Goal: Book appointment/travel/reservation

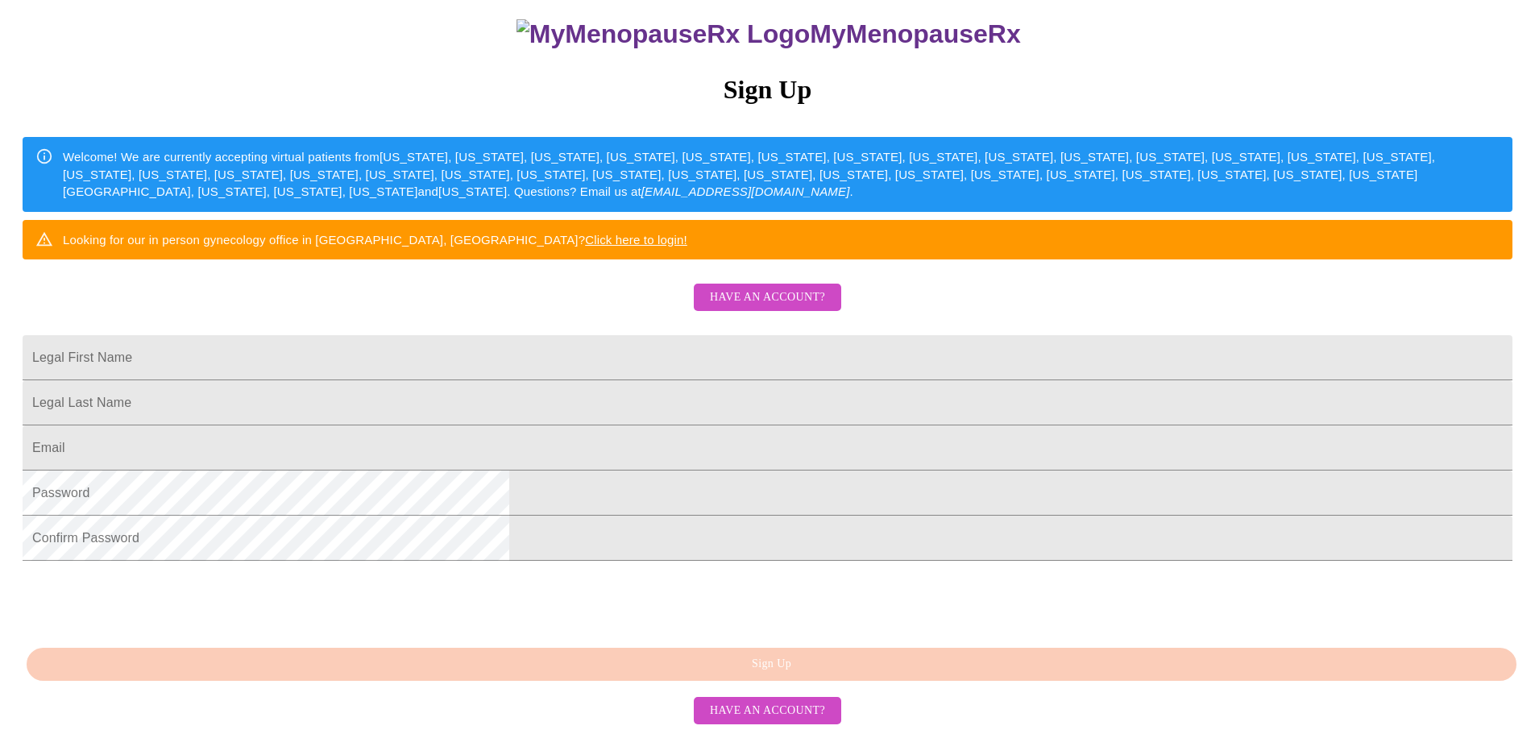
scroll to position [301, 0]
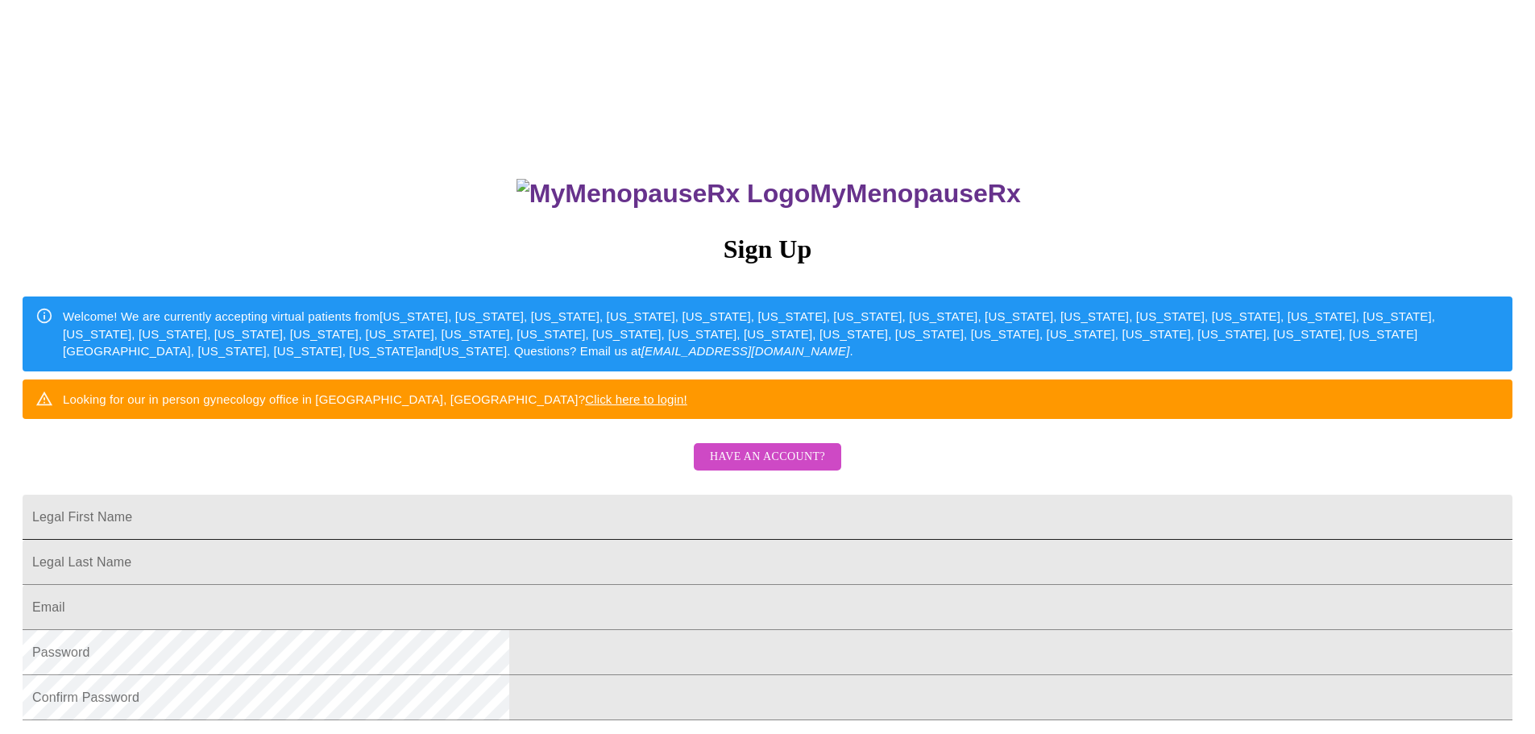
click at [753, 540] on input "Legal First Name" at bounding box center [768, 517] width 1490 height 45
type input "[PERSON_NAME]"
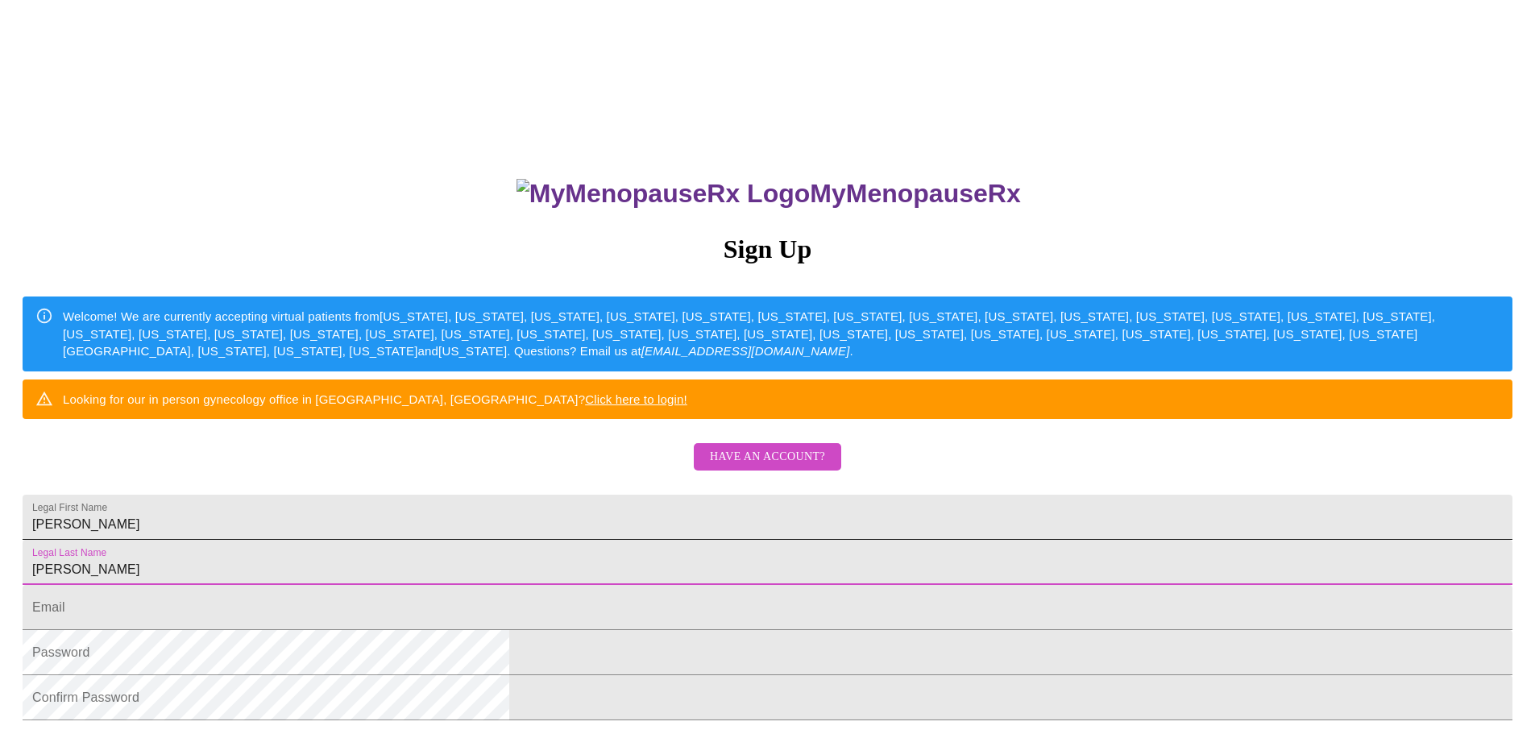
type input "[PERSON_NAME]"
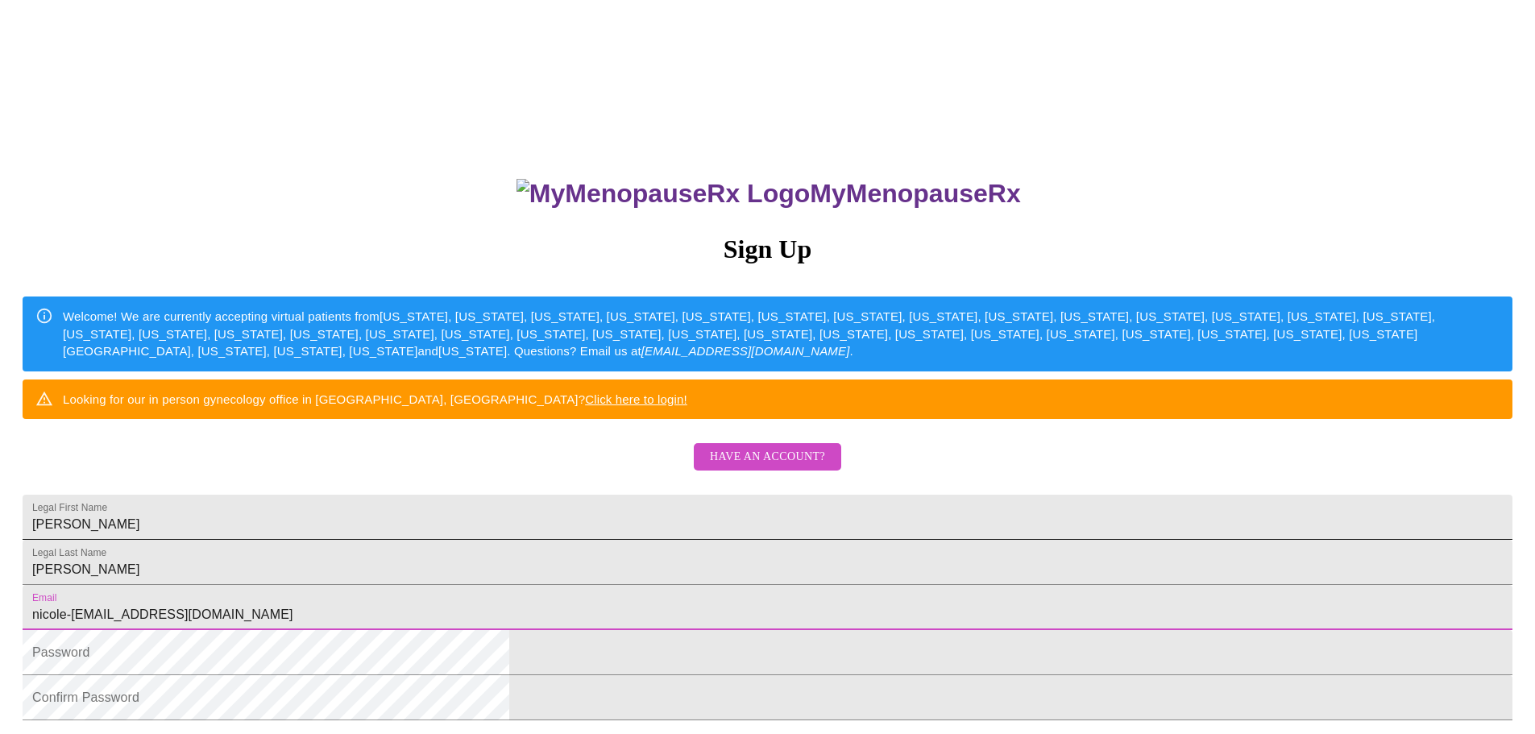
type input "nicole-[EMAIL_ADDRESS][DOMAIN_NAME]"
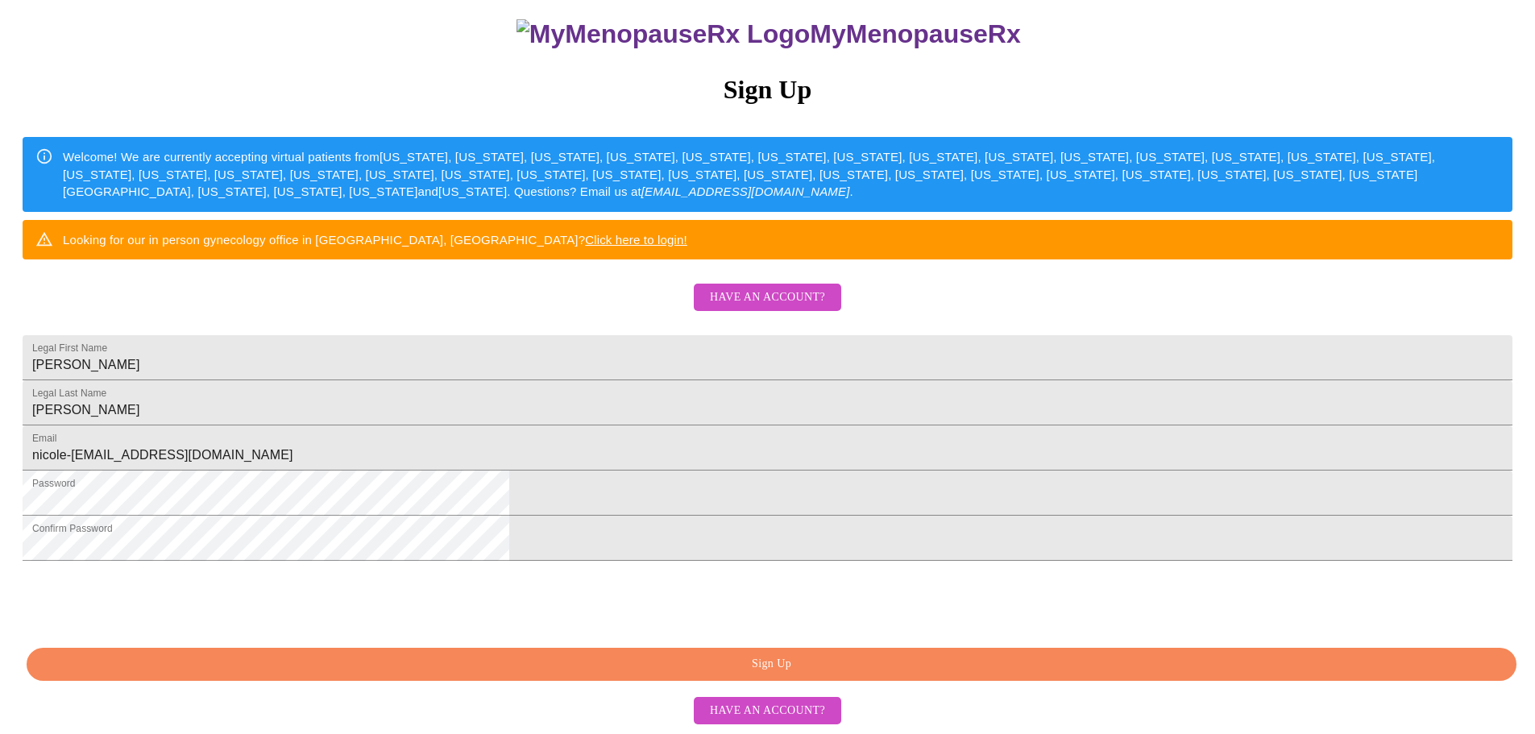
click at [619, 665] on span "Sign Up" at bounding box center [771, 664] width 1453 height 20
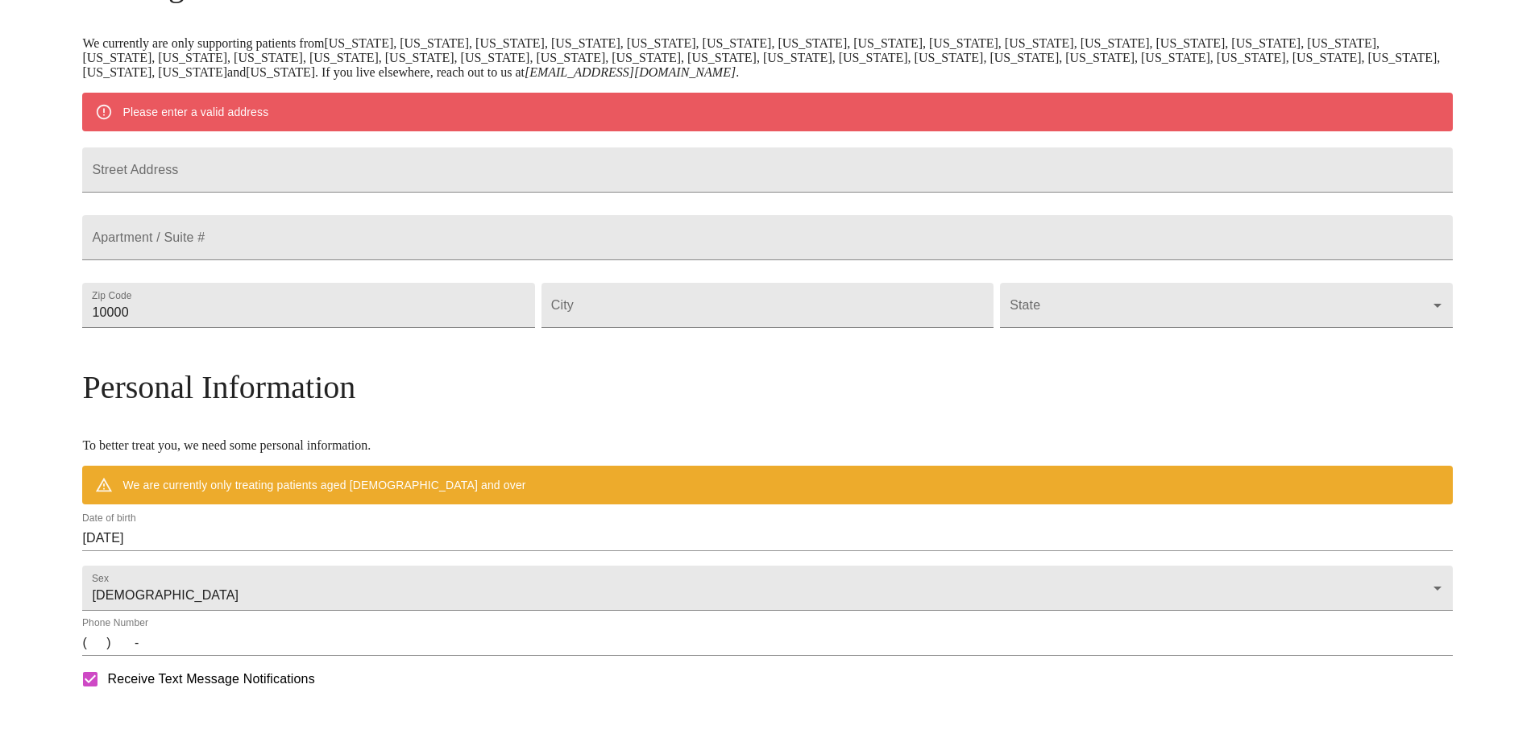
scroll to position [237, 0]
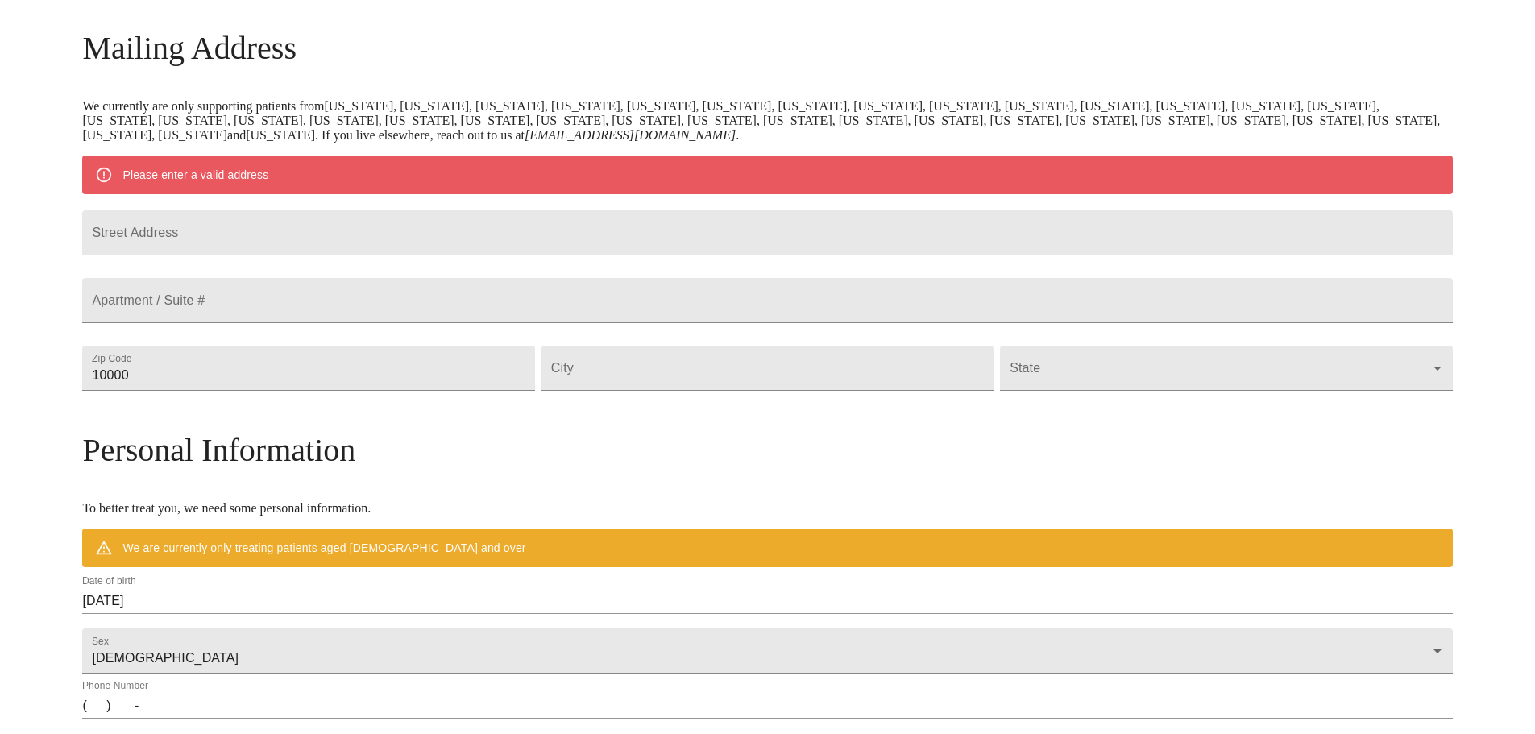
click at [516, 255] on input "Street Address" at bounding box center [767, 232] width 1370 height 45
type input "625 [GEOGRAPHIC_DATA]"
type input "60181"
type input "[GEOGRAPHIC_DATA]"
click at [1099, 402] on div "State ​" at bounding box center [1226, 368] width 458 height 68
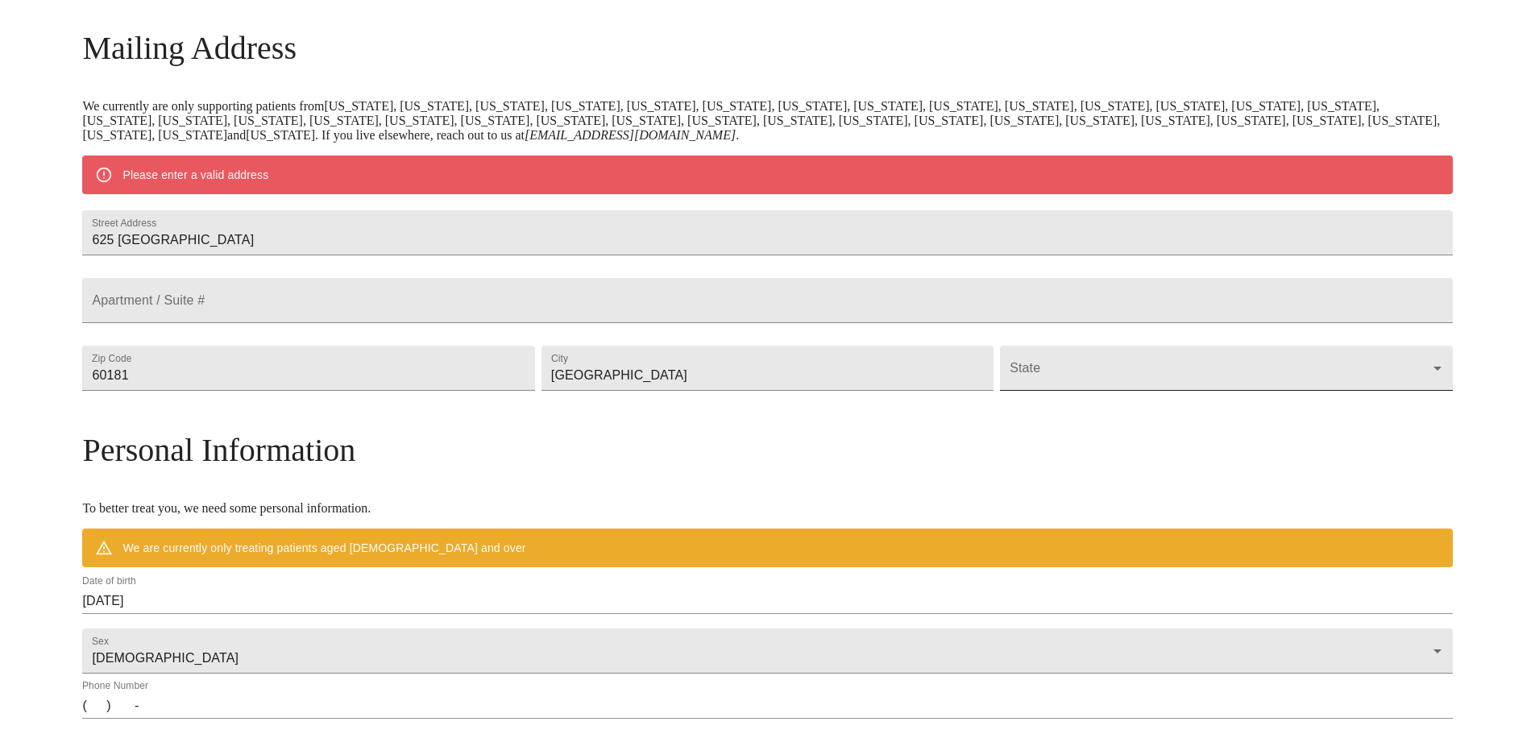
click at [1106, 406] on body "MyMenopauseRx Welcome to MyMenopauseRx Since it's your first time here, you'll …" at bounding box center [767, 398] width 1522 height 1256
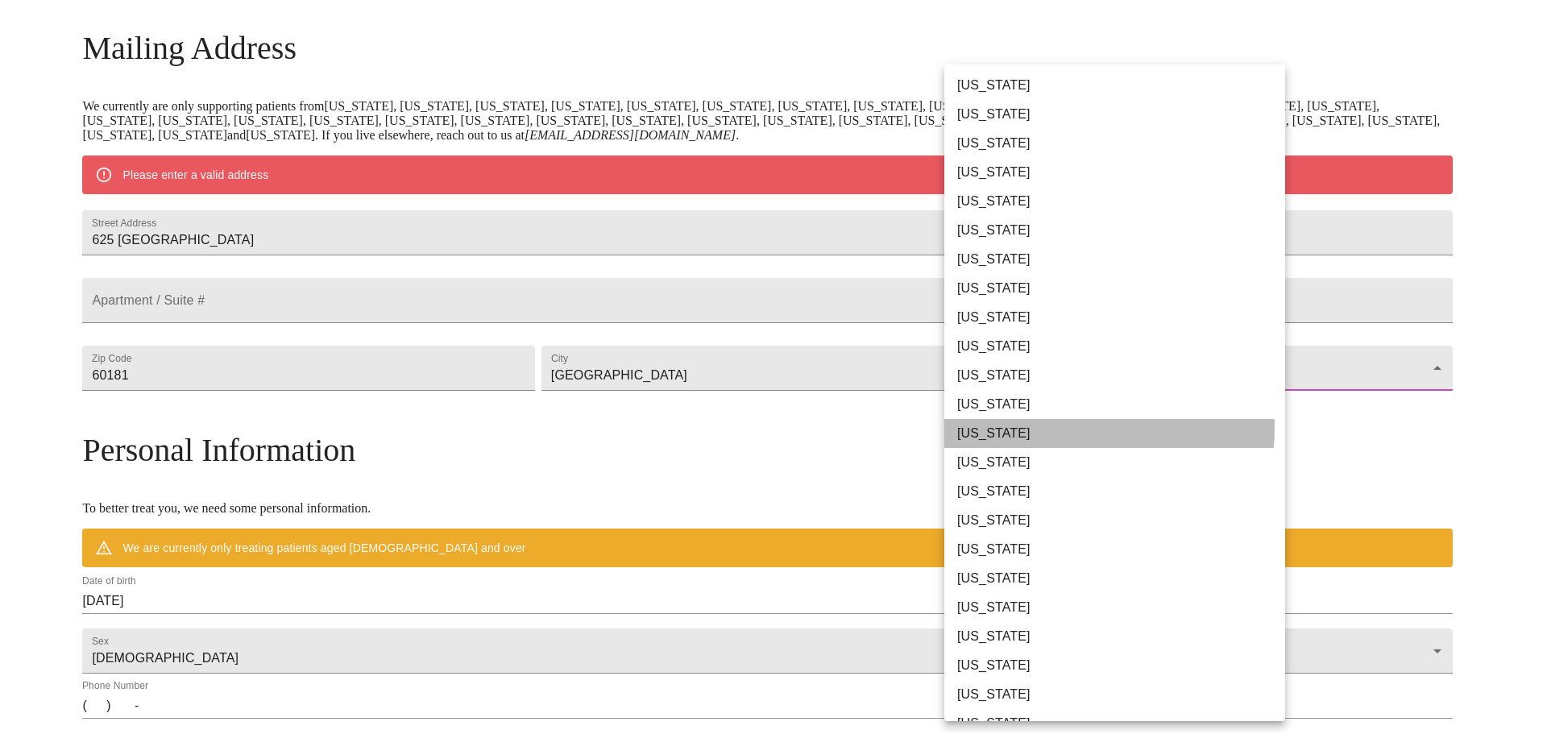
click at [1069, 428] on li "[US_STATE]" at bounding box center [1120, 433] width 353 height 29
type input "[US_STATE]"
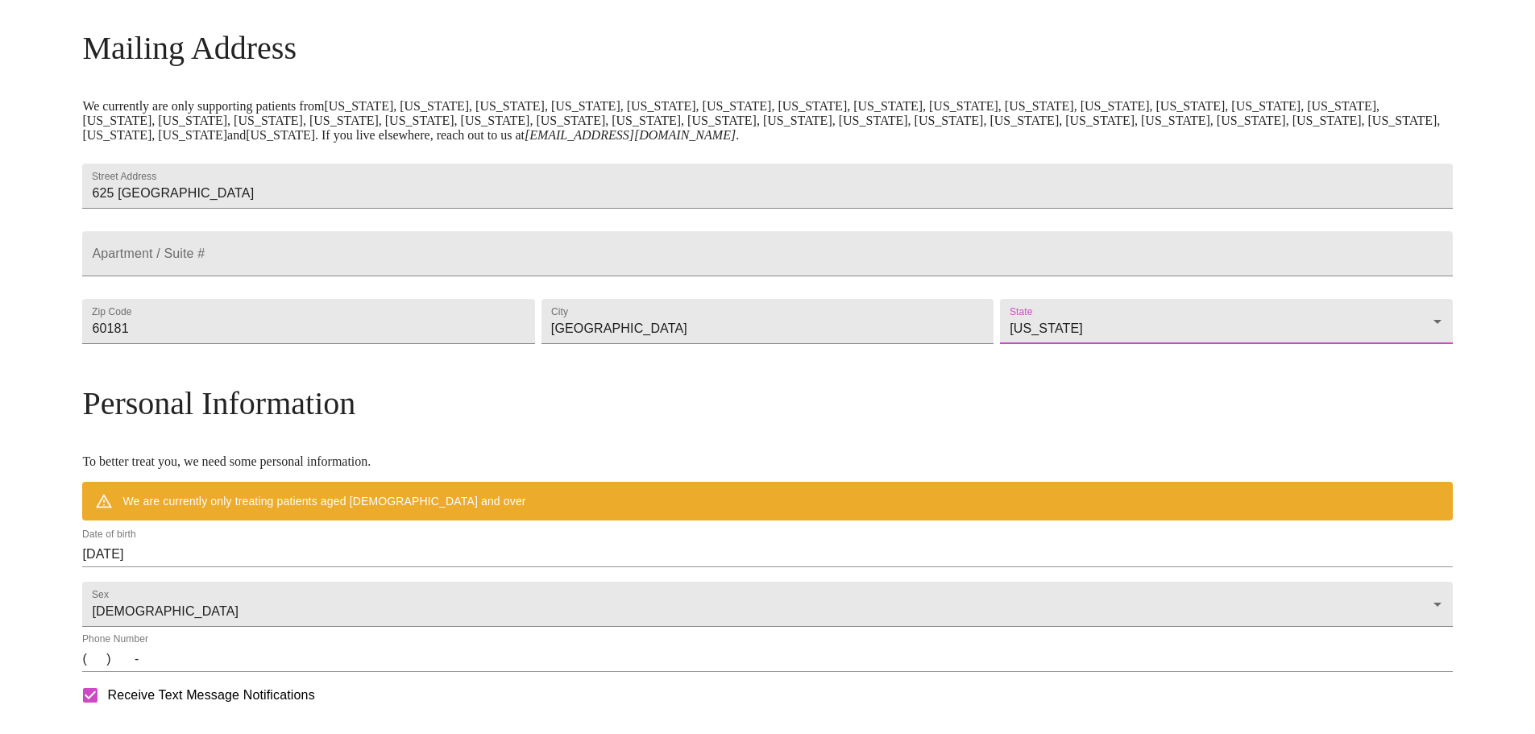
click at [639, 466] on div "[US_STATE] [US_STATE] [US_STATE] [US_STATE] [US_STATE] [US_STATE] [US_STATE] [U…" at bounding box center [767, 367] width 1535 height 734
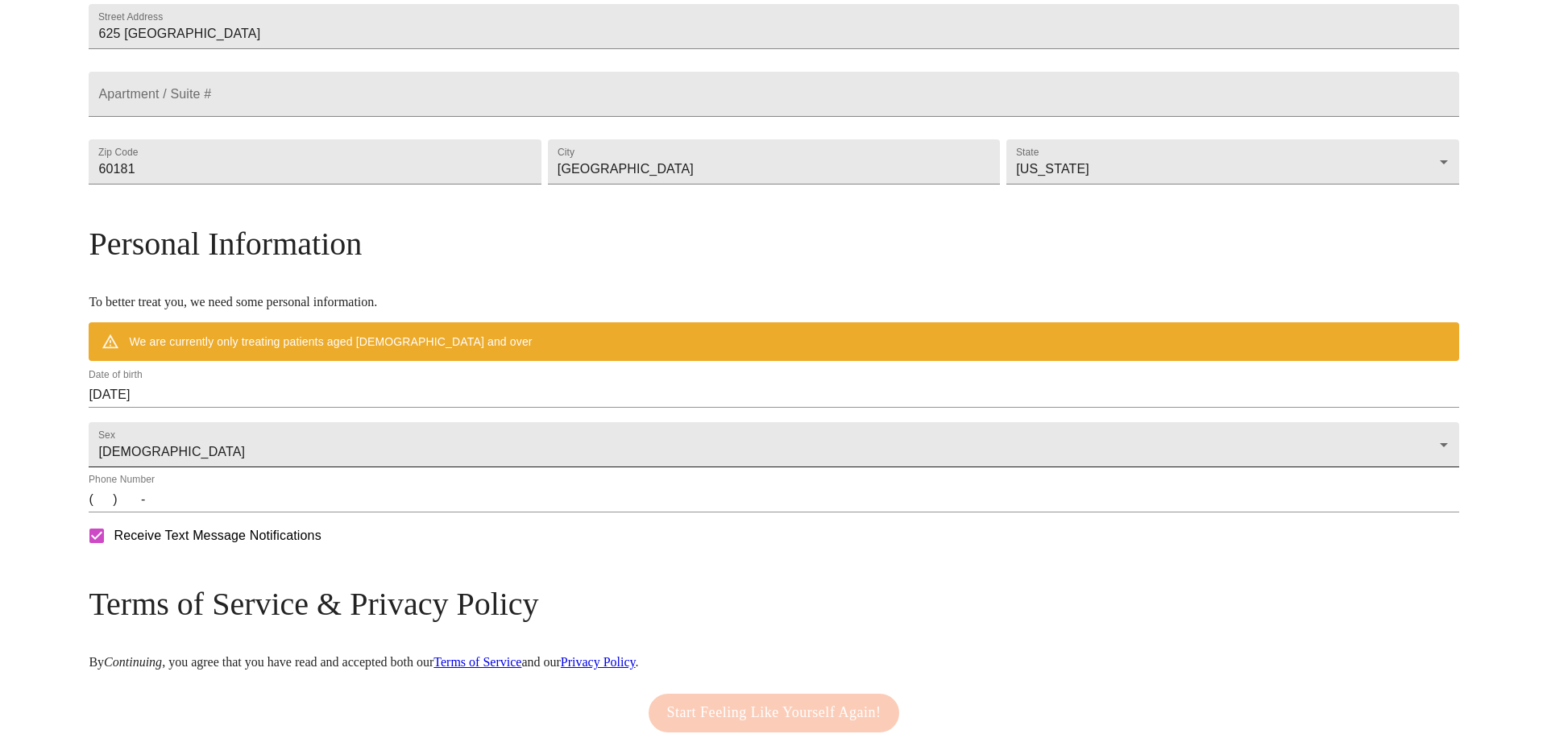
scroll to position [398, 0]
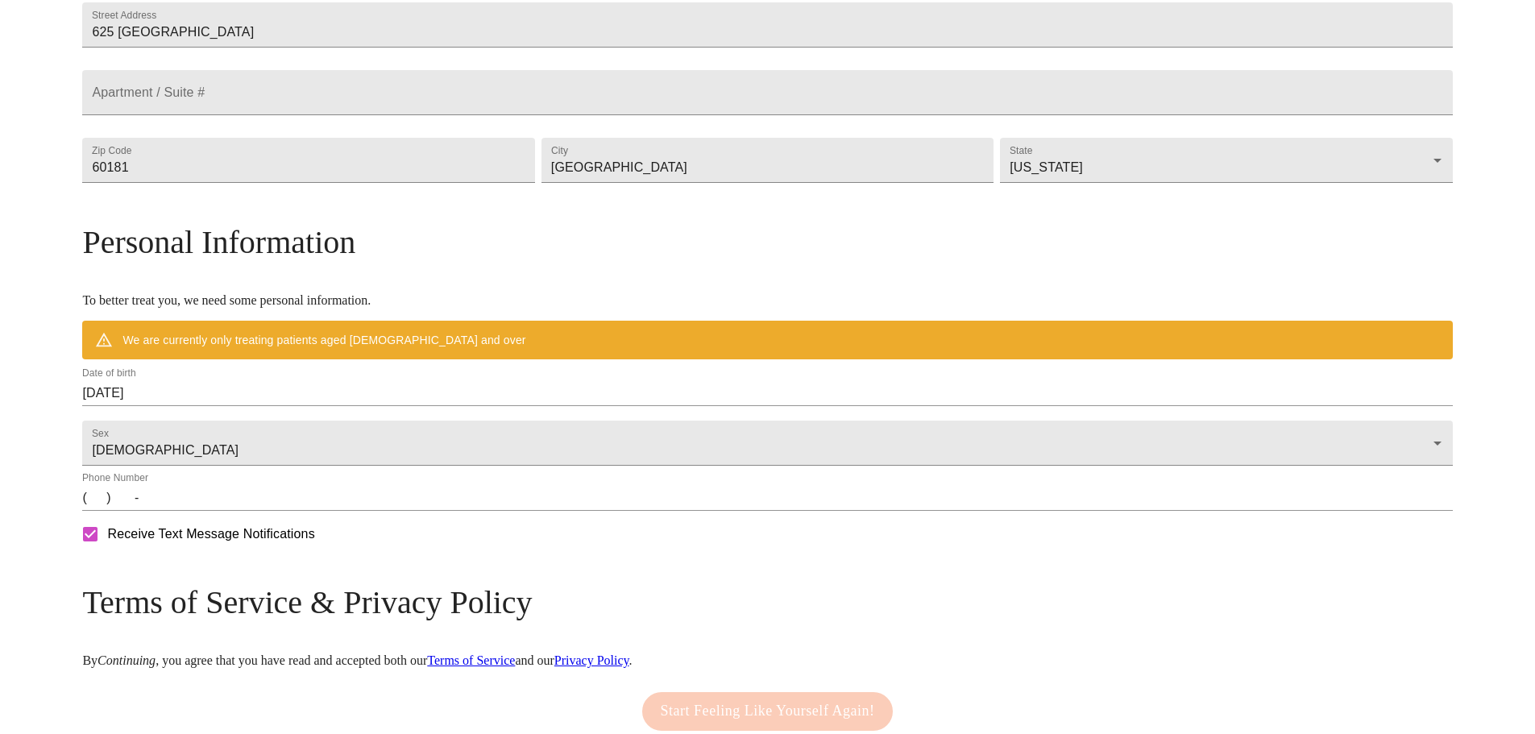
click at [321, 406] on input "[DATE]" at bounding box center [767, 393] width 1370 height 26
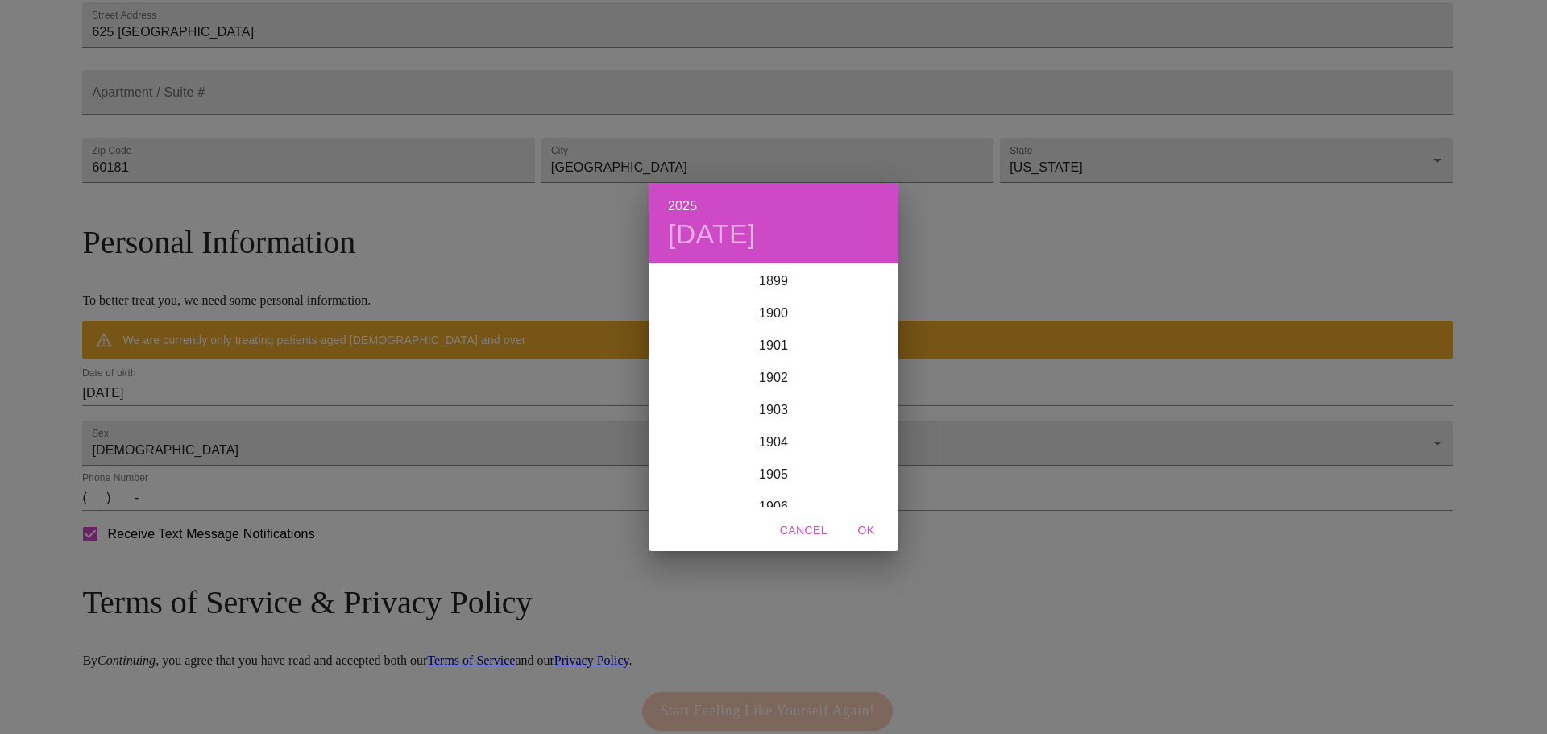
scroll to position [3964, 0]
click at [321, 425] on div "2025 [DATE] 1900 1901 1902 1903 1904 1905 1906 1907 1908 1909 1910 1911 1912 19…" at bounding box center [773, 367] width 1547 height 734
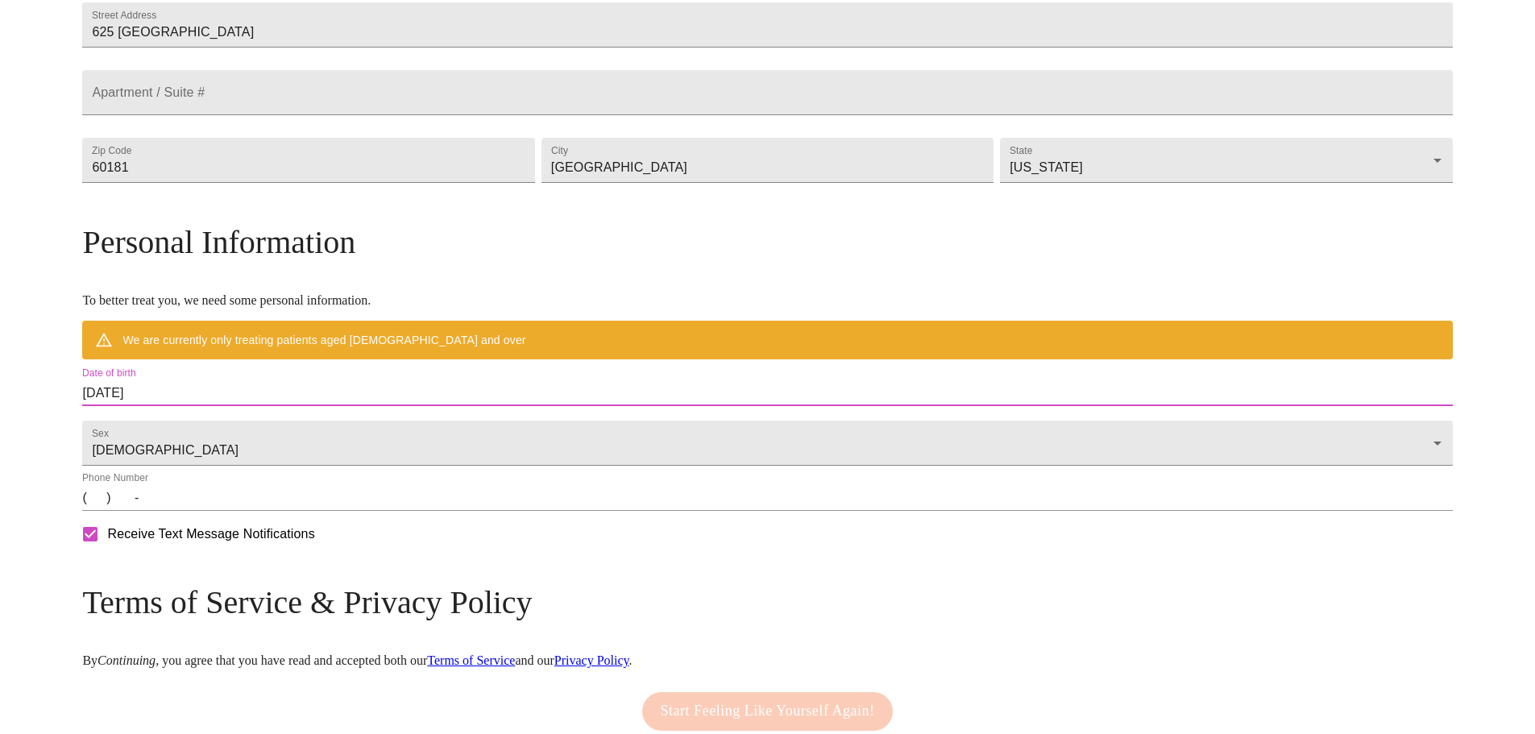
click at [257, 406] on input "[DATE]" at bounding box center [767, 393] width 1370 height 26
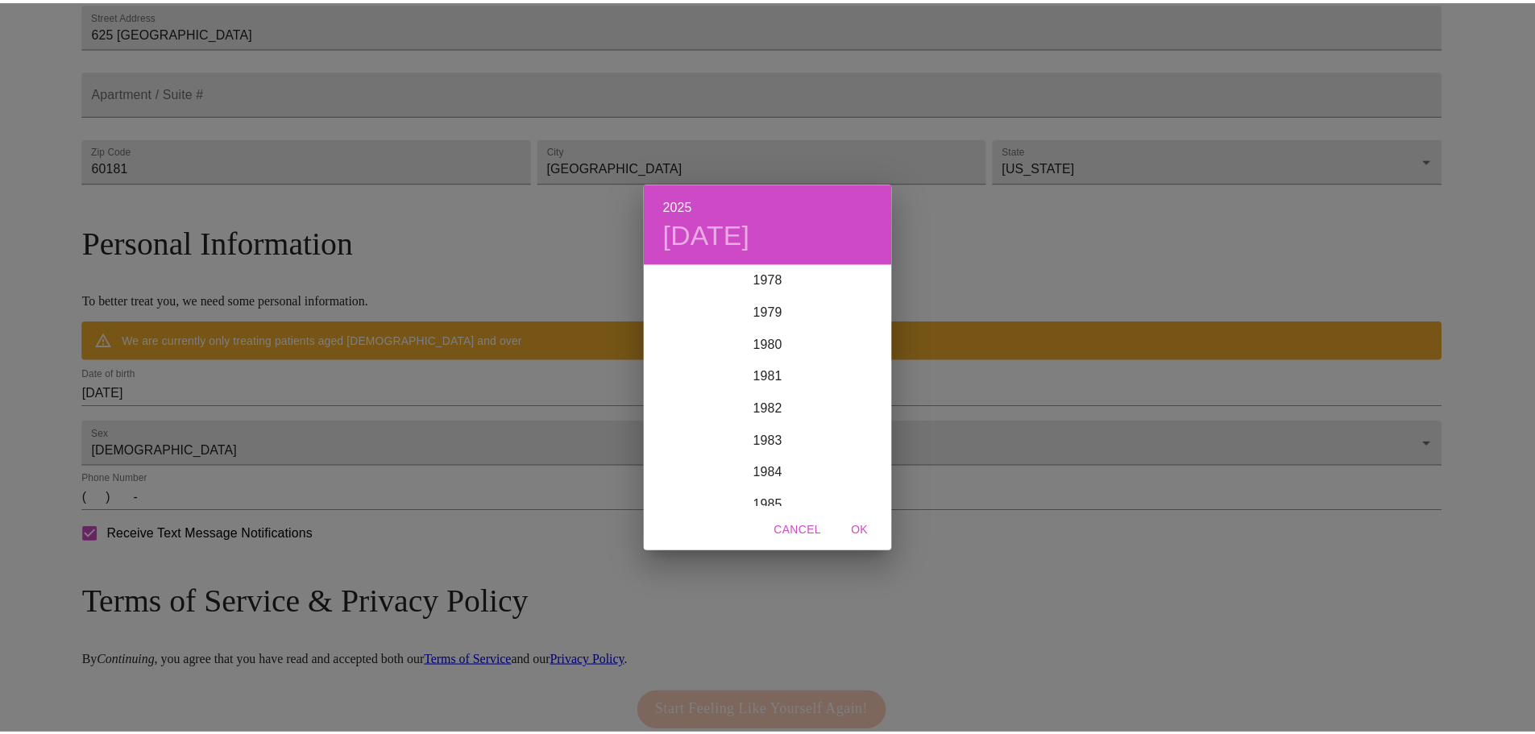
scroll to position [2514, 0]
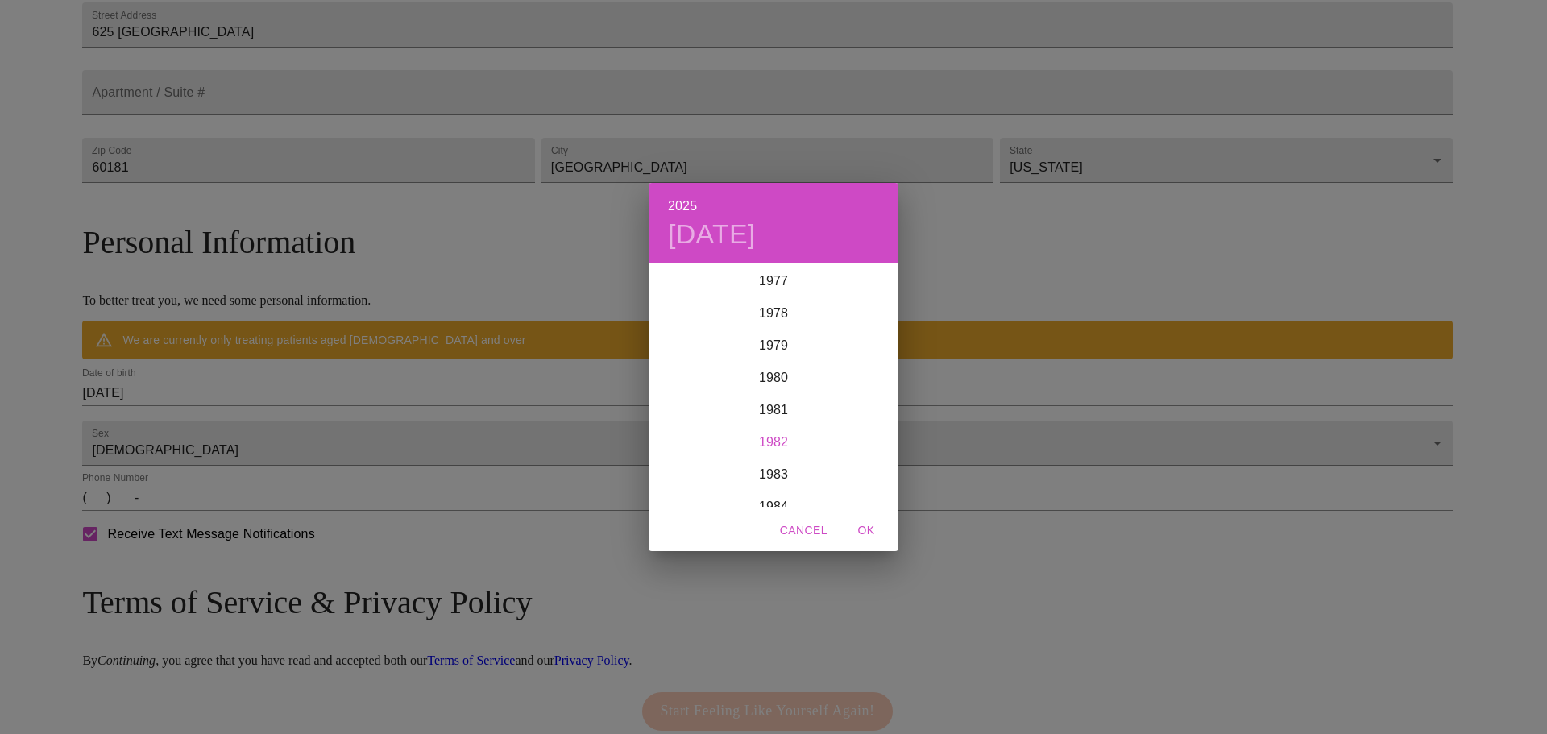
click at [772, 444] on div "1982" at bounding box center [774, 442] width 250 height 32
click at [840, 475] on div "Dec" at bounding box center [856, 476] width 83 height 60
click at [686, 379] on span "5" at bounding box center [676, 378] width 29 height 16
click at [875, 529] on span "OK" at bounding box center [866, 530] width 39 height 20
type input "[DATE]"
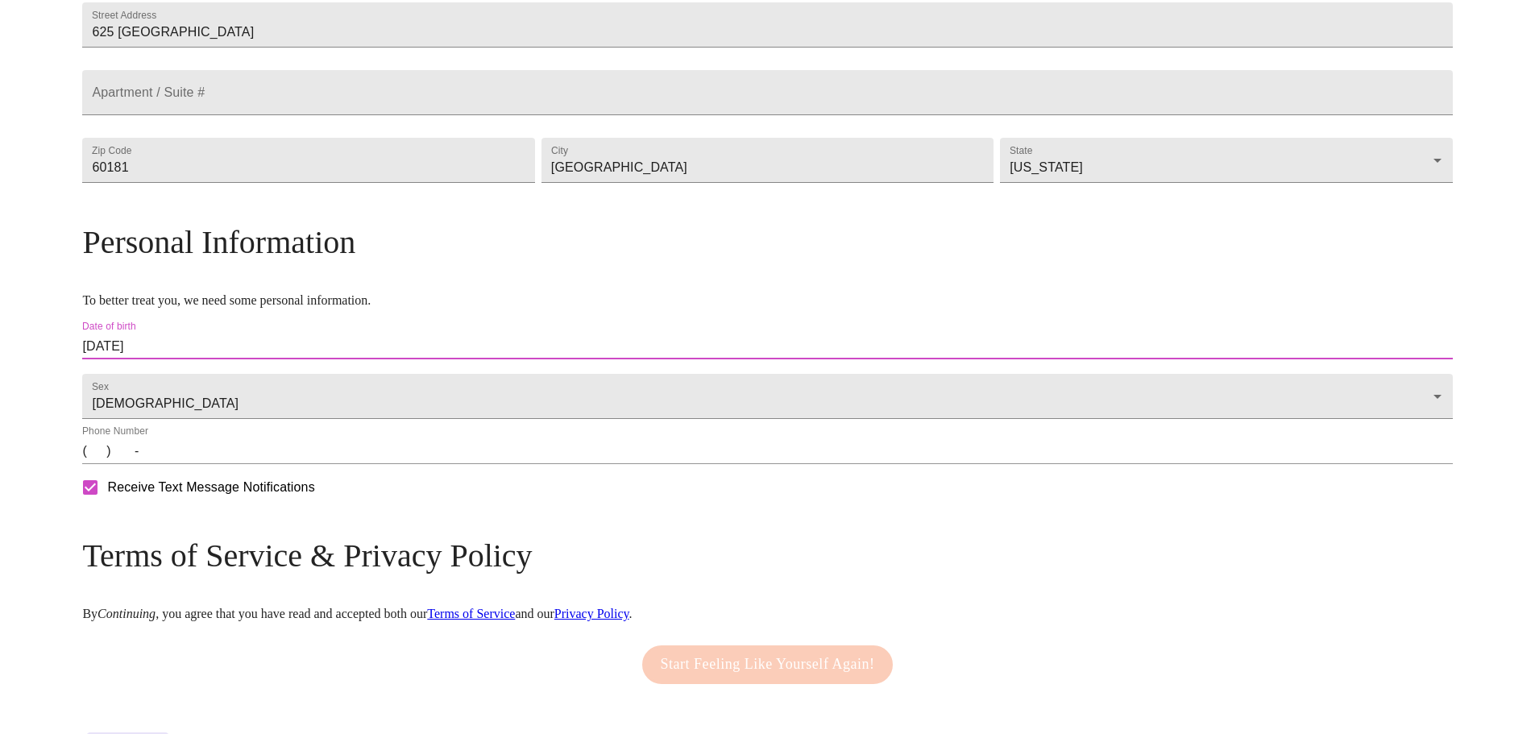
click at [266, 464] on input "(   )    -" at bounding box center [767, 451] width 1370 height 26
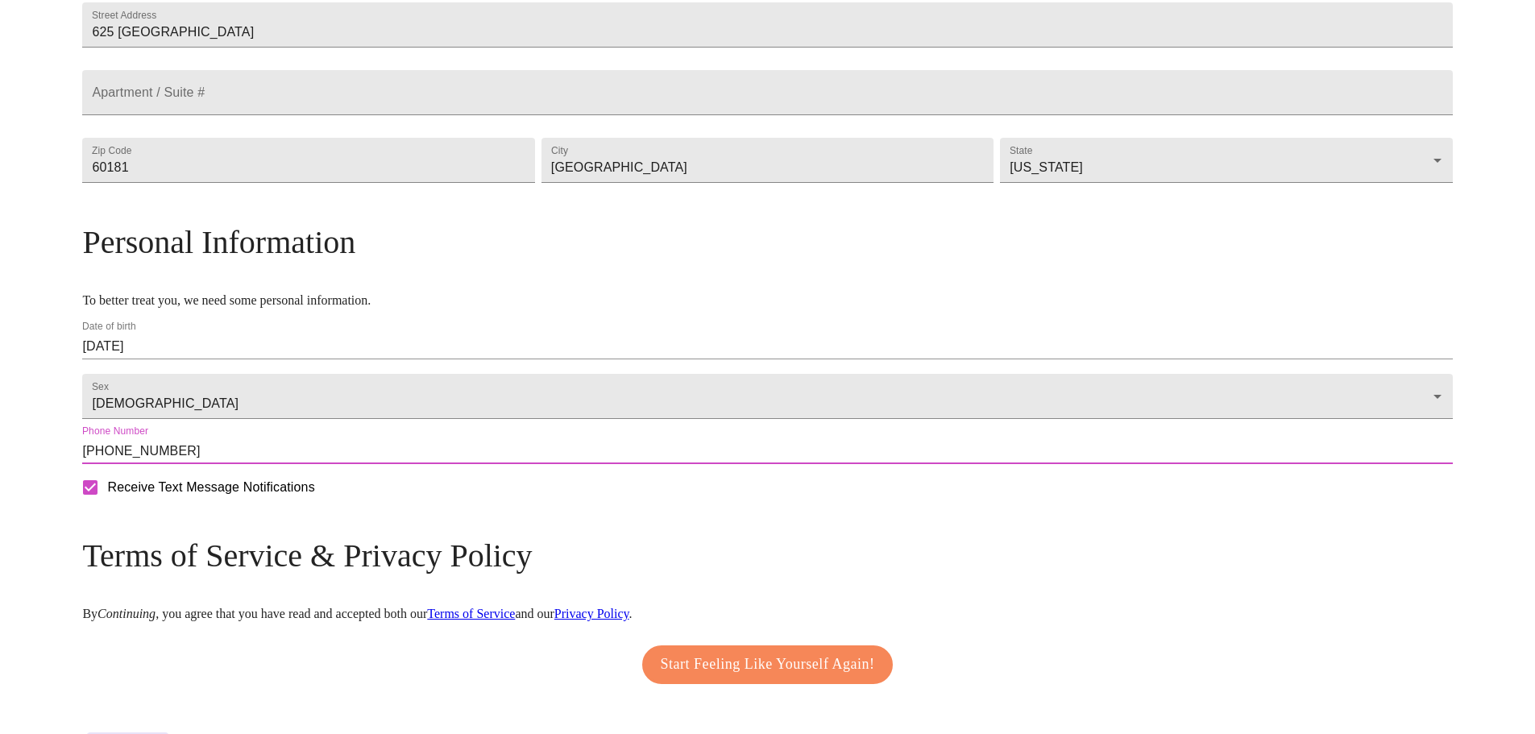
type input "[PHONE_NUMBER]"
click at [112, 582] on div "MyMenopauseRx Welcome to MyMenopauseRx Since it's your first time here, you'll …" at bounding box center [767, 189] width 1370 height 1163
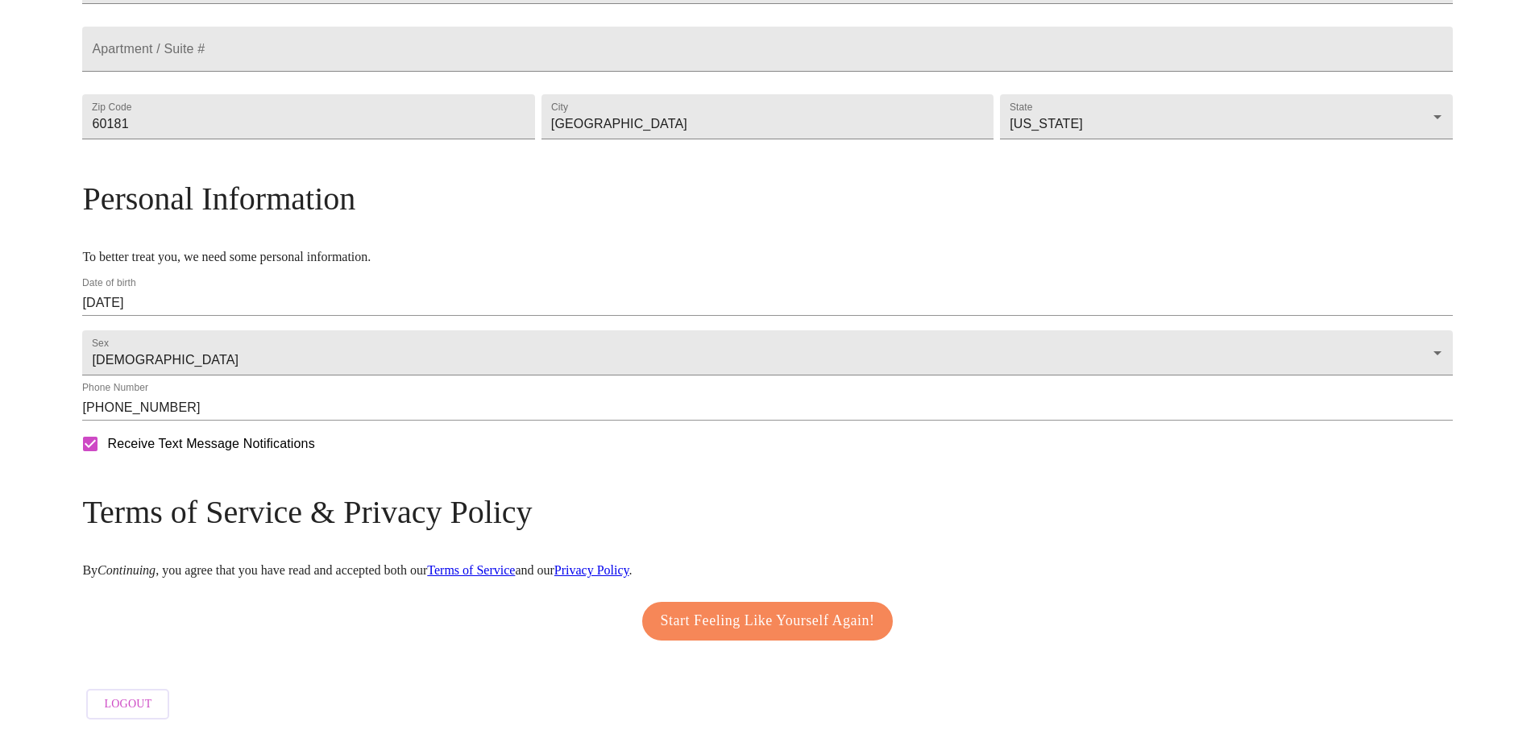
scroll to position [487, 0]
click at [781, 611] on span "Start Feeling Like Yourself Again!" at bounding box center [768, 621] width 214 height 26
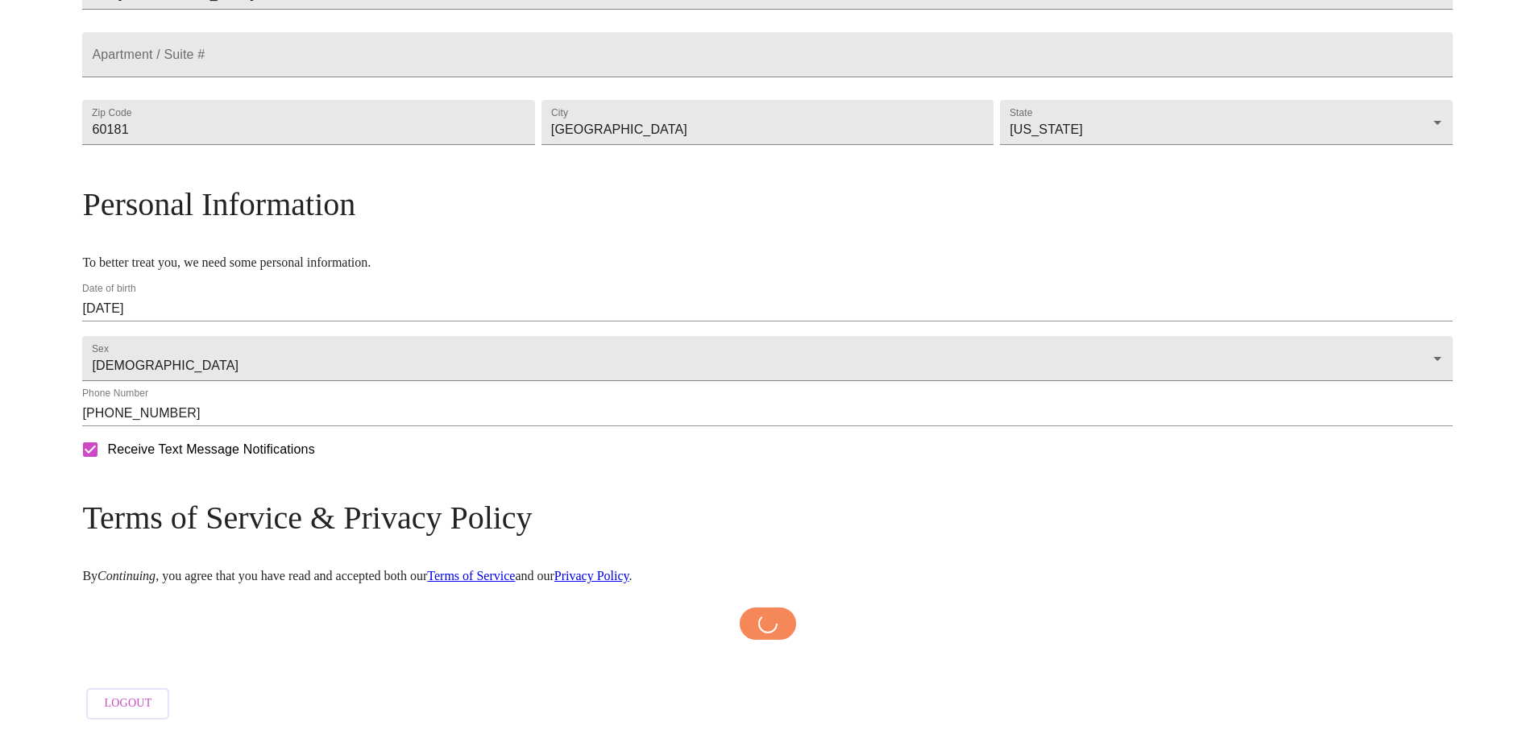
scroll to position [482, 0]
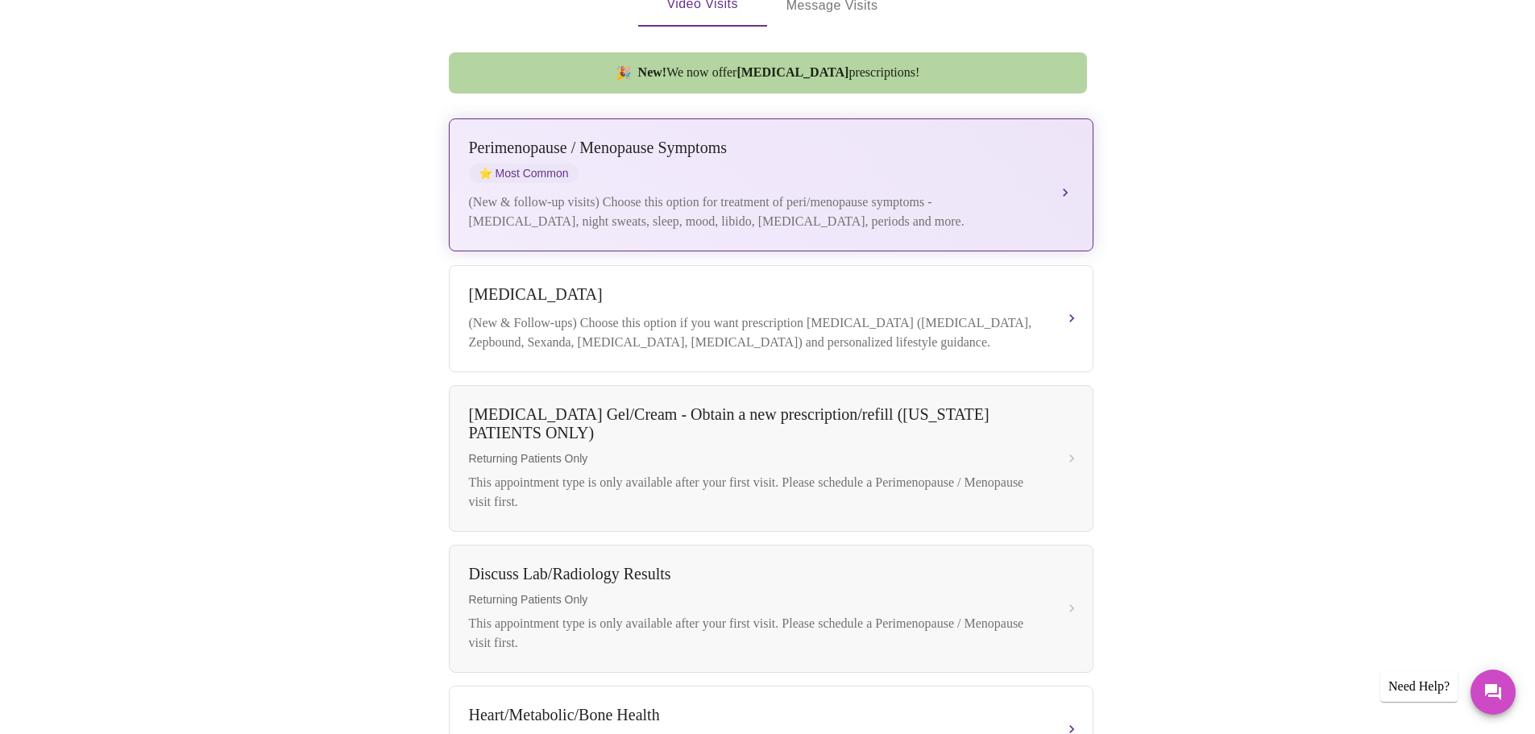
scroll to position [403, 0]
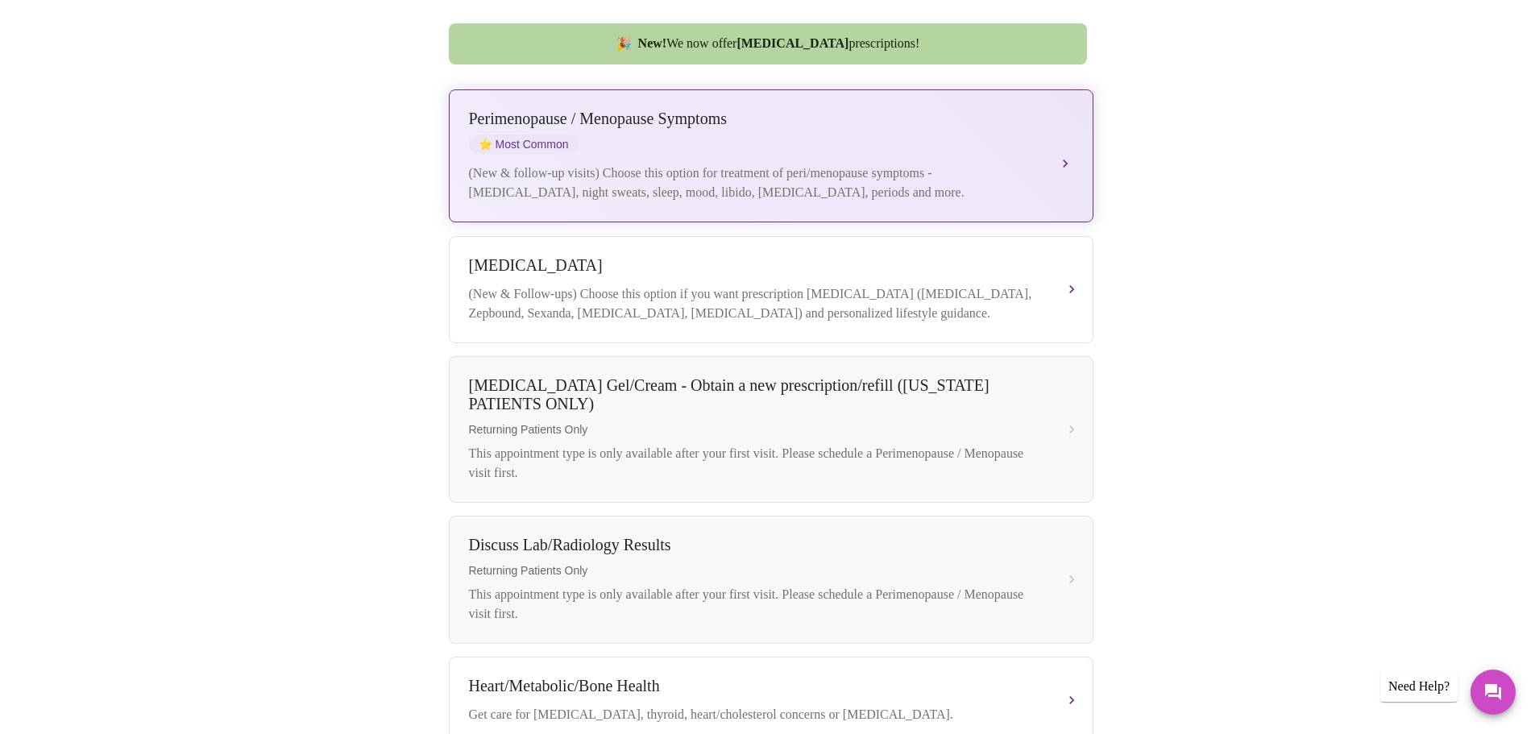
click at [796, 126] on div "[MEDICAL_DATA] / Menopause Symptoms ⭐ Most Common" at bounding box center [755, 132] width 572 height 44
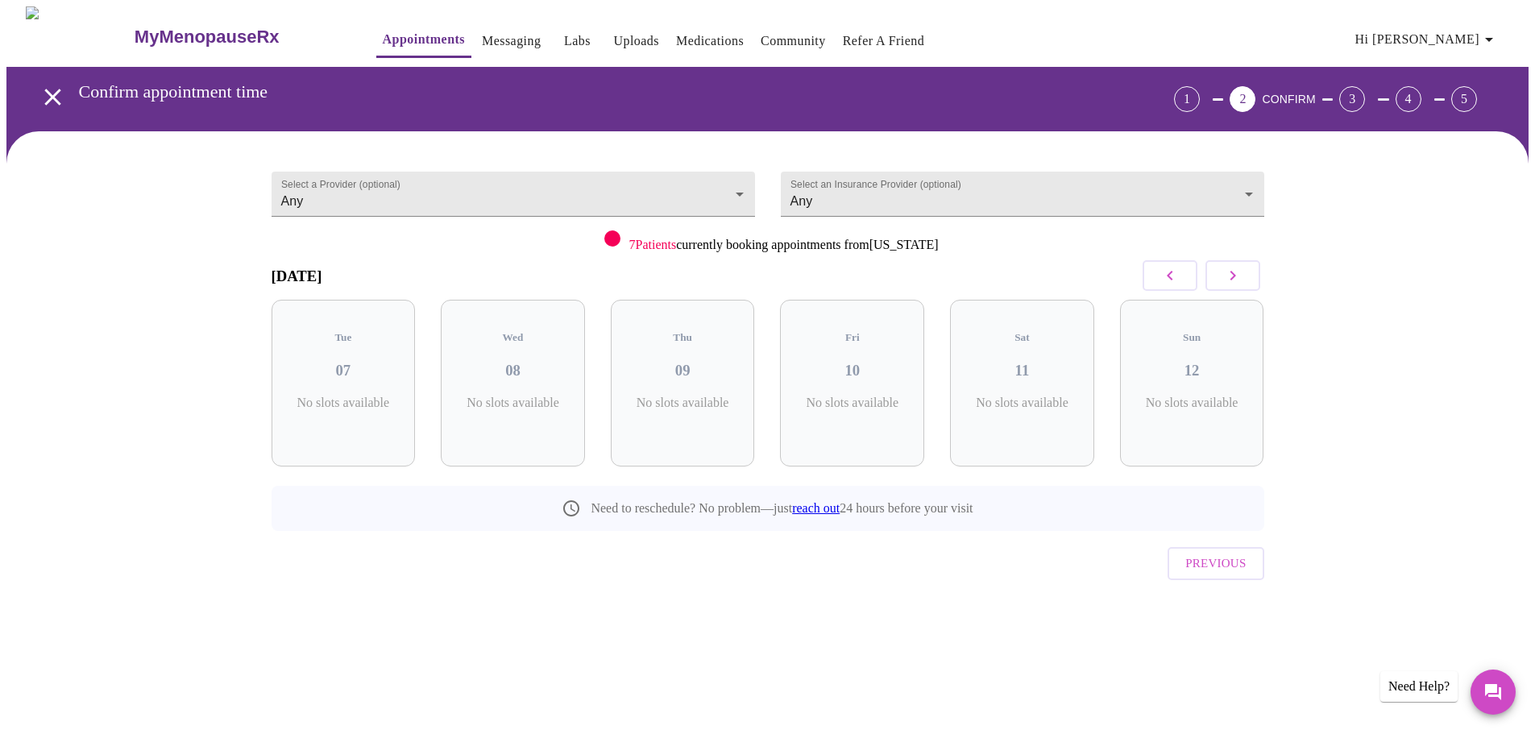
scroll to position [0, 0]
click at [842, 396] on p "5 Slots Left ( 28 Total)" at bounding box center [864, 411] width 59 height 31
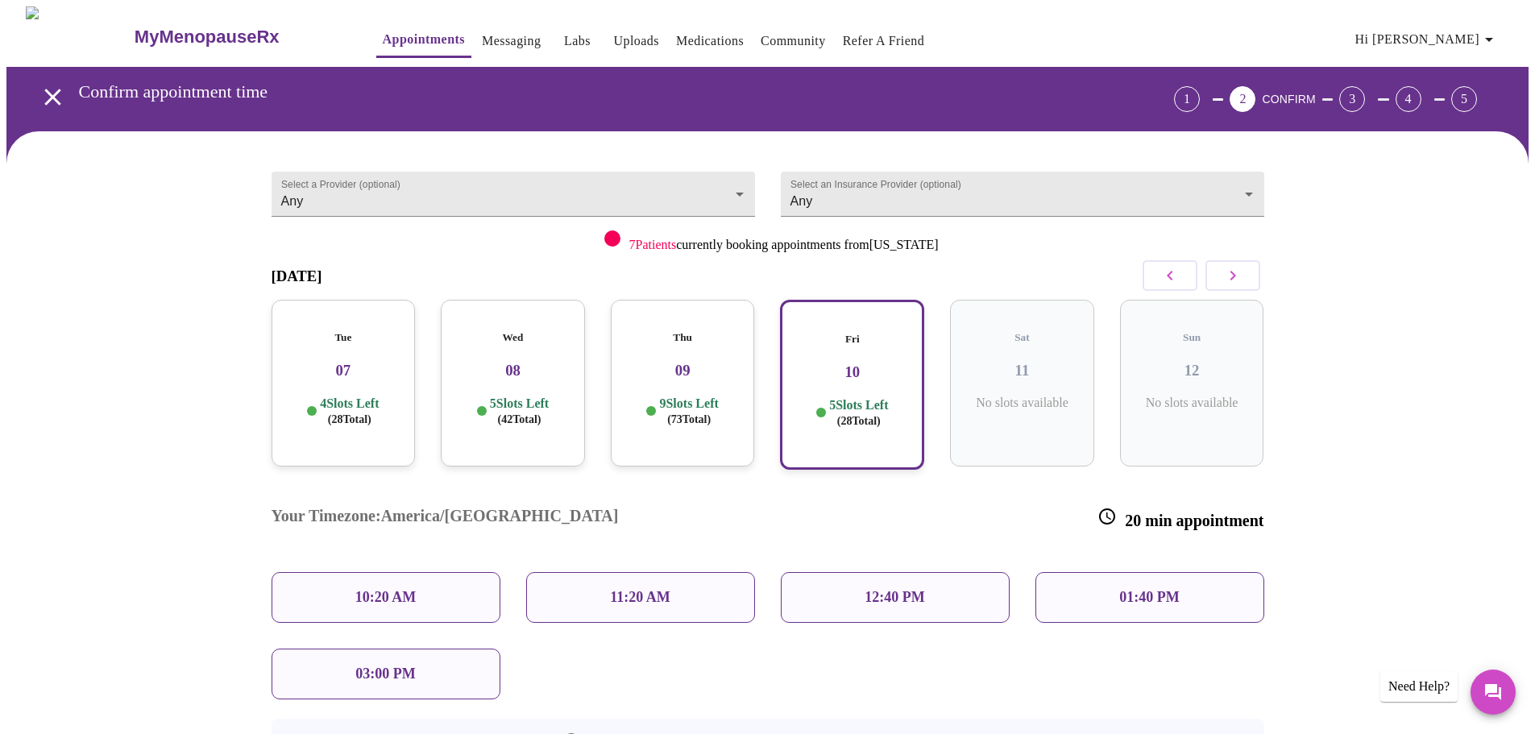
click at [331, 396] on p "4 Slots Left ( 28 Total)" at bounding box center [349, 411] width 59 height 31
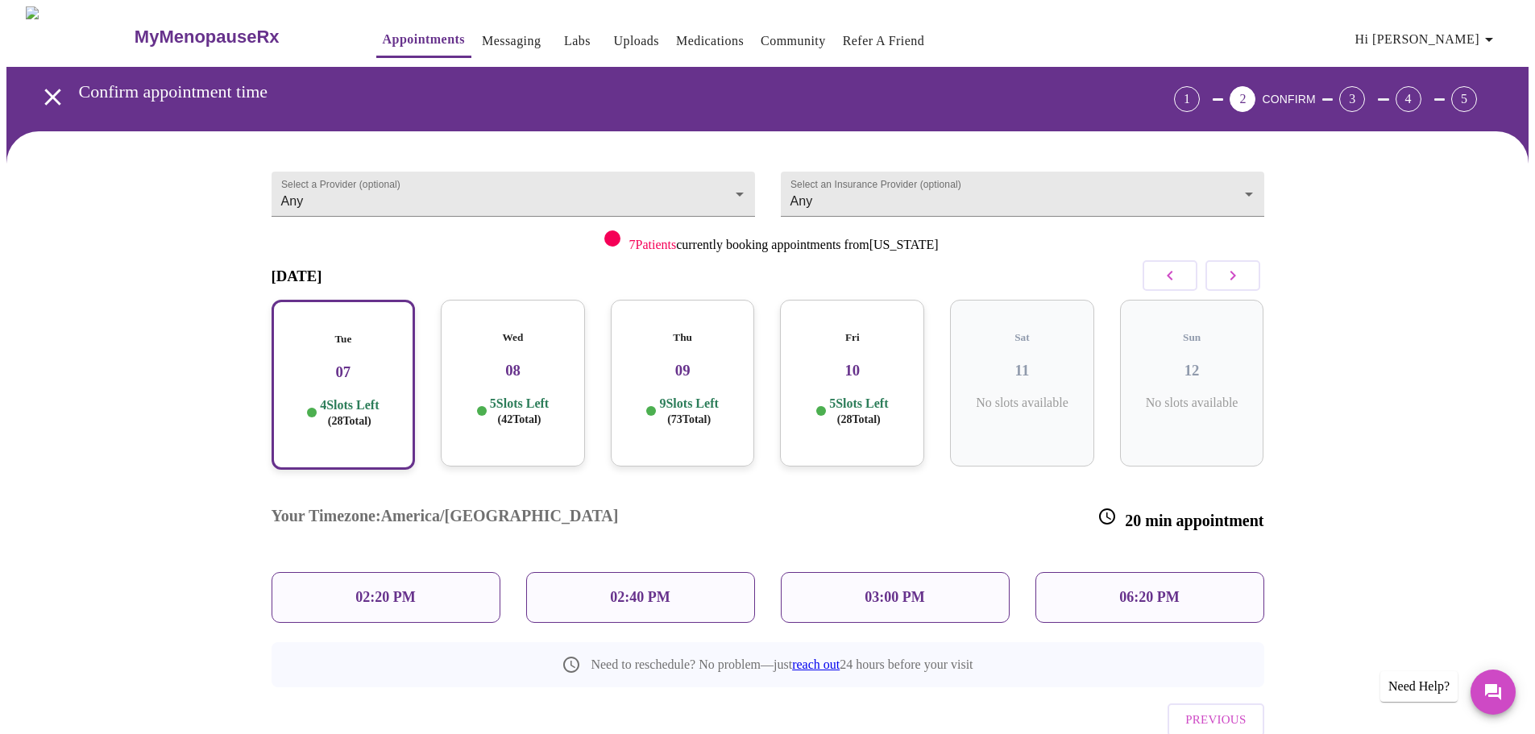
click at [541, 379] on div "Wed 08 5 Slots Left ( 42 Total)" at bounding box center [513, 383] width 144 height 167
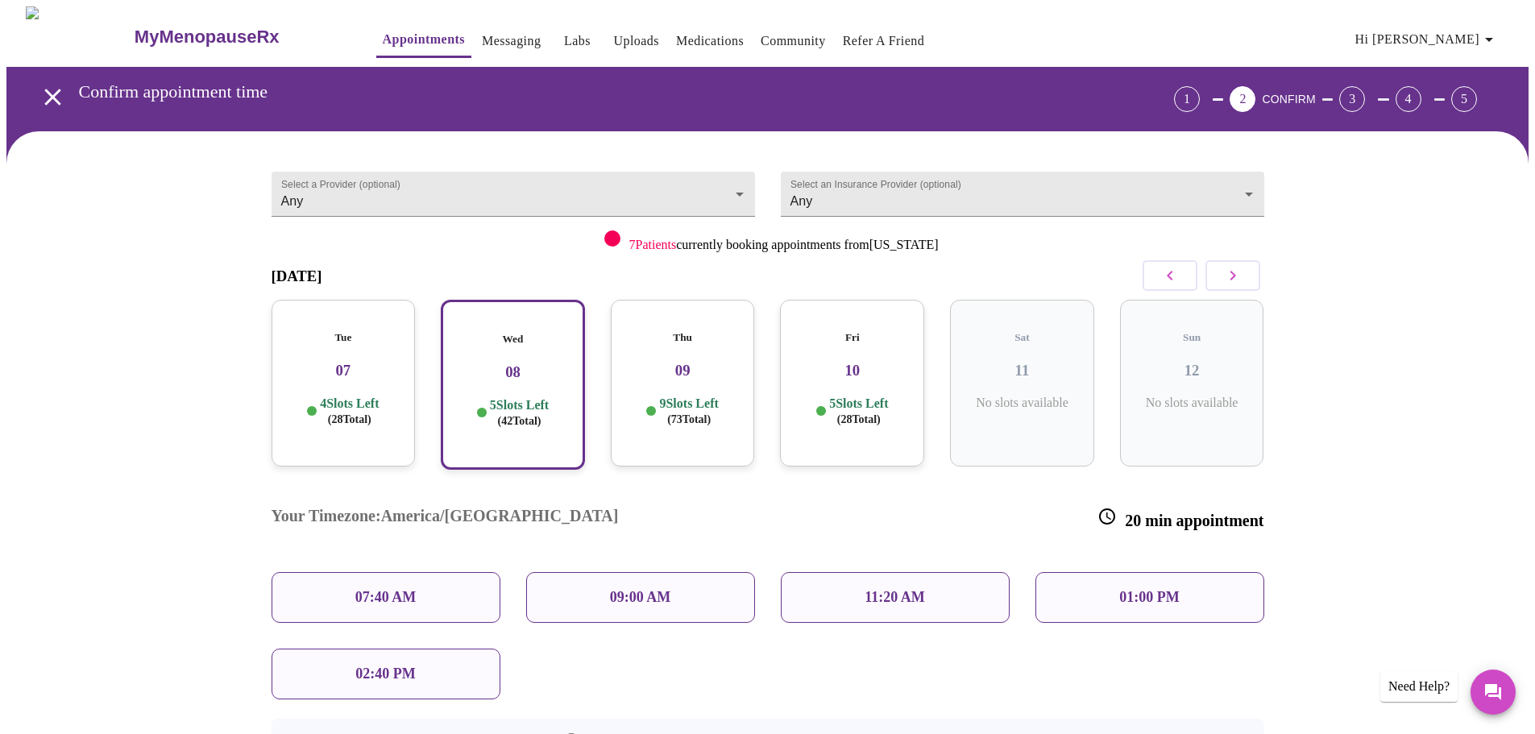
click at [653, 362] on h3 "09" at bounding box center [683, 371] width 118 height 18
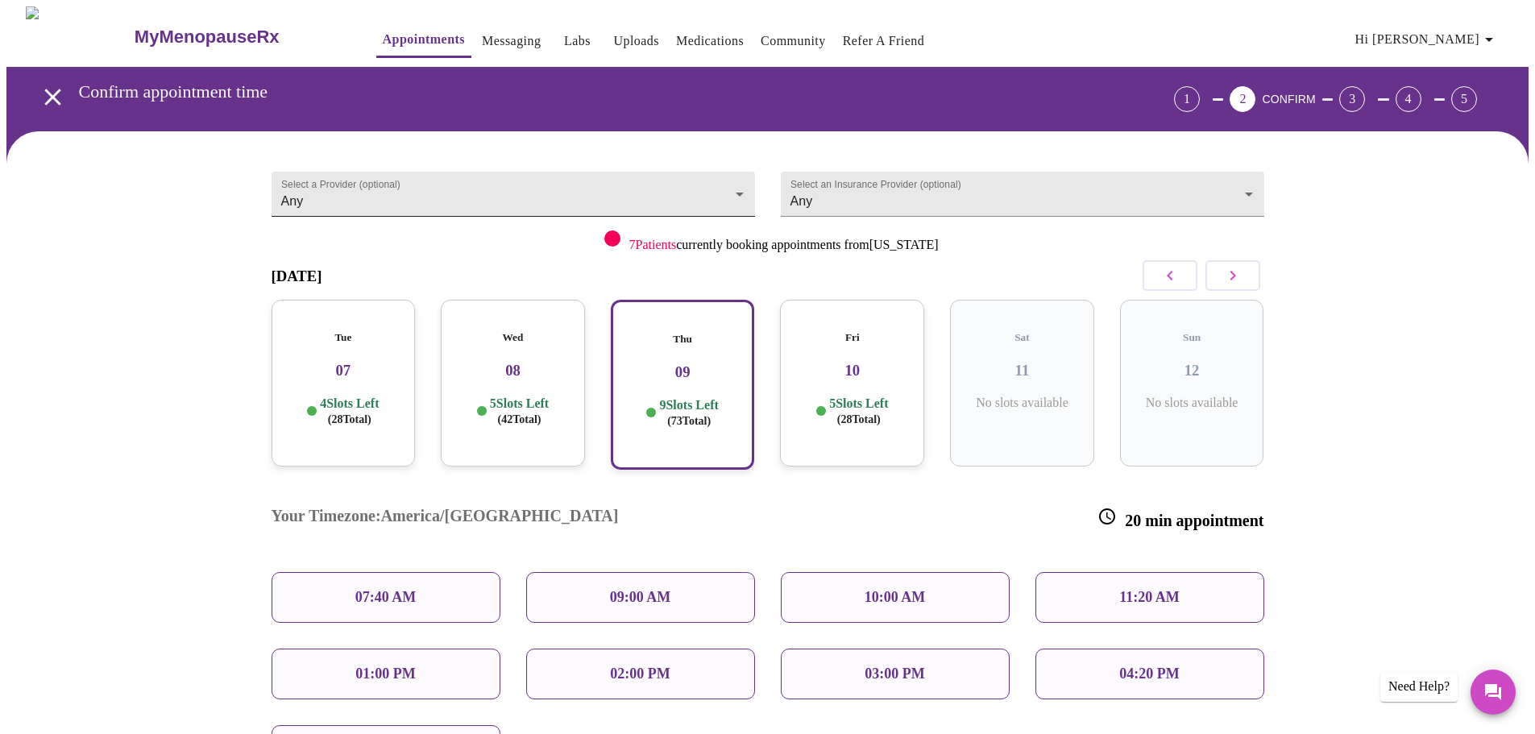
click at [516, 184] on body "MyMenopauseRx Appointments Messaging Labs Uploads Medications Community Refer a…" at bounding box center [767, 488] width 1522 height 964
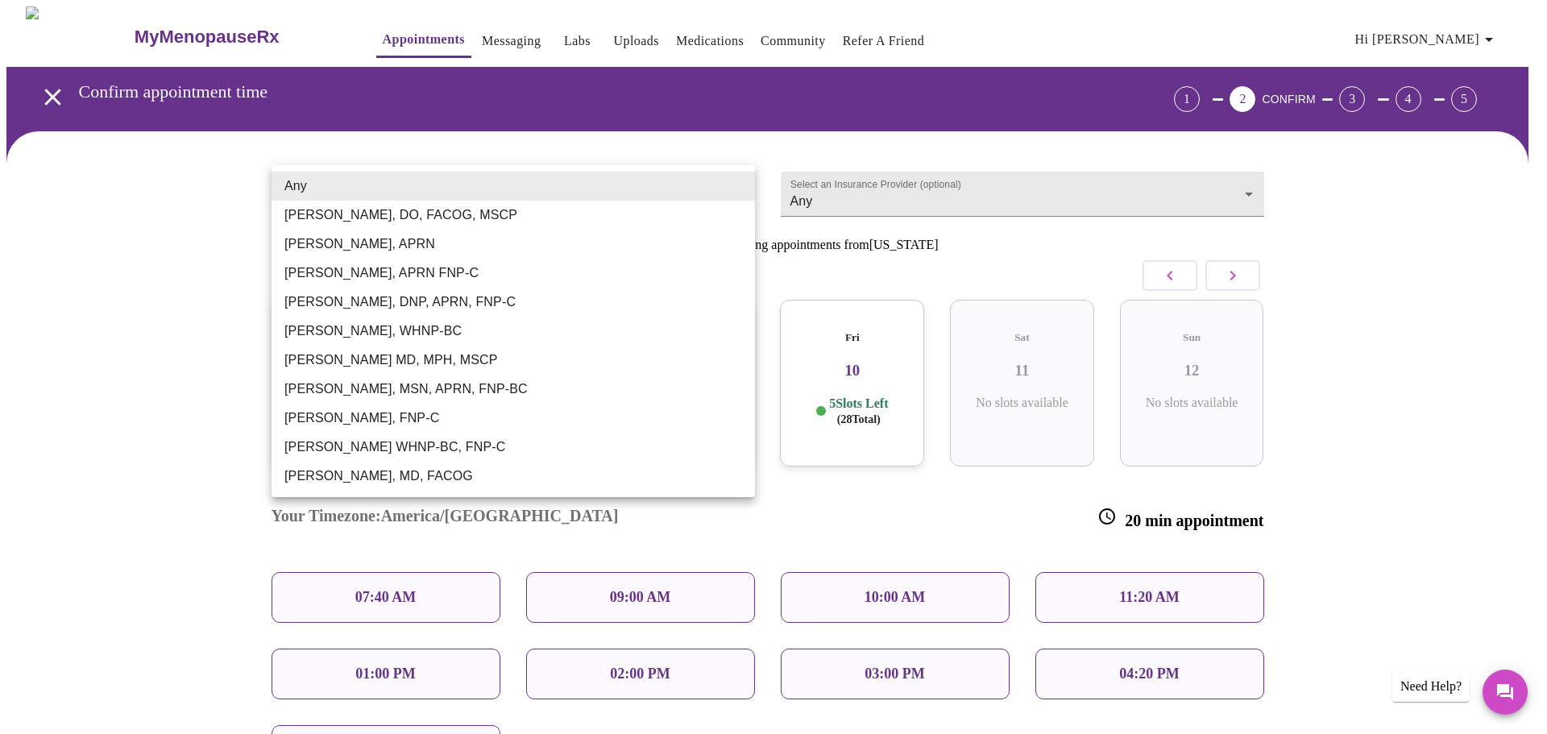
click at [400, 239] on li "[PERSON_NAME], APRN" at bounding box center [513, 244] width 483 height 29
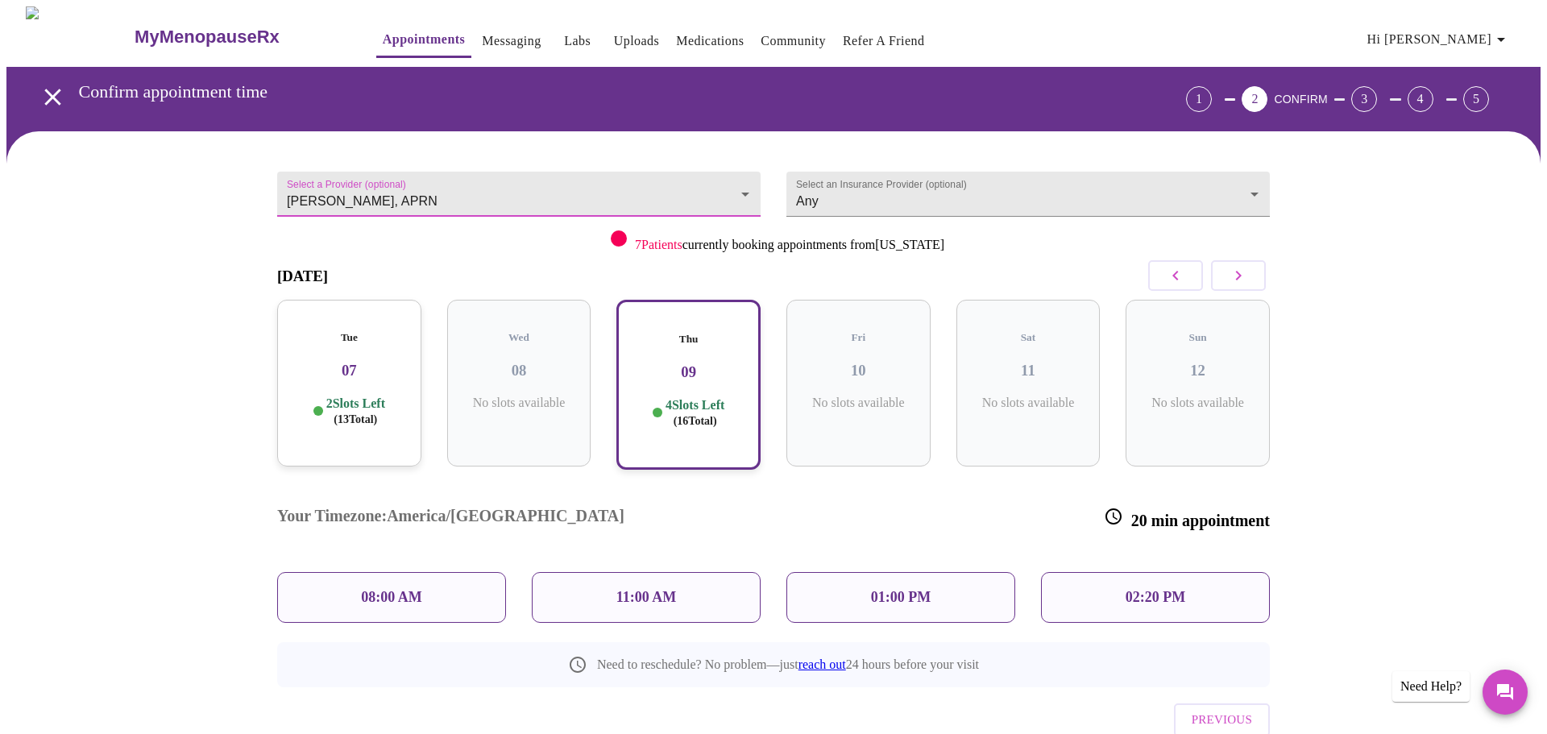
click at [500, 191] on body "MyMenopauseRx Appointments Messaging Labs Uploads Medications Community Refer a…" at bounding box center [773, 411] width 1534 height 810
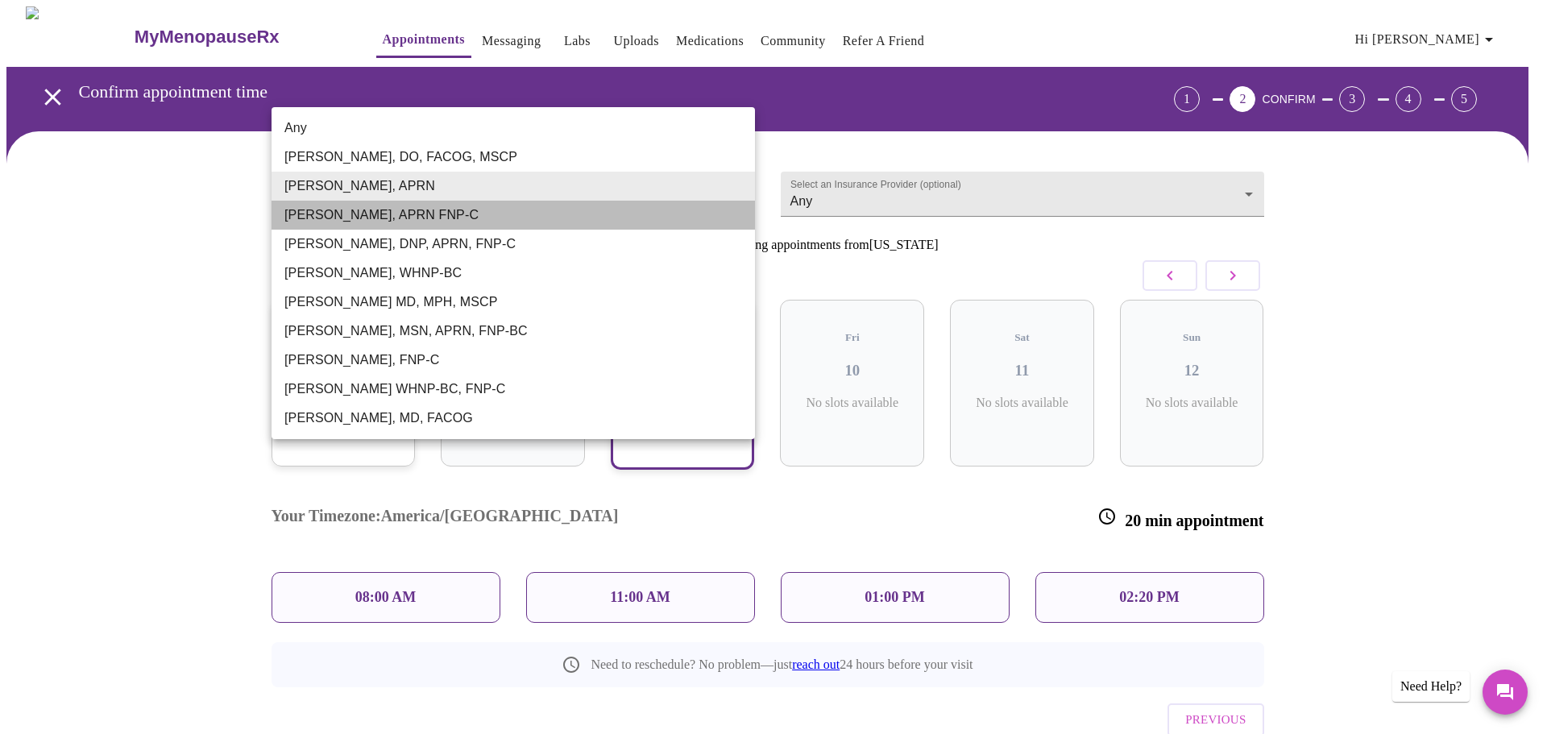
click at [346, 219] on li "[PERSON_NAME], APRN FNP-C" at bounding box center [513, 215] width 483 height 29
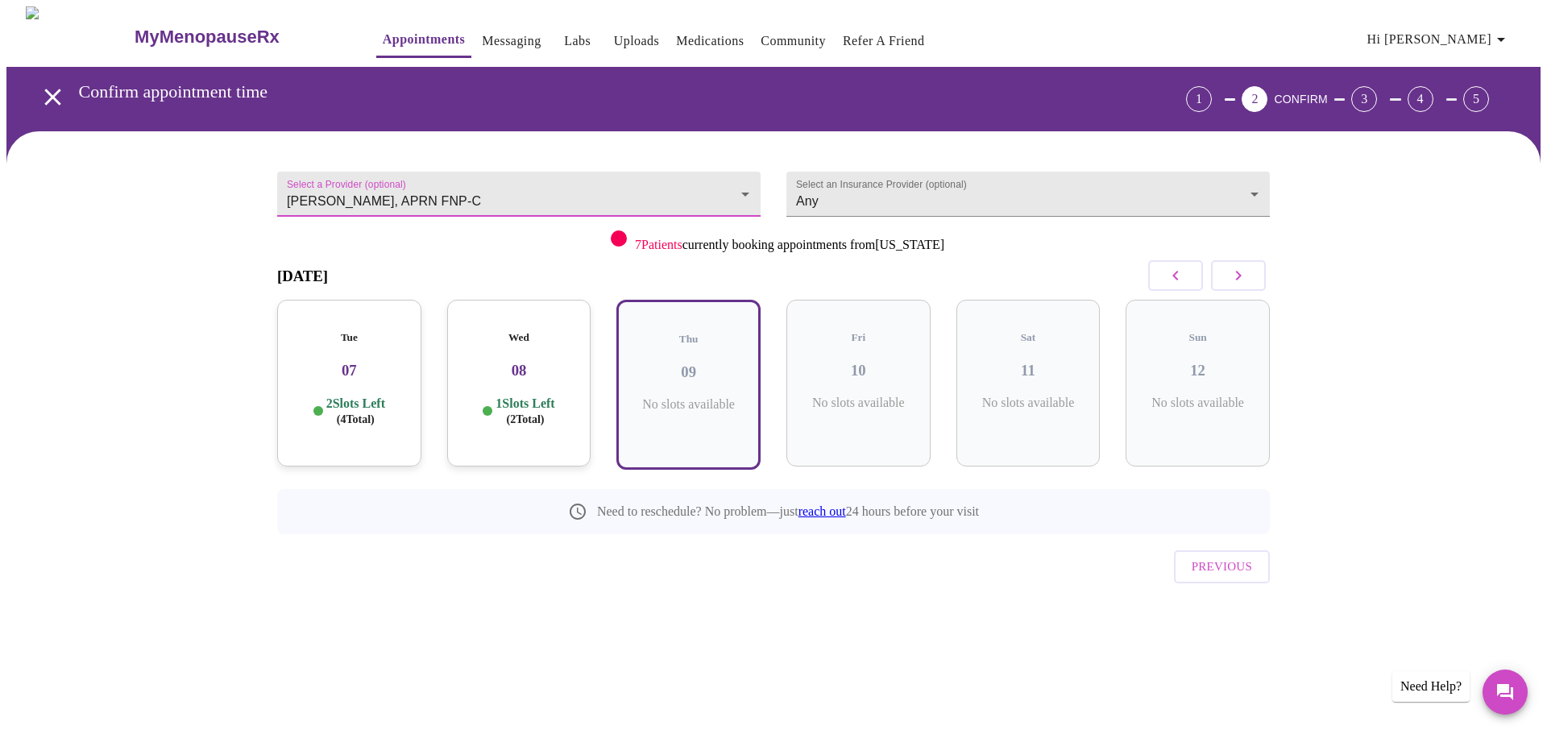
click at [599, 174] on body "MyMenopauseRx Appointments Messaging Labs Uploads Medications Community Refer a…" at bounding box center [773, 334] width 1534 height 657
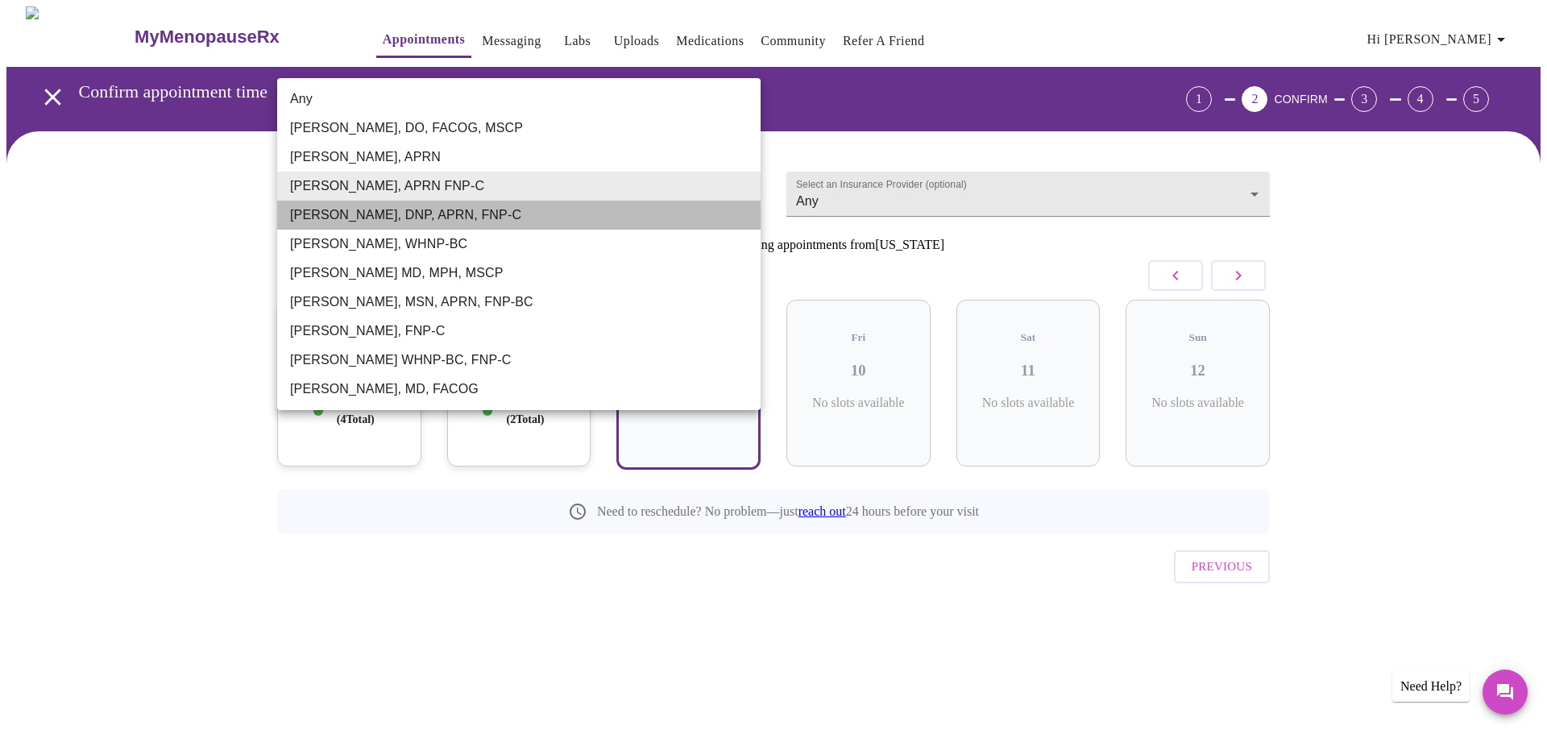
click at [440, 221] on li "[PERSON_NAME], DNP, APRN, FNP-C" at bounding box center [518, 215] width 483 height 29
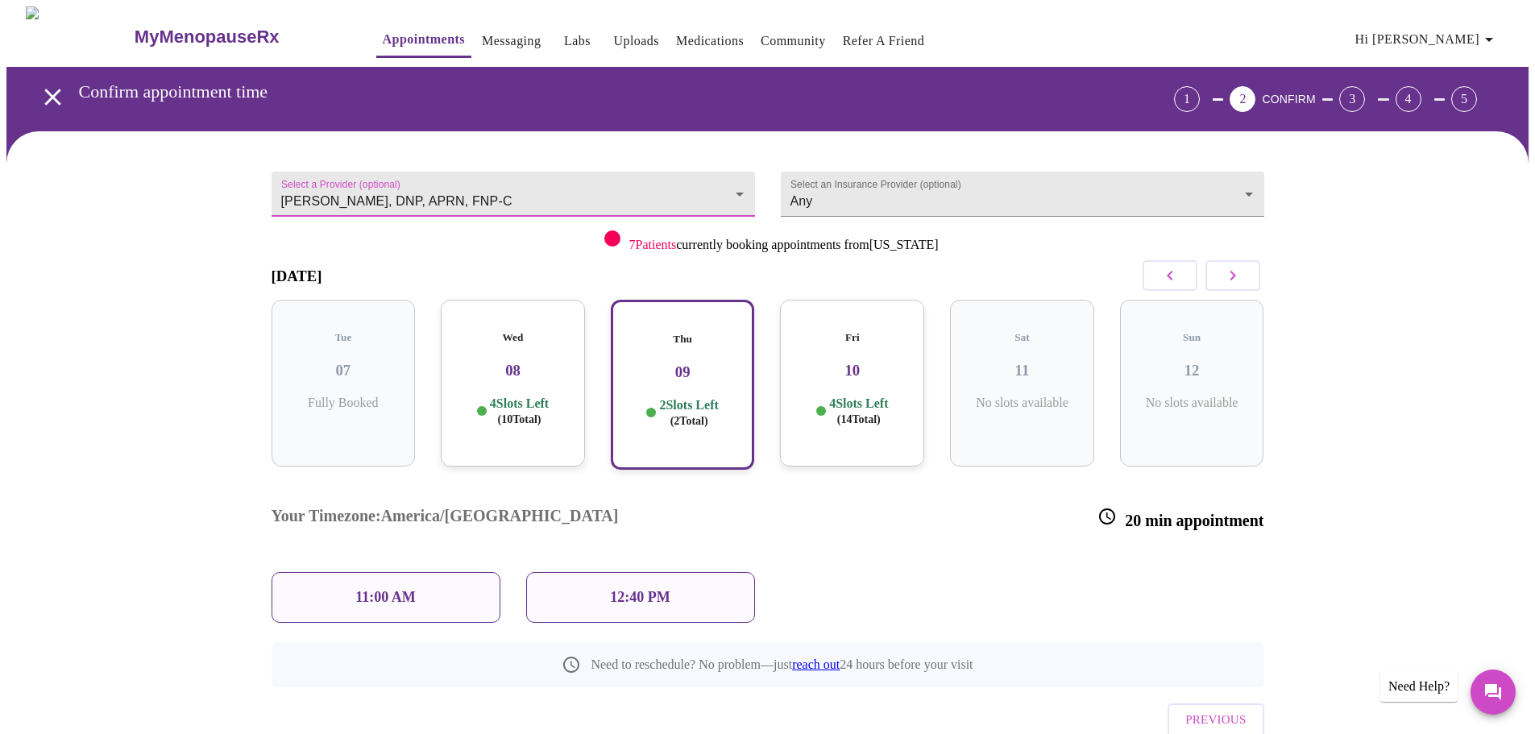
click at [847, 379] on div "Fri 10 4 Slots Left ( 14 Total)" at bounding box center [852, 383] width 144 height 167
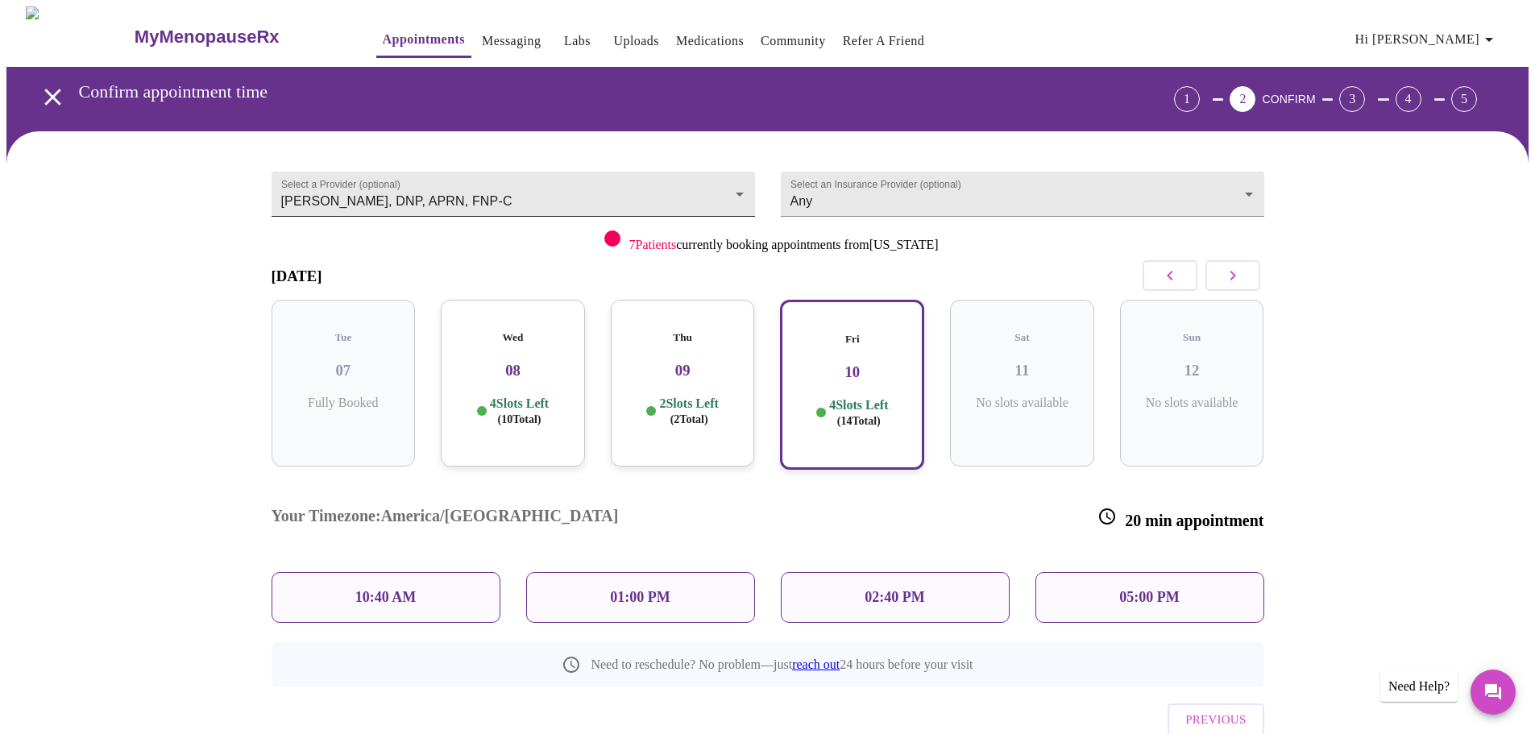
click at [473, 185] on body "MyMenopauseRx Appointments Messaging Labs Uploads Medications Community Refer a…" at bounding box center [767, 411] width 1522 height 810
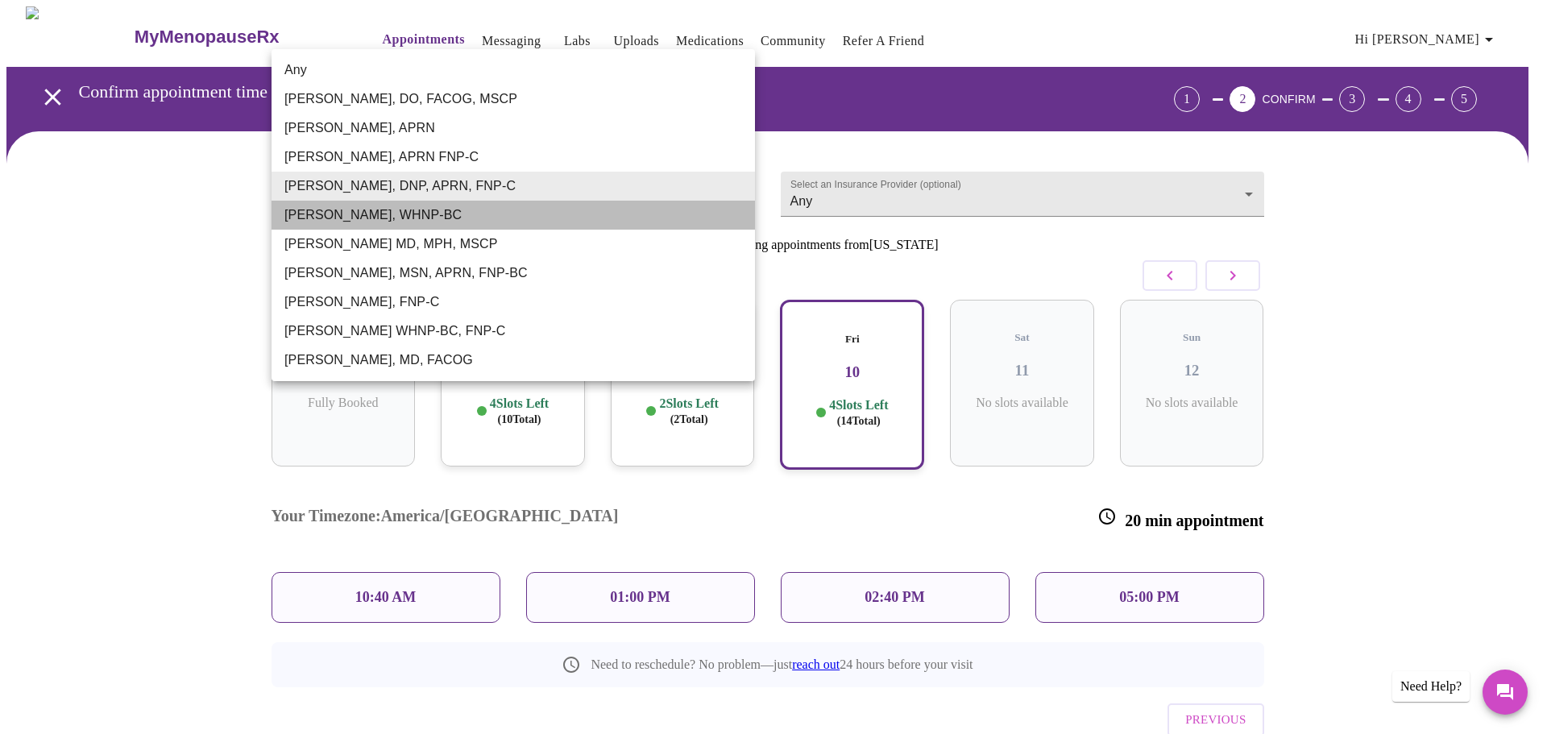
click at [462, 214] on li "[PERSON_NAME], WHNP-BC" at bounding box center [513, 215] width 483 height 29
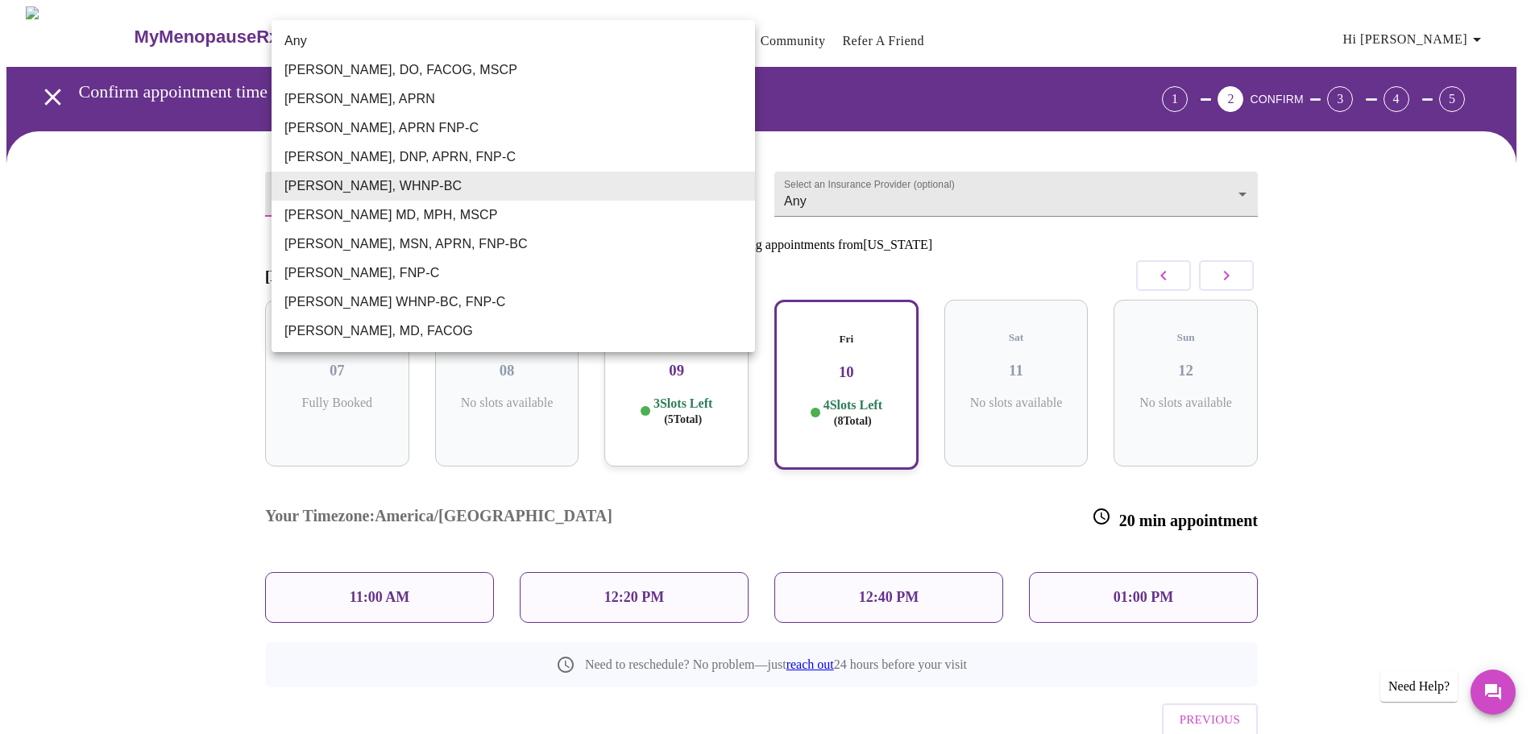
click at [398, 191] on body "MyMenopauseRx Appointments Messaging Labs Uploads Medications Community Refer a…" at bounding box center [767, 411] width 1522 height 810
click at [400, 244] on li "[PERSON_NAME], MSN, APRN, FNP-BC" at bounding box center [513, 244] width 483 height 29
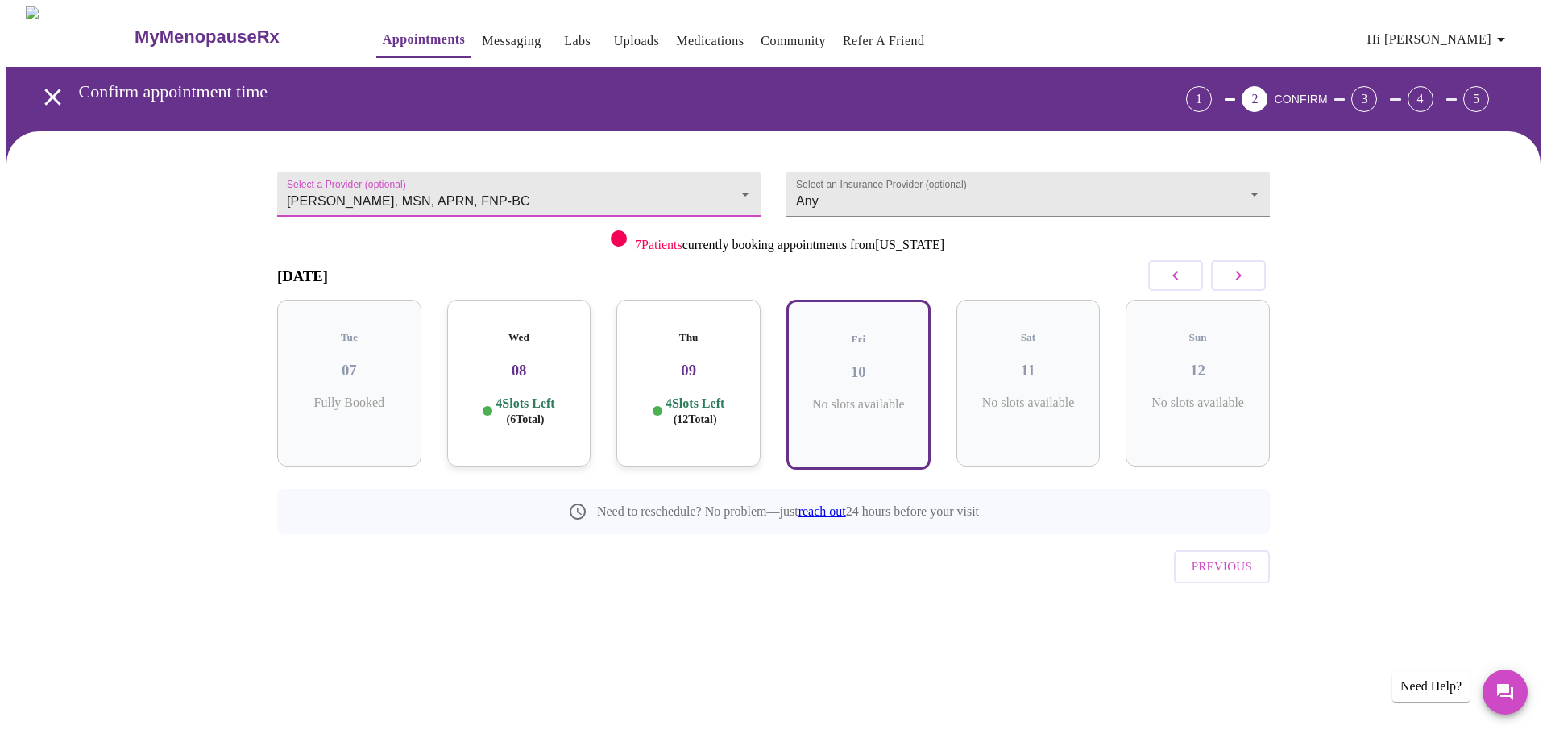
click at [367, 188] on body "MyMenopauseRx Appointments Messaging Labs Uploads Medications Community Refer a…" at bounding box center [773, 334] width 1534 height 657
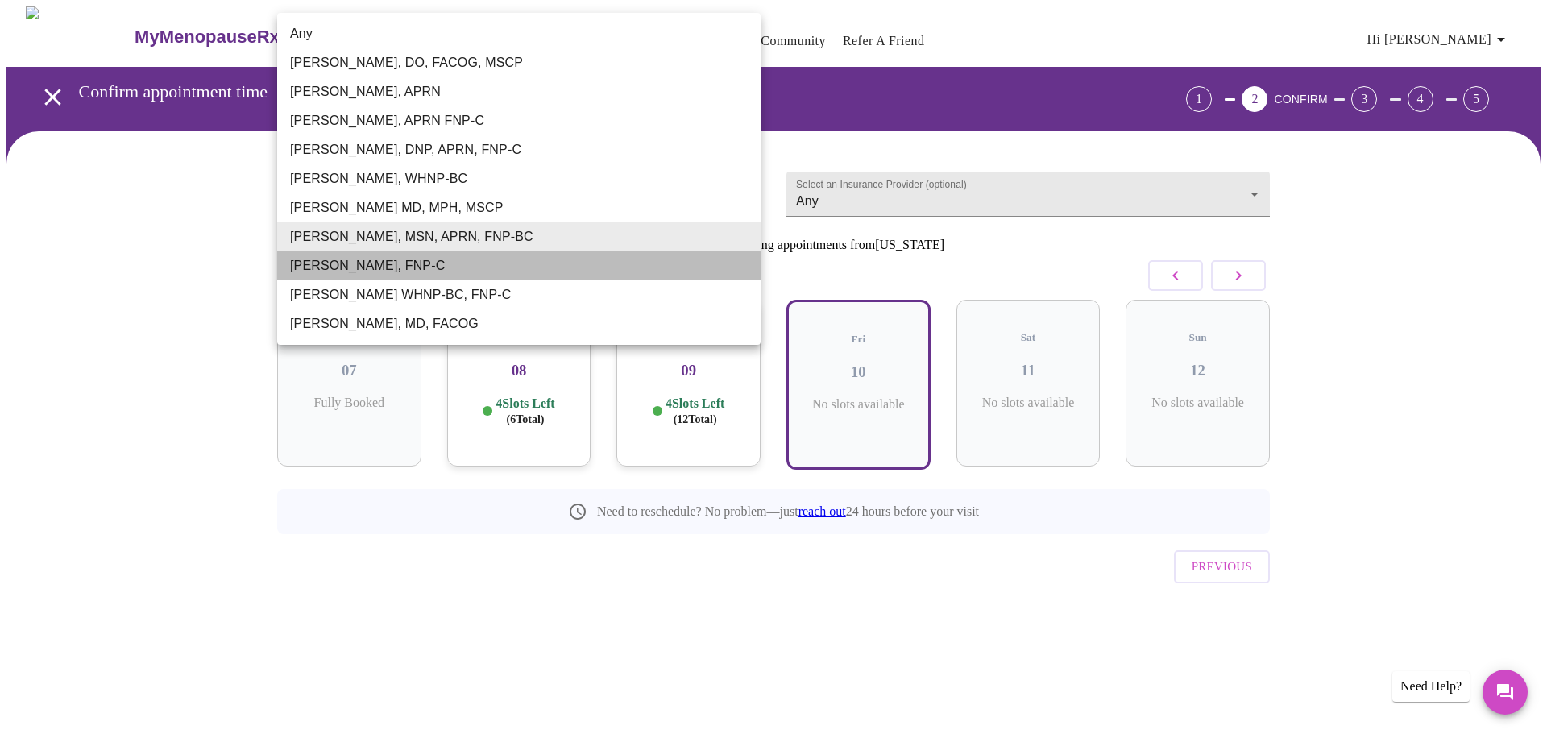
click at [379, 267] on li "[PERSON_NAME], FNP-C" at bounding box center [518, 265] width 483 height 29
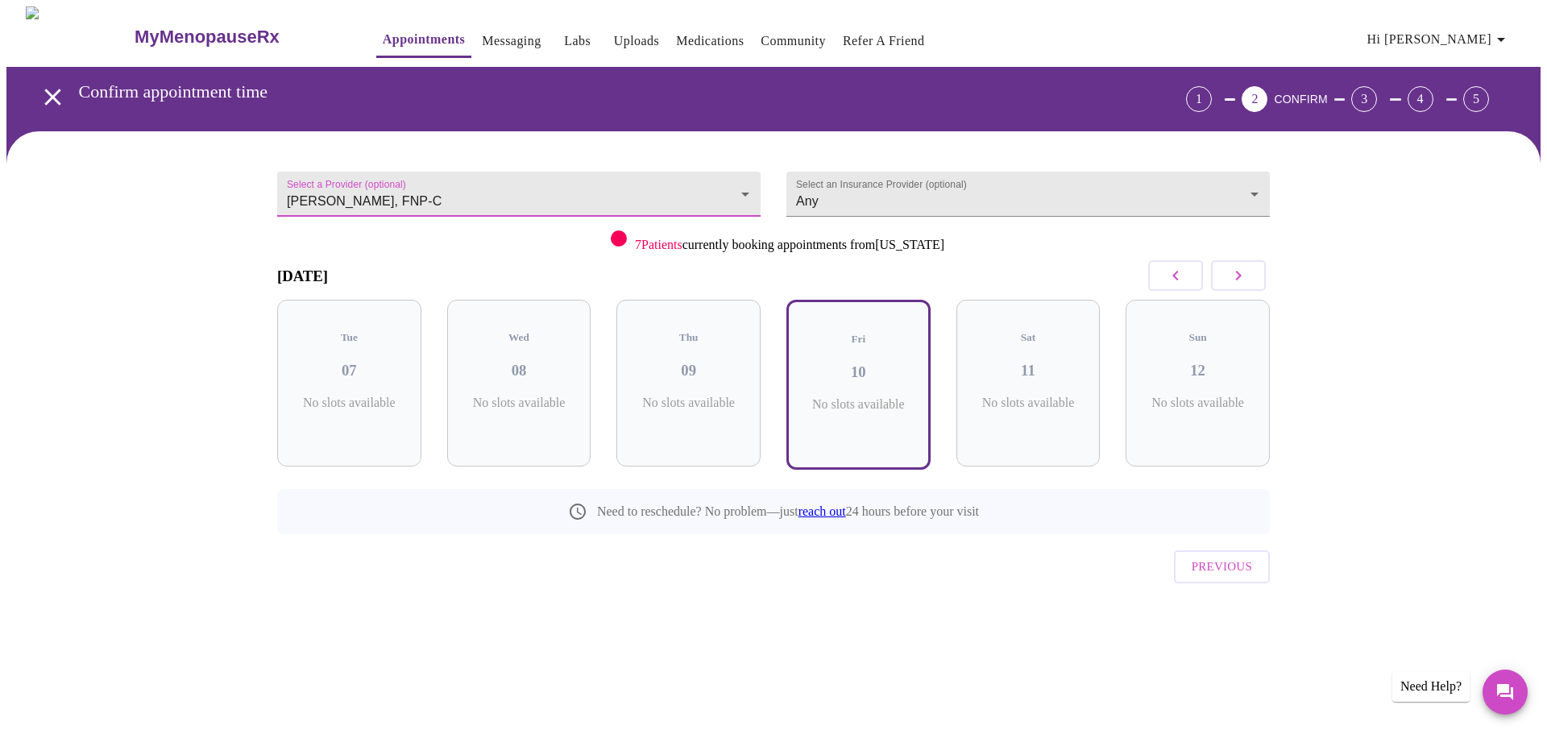
click at [385, 194] on body "MyMenopauseRx Appointments Messaging Labs Uploads Medications Community Refer a…" at bounding box center [773, 334] width 1534 height 657
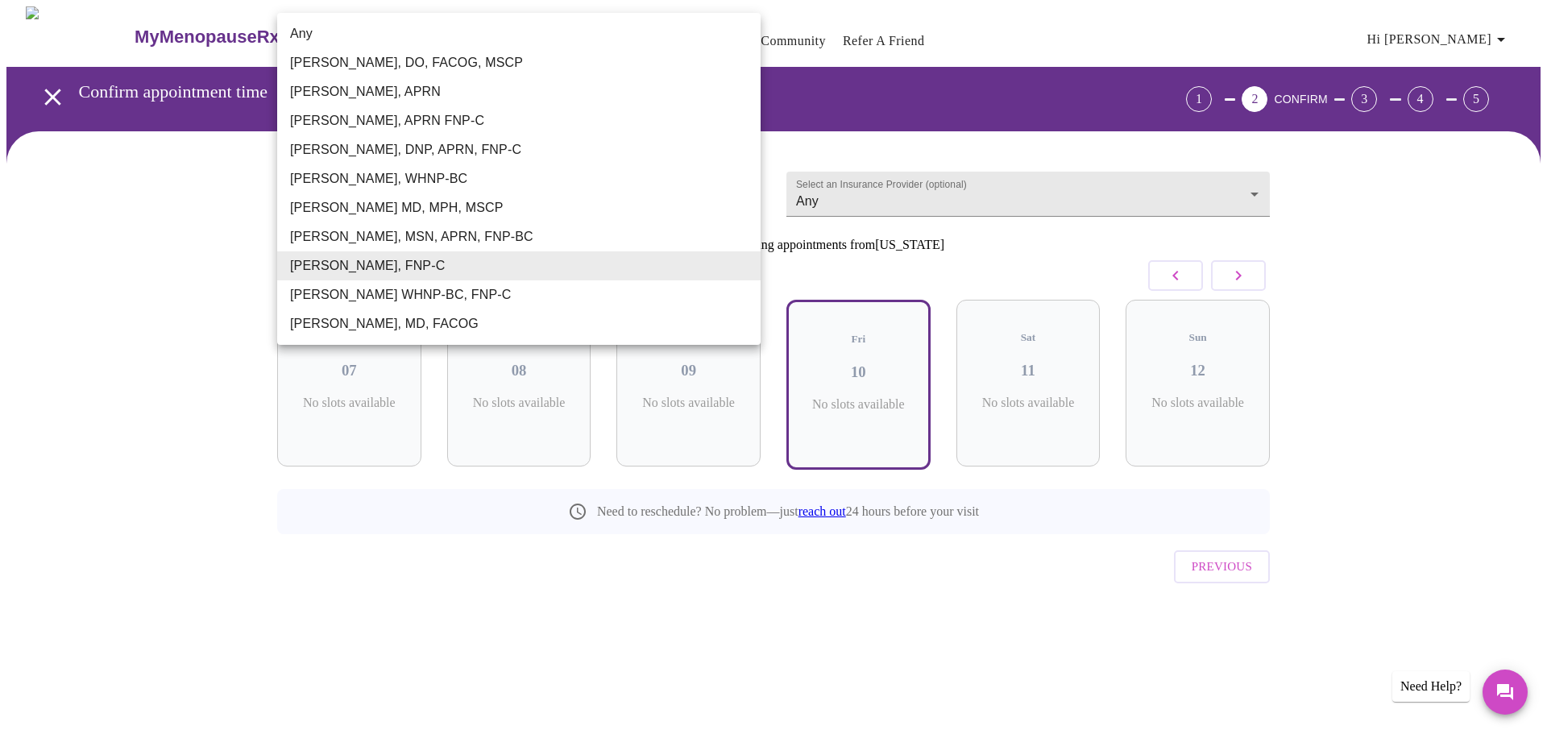
click at [377, 89] on li "[PERSON_NAME], APRN" at bounding box center [518, 91] width 483 height 29
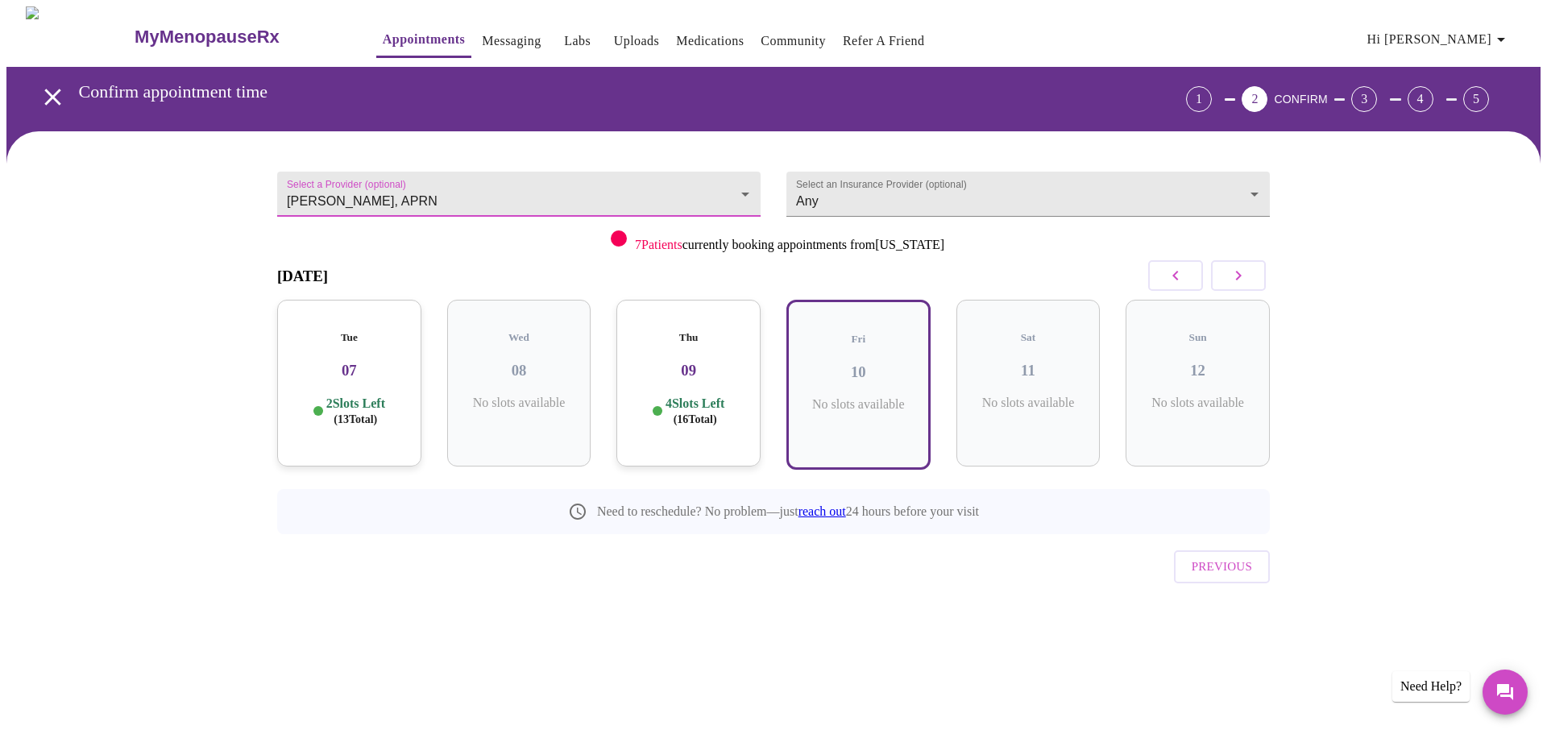
click at [372, 193] on body "MyMenopauseRx Appointments Messaging Labs Uploads Medications Community Refer a…" at bounding box center [773, 334] width 1534 height 657
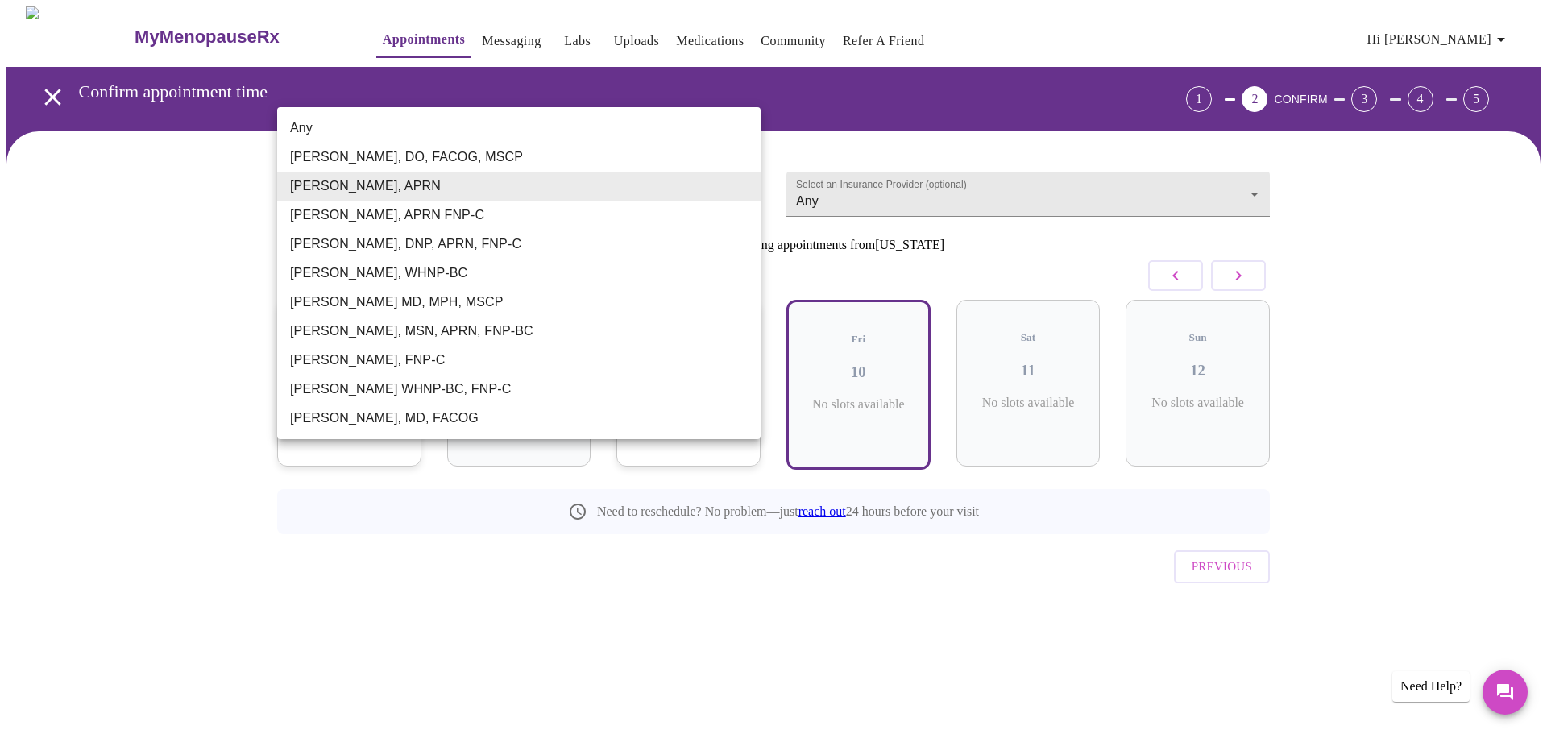
click at [360, 220] on li "[PERSON_NAME], APRN FNP-C" at bounding box center [518, 215] width 483 height 29
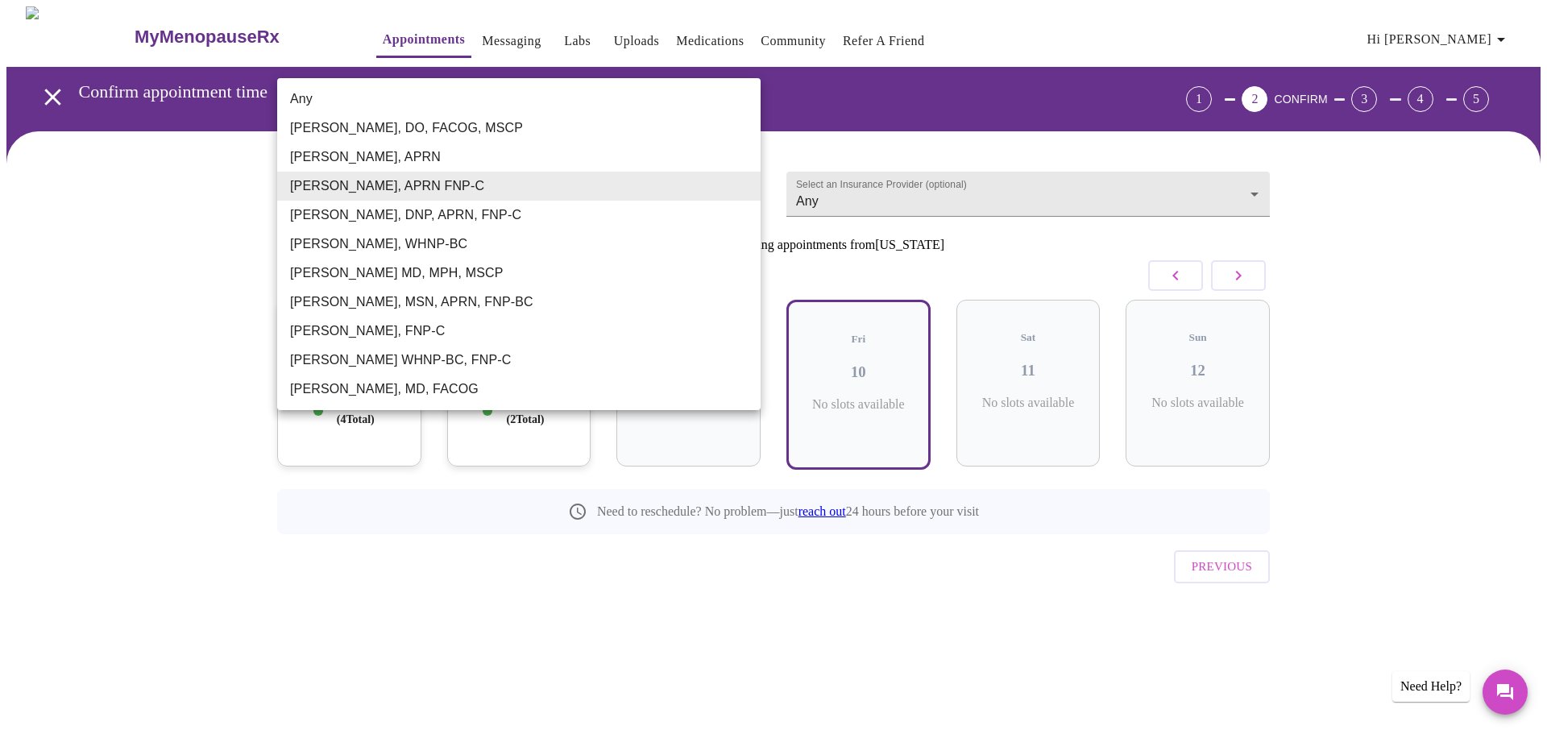
click at [367, 193] on body "MyMenopauseRx Appointments Messaging Labs Uploads Medications Community Refer a…" at bounding box center [773, 334] width 1534 height 657
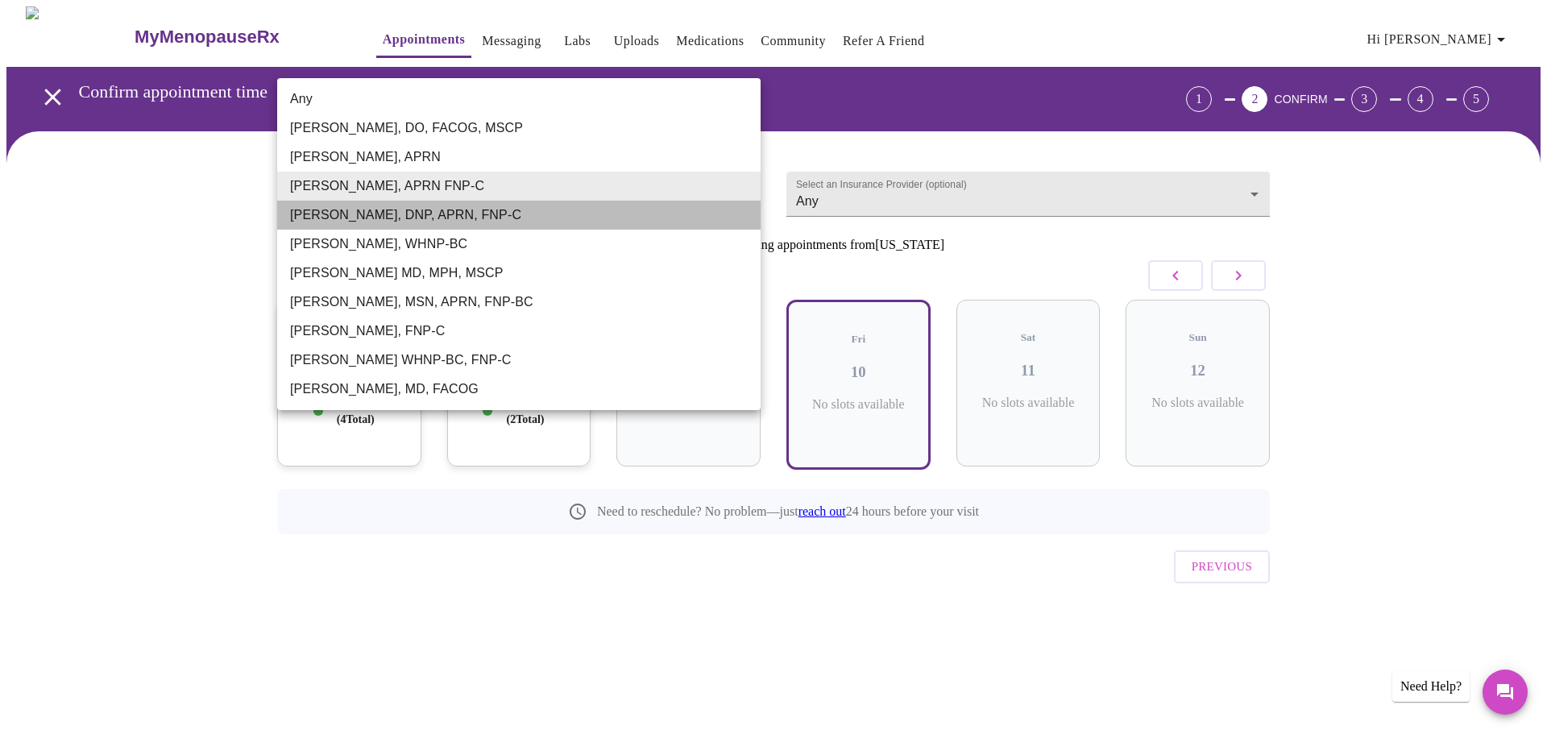
click at [354, 214] on li "[PERSON_NAME], DNP, APRN, FNP-C" at bounding box center [518, 215] width 483 height 29
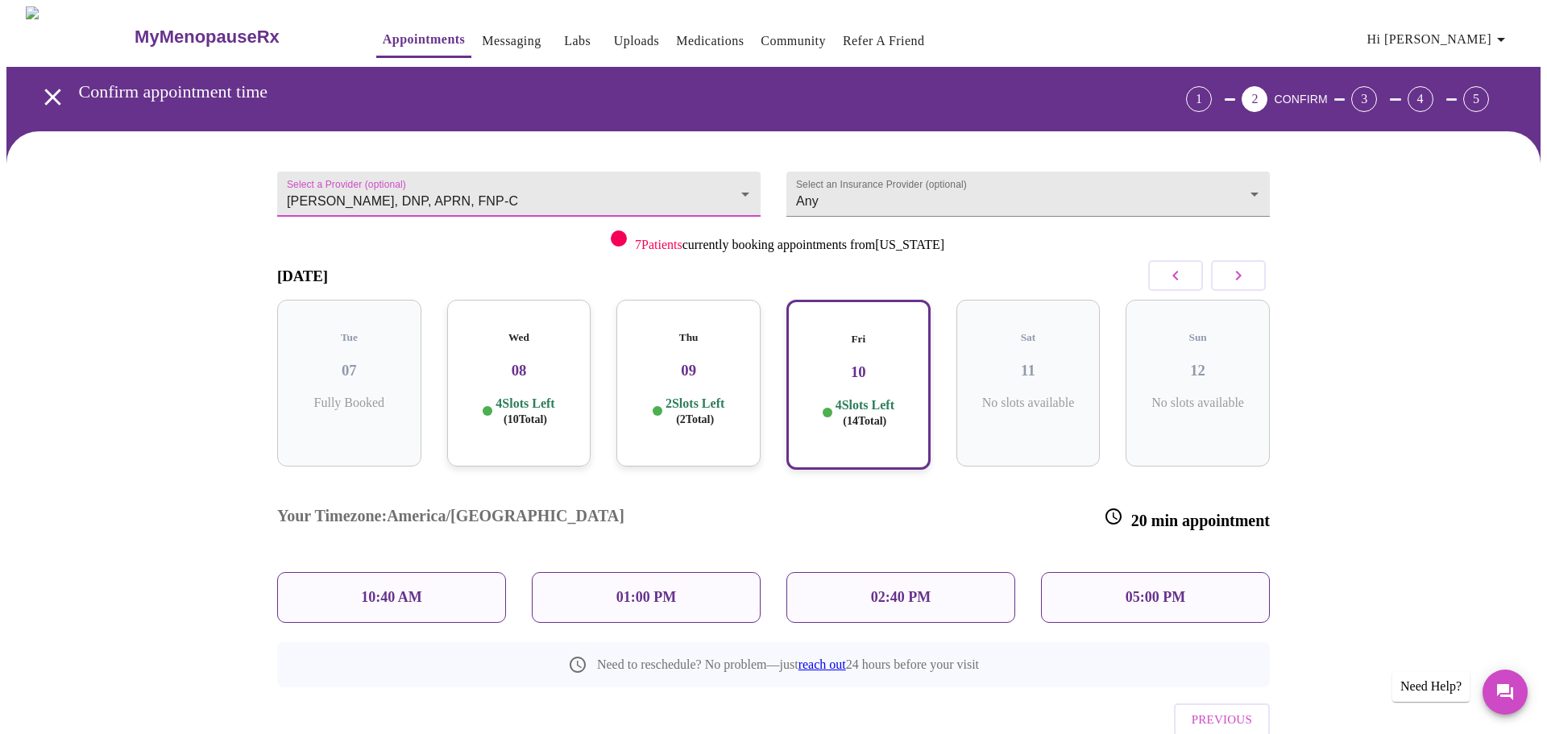
click at [373, 193] on body "MyMenopauseRx Appointments Messaging Labs Uploads Medications Community Refer a…" at bounding box center [773, 411] width 1534 height 810
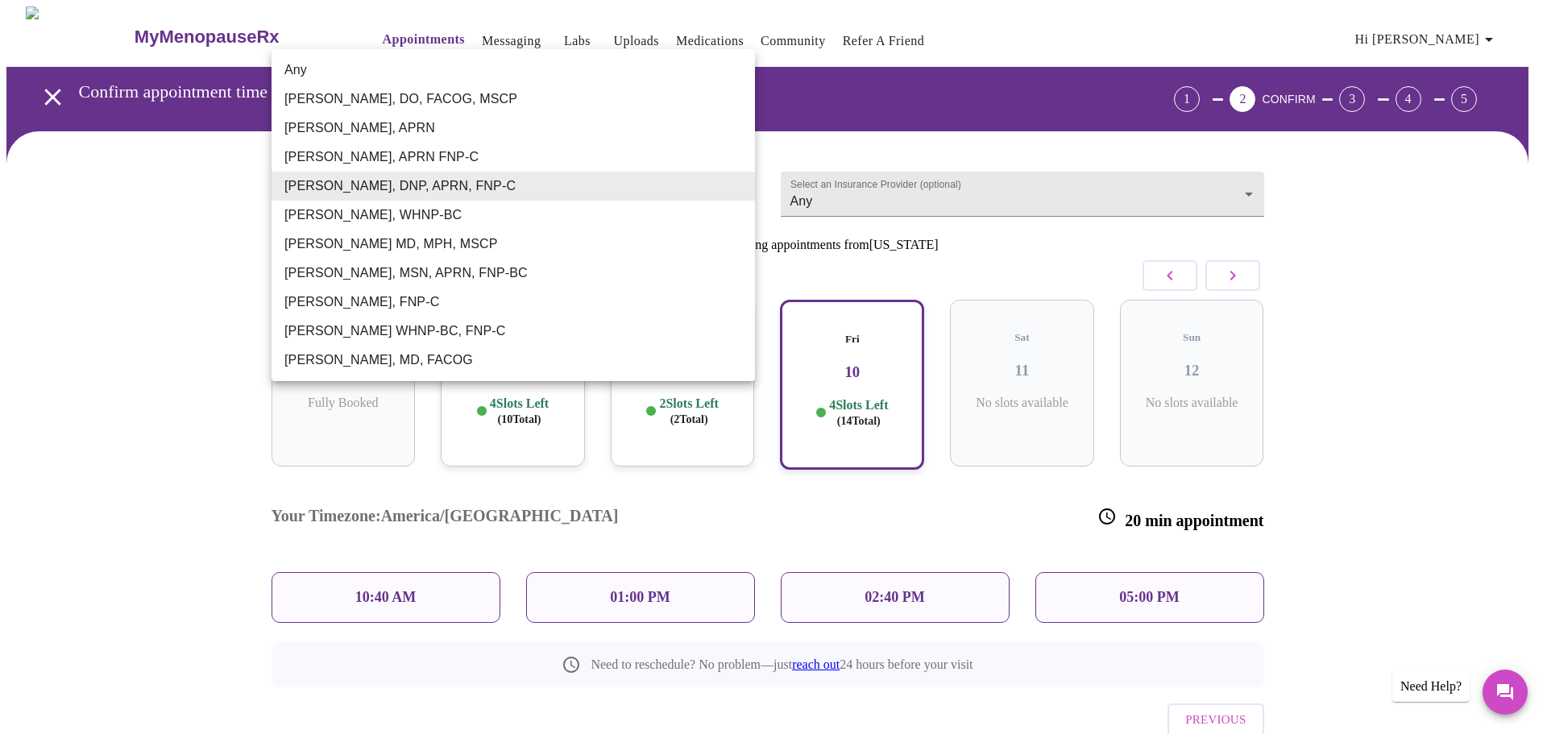
click at [371, 209] on li "[PERSON_NAME], WHNP-BC" at bounding box center [513, 215] width 483 height 29
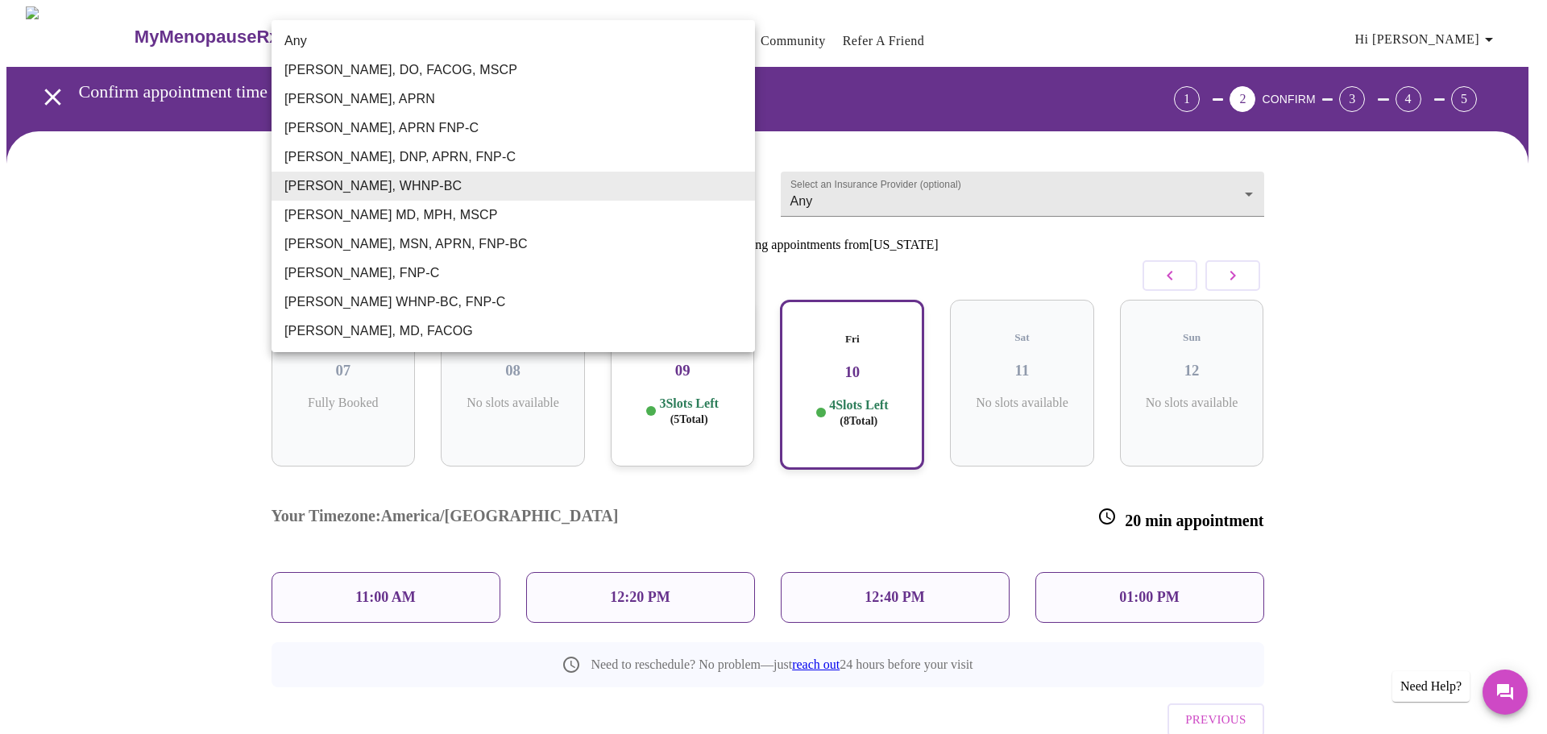
click at [348, 192] on body "MyMenopauseRx Appointments Messaging Labs Uploads Medications Community Refer a…" at bounding box center [773, 411] width 1534 height 810
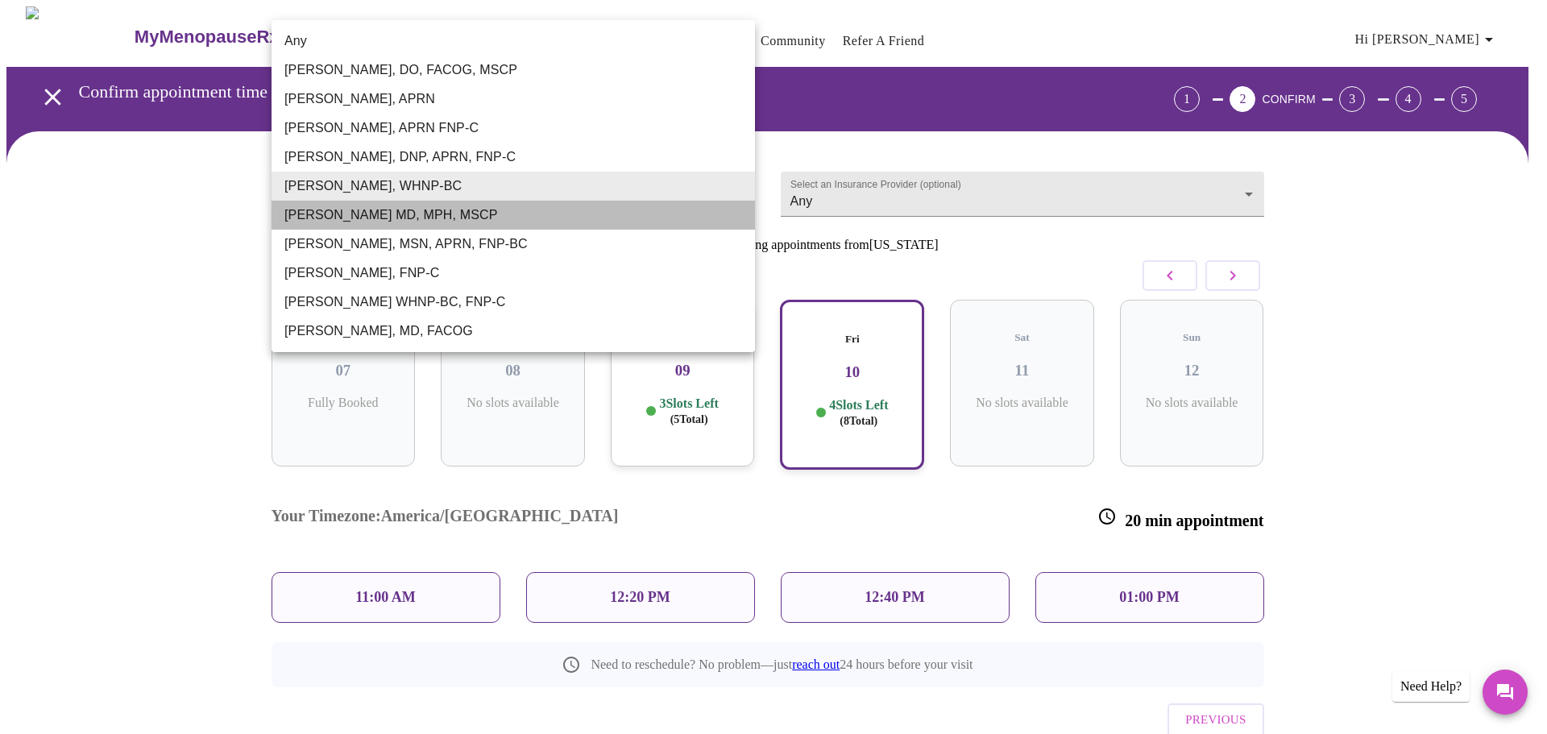
click at [346, 213] on li "[PERSON_NAME] MD, MPH, MSCP" at bounding box center [513, 215] width 483 height 29
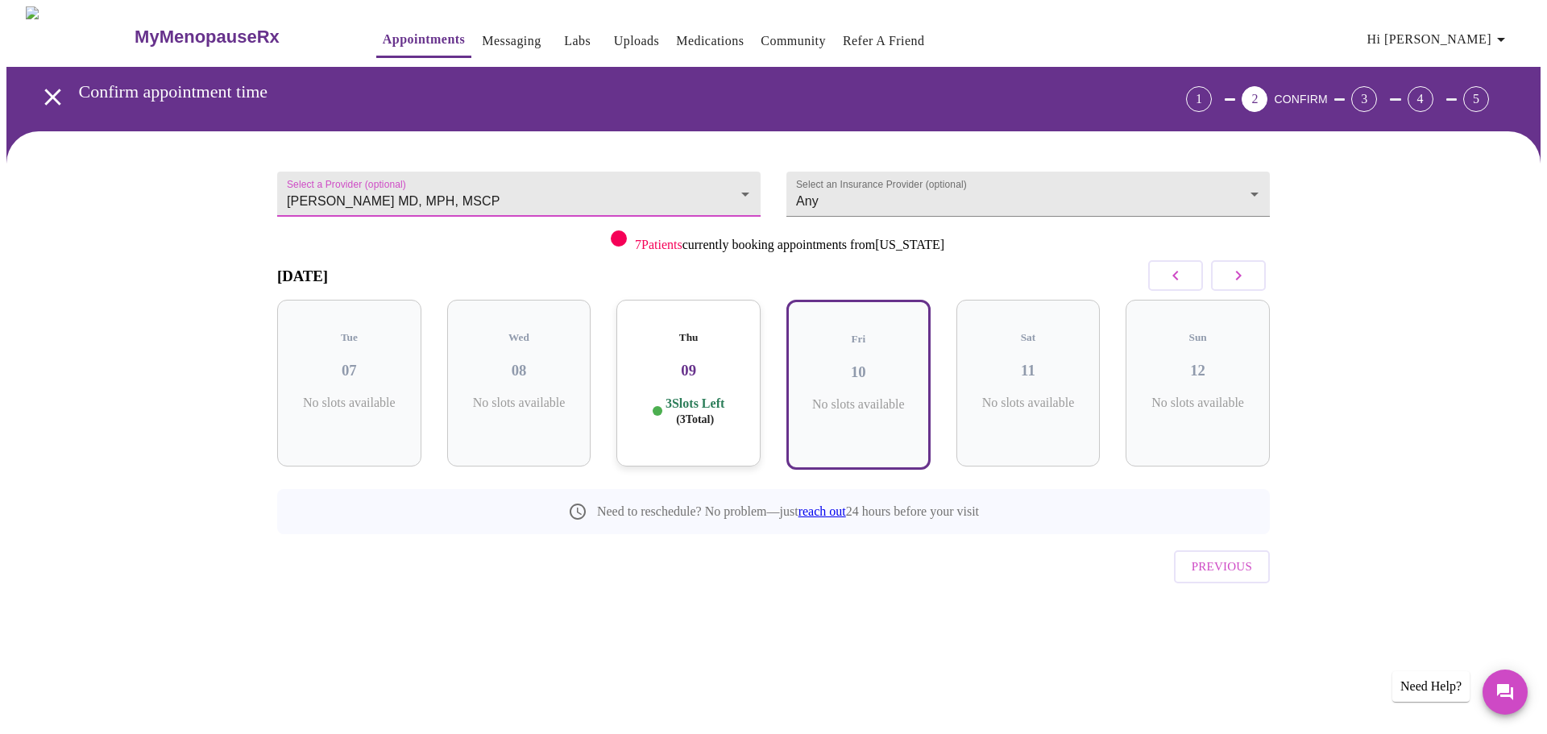
click at [349, 189] on body "MyMenopauseRx Appointments Messaging Labs Uploads Medications Community Refer a…" at bounding box center [773, 334] width 1534 height 657
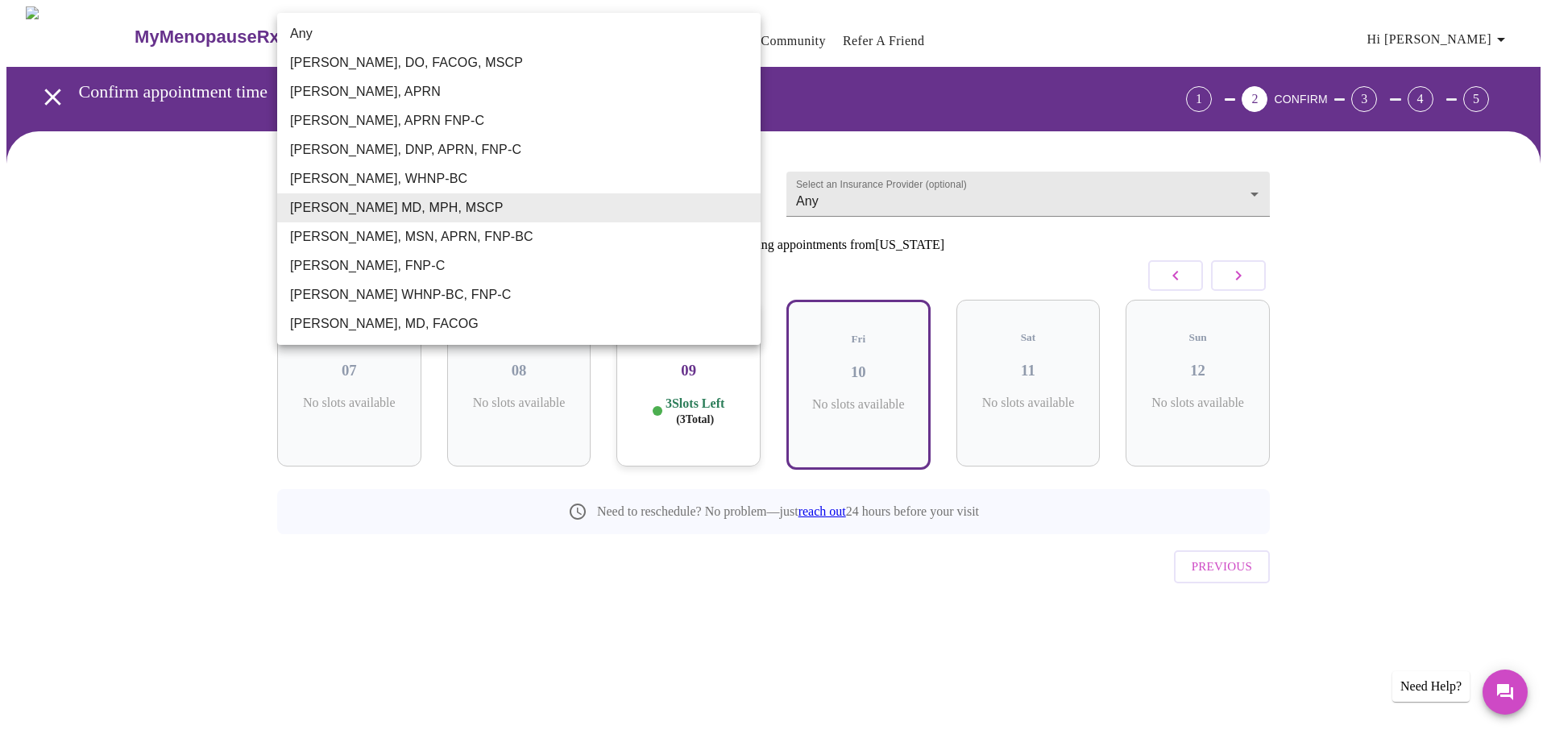
click at [337, 236] on li "[PERSON_NAME], MSN, APRN, FNP-BC" at bounding box center [518, 236] width 483 height 29
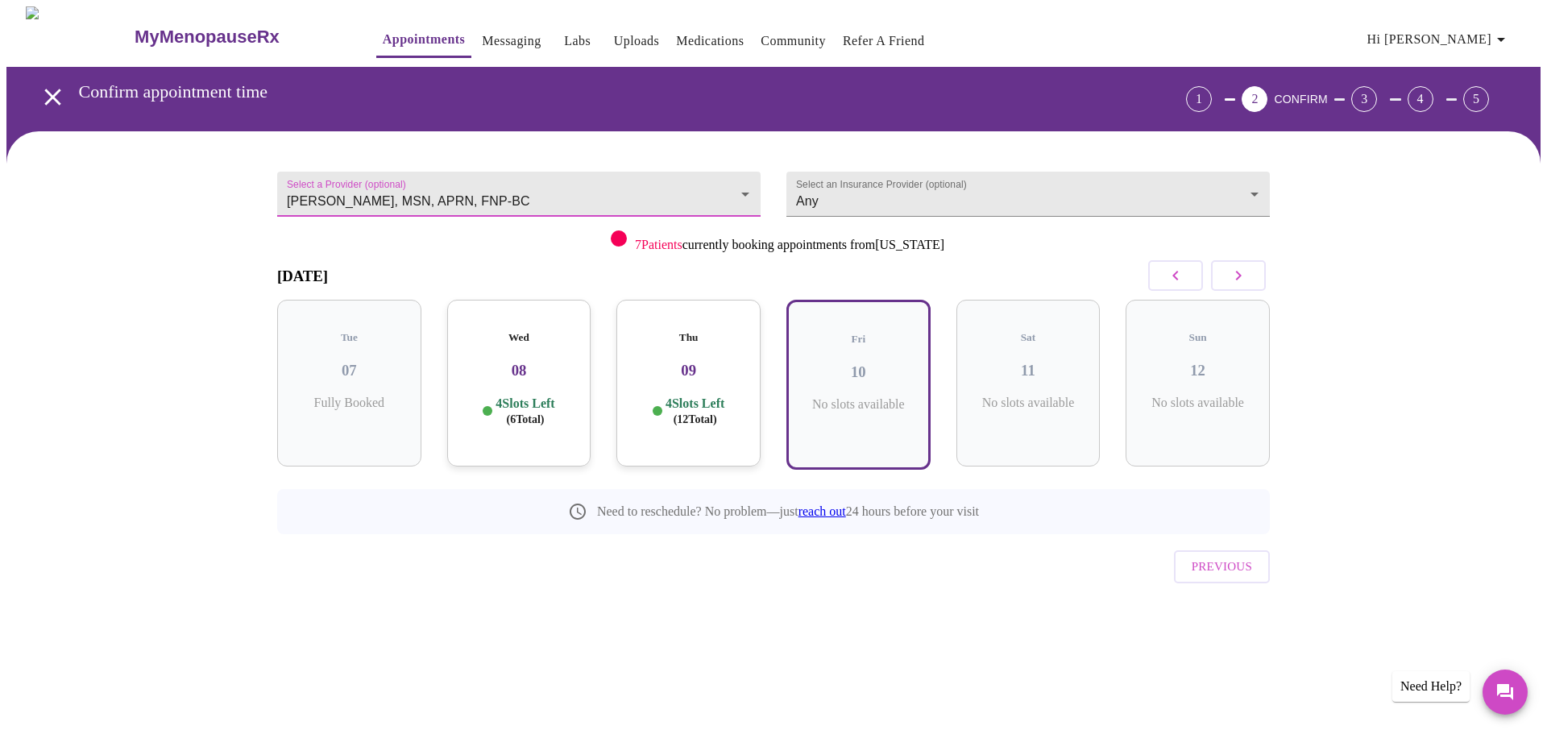
click at [349, 193] on body "MyMenopauseRx Appointments Messaging Labs Uploads Medications Community Refer a…" at bounding box center [773, 334] width 1534 height 657
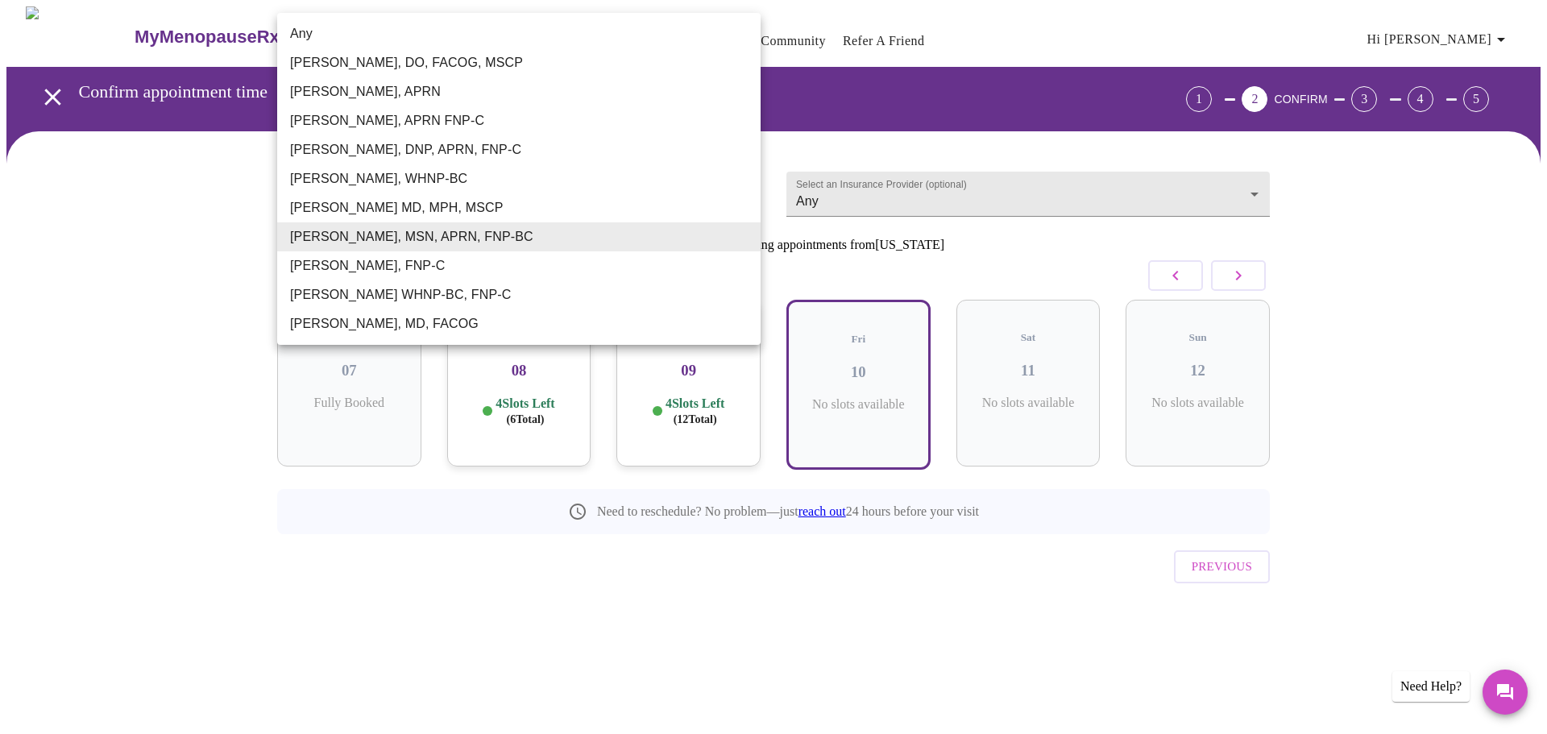
click at [319, 262] on li "[PERSON_NAME], FNP-C" at bounding box center [518, 265] width 483 height 29
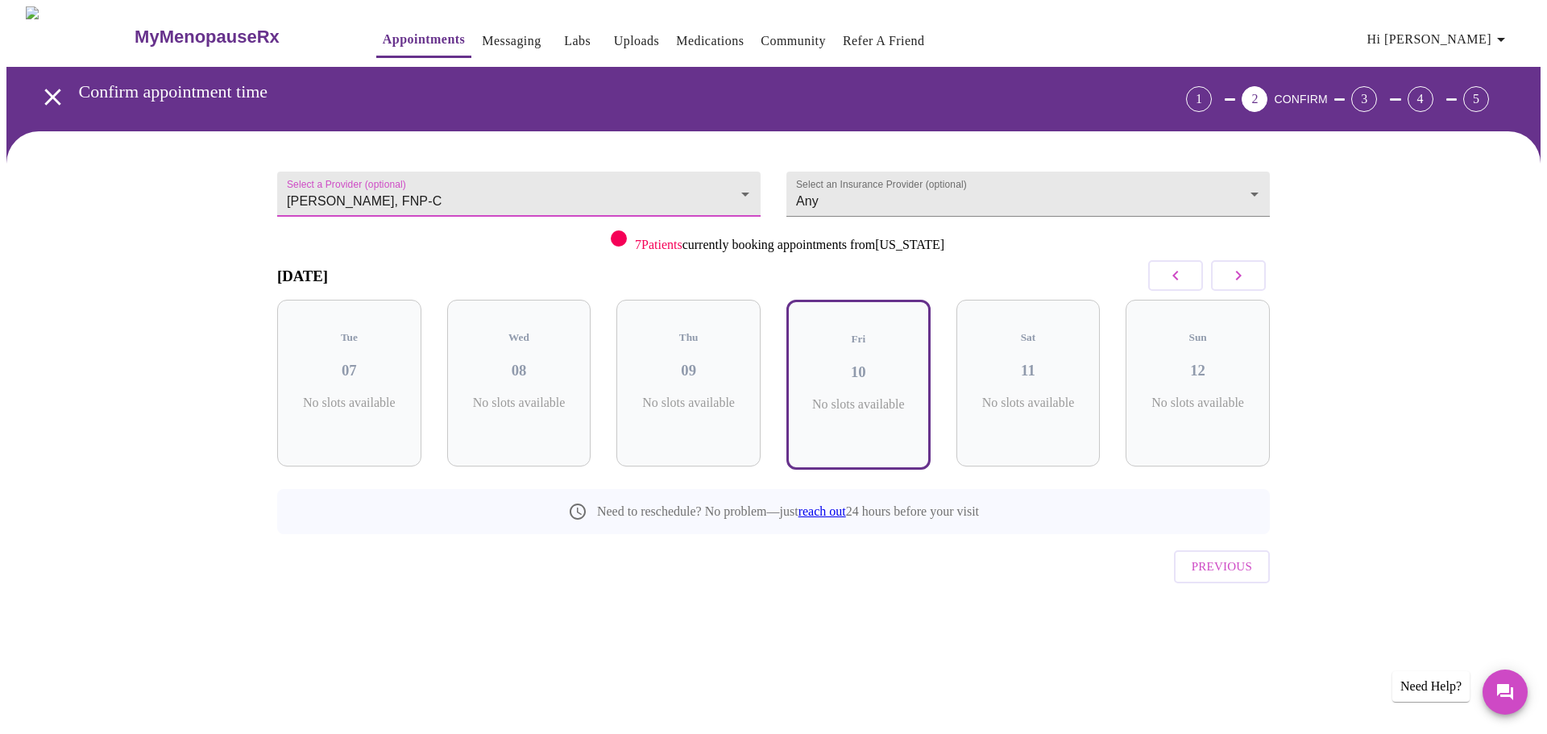
click at [331, 199] on body "MyMenopauseRx Appointments Messaging Labs Uploads Medications Community Refer a…" at bounding box center [773, 334] width 1534 height 657
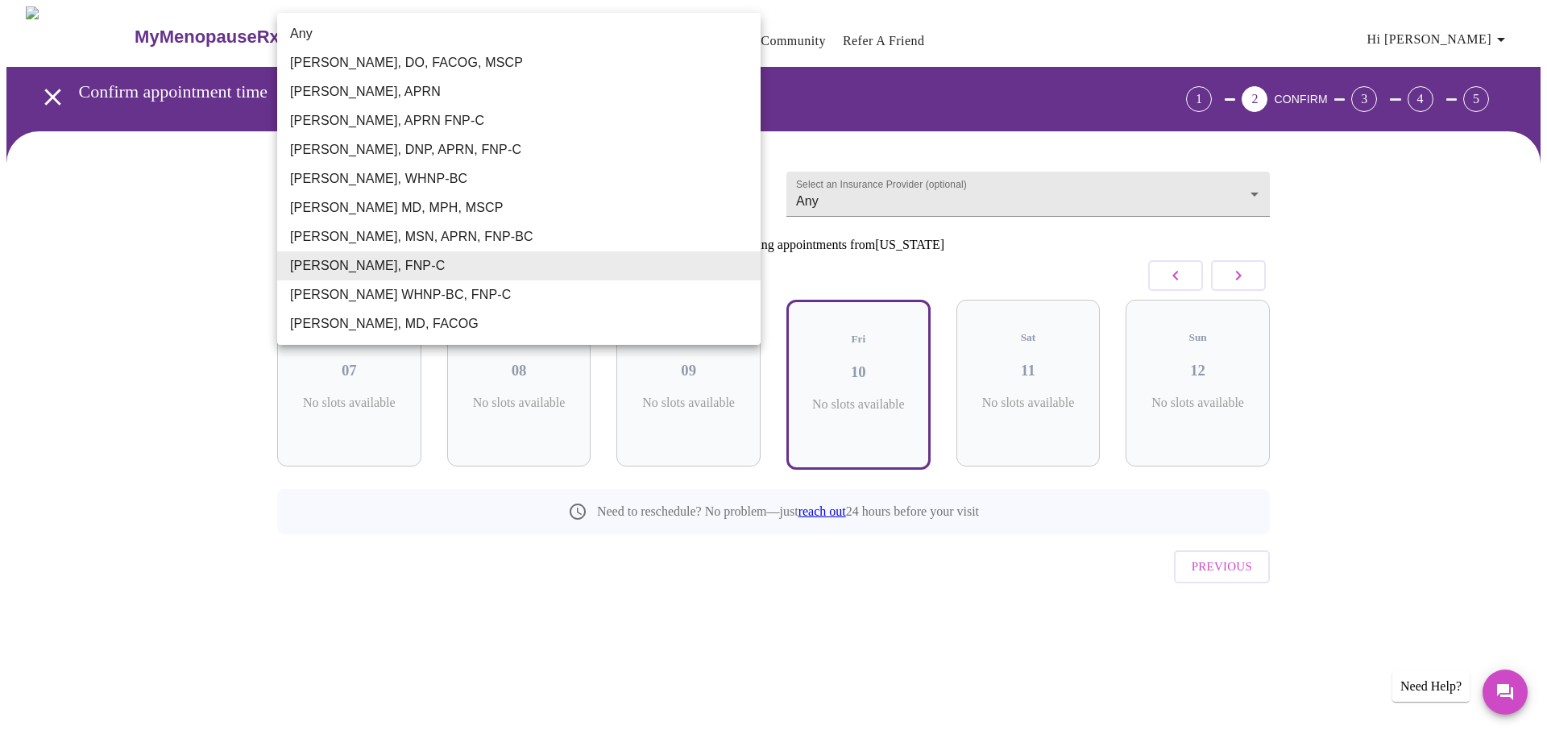
click at [317, 292] on li "[PERSON_NAME] WHNP-BC, FNP-C" at bounding box center [518, 294] width 483 height 29
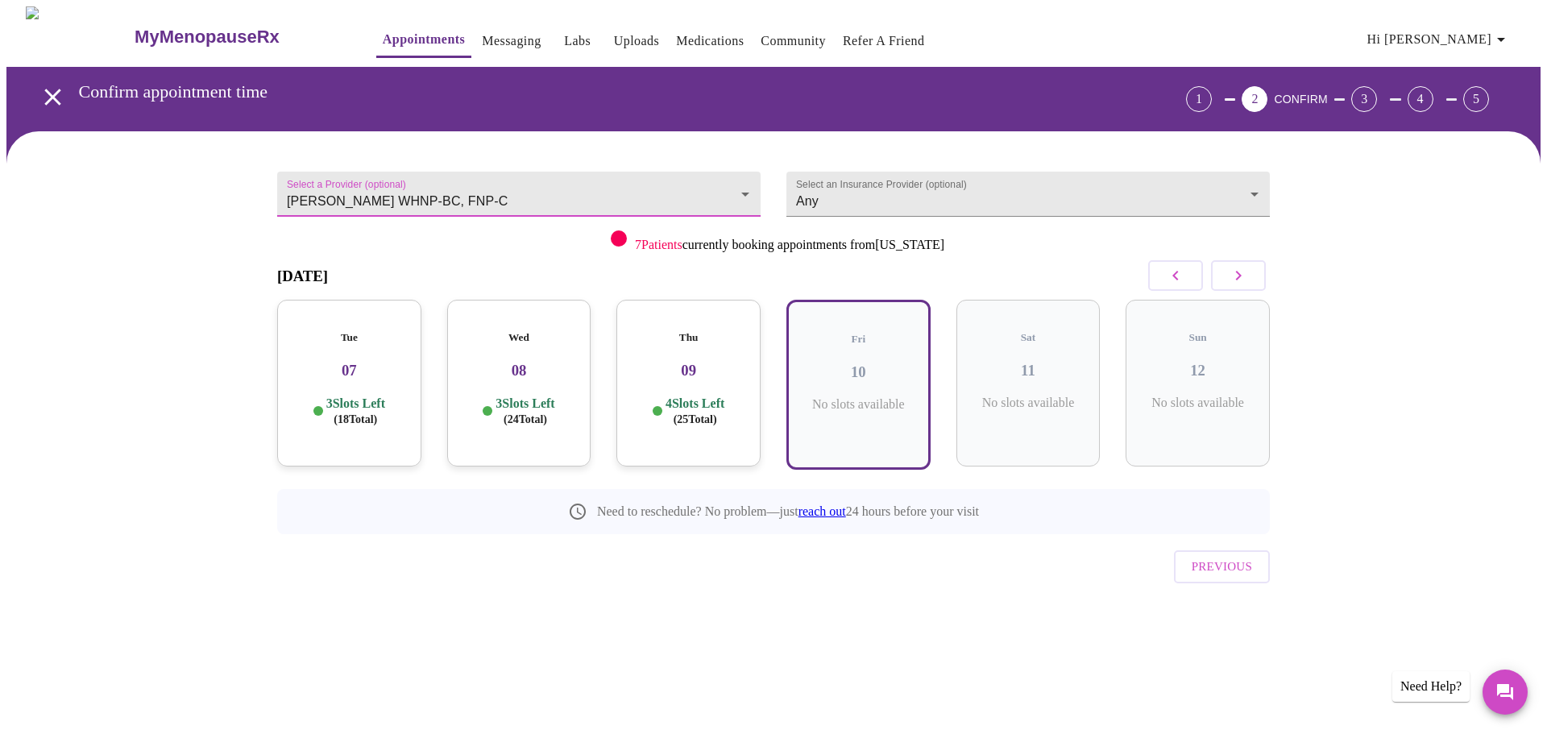
click at [335, 192] on body "MyMenopauseRx Appointments Messaging Labs Uploads Medications Community Refer a…" at bounding box center [773, 334] width 1534 height 657
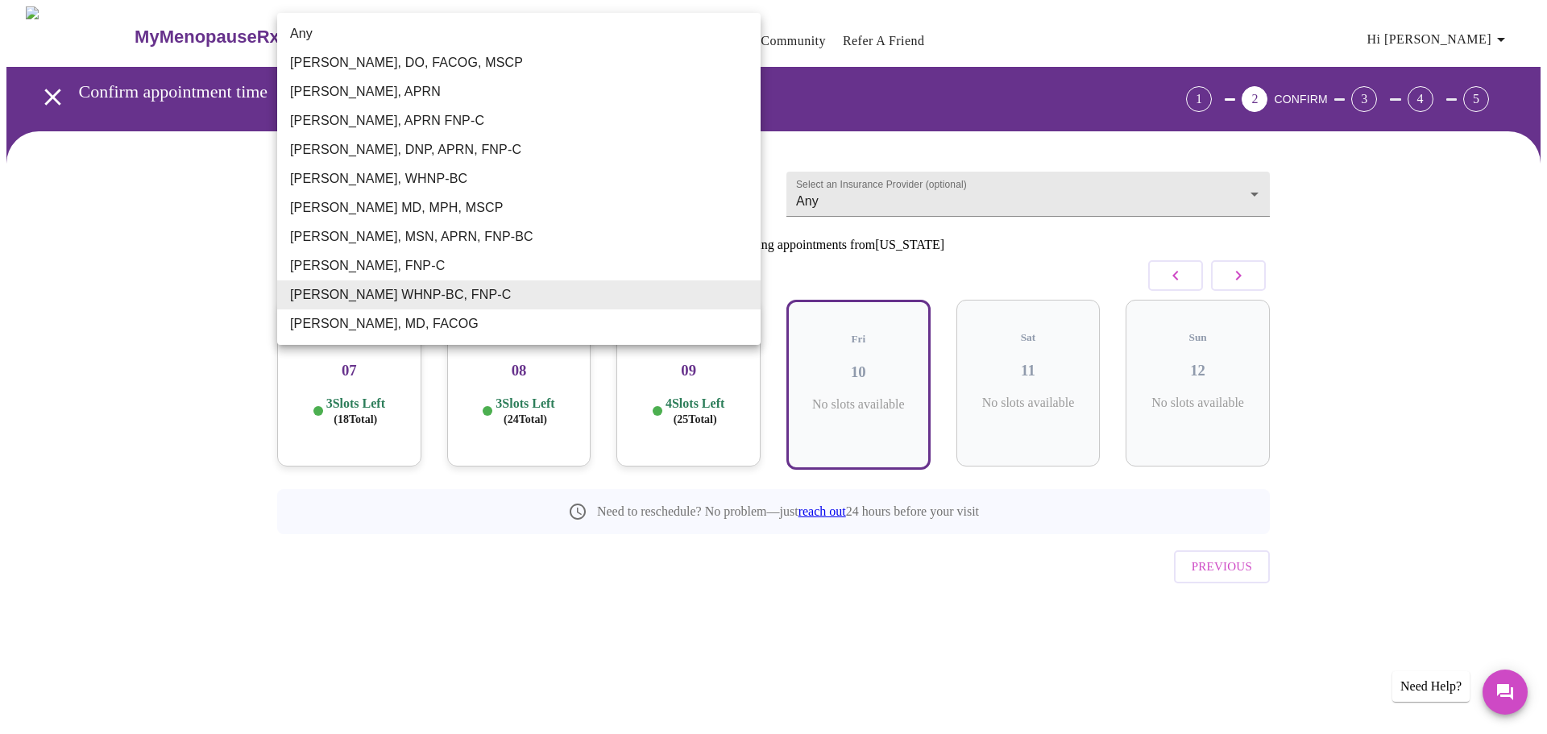
click at [342, 326] on li "[PERSON_NAME], MD, FACOG" at bounding box center [518, 323] width 483 height 29
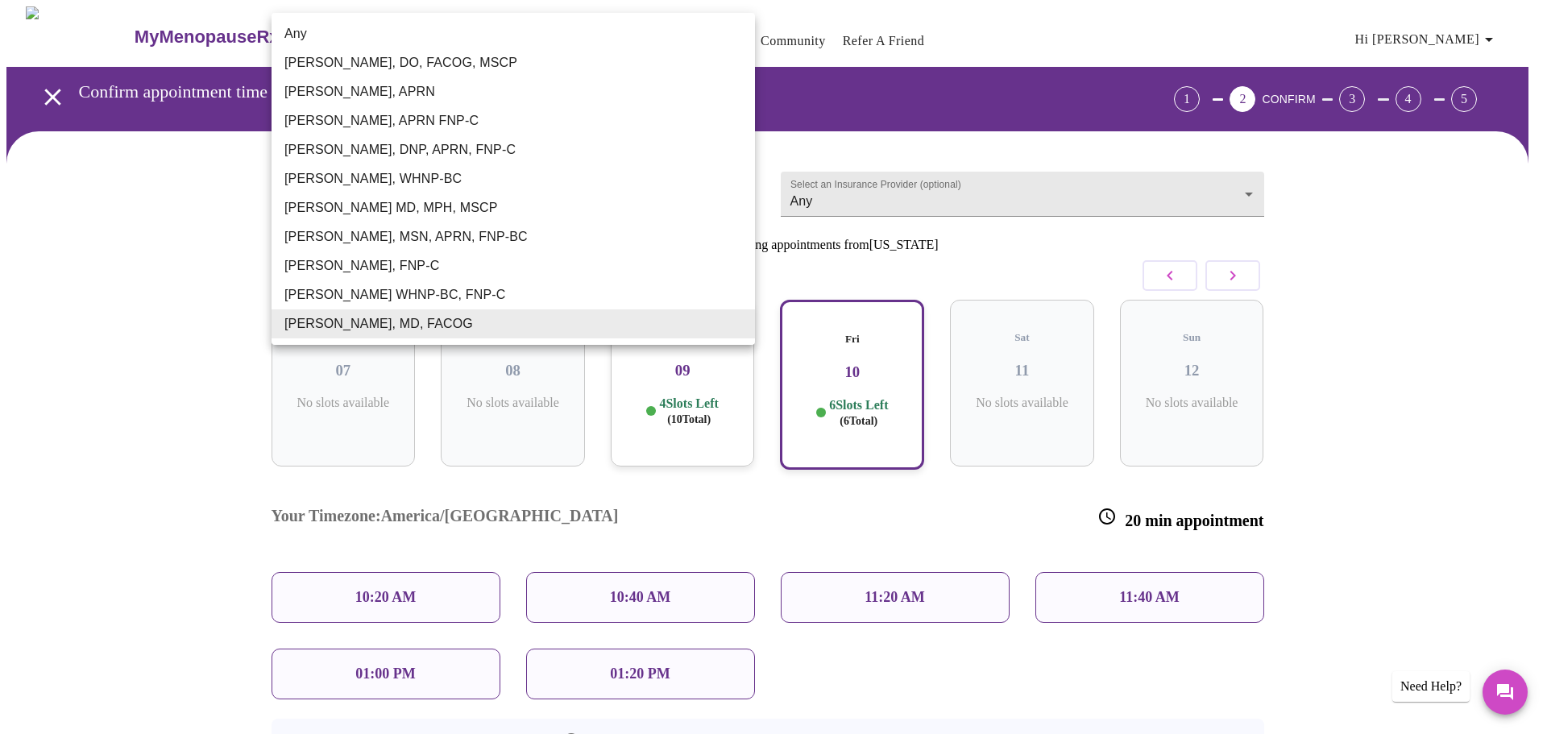
click at [388, 193] on body "MyMenopauseRx Appointments Messaging Labs Uploads Medications Community Refer a…" at bounding box center [773, 449] width 1534 height 887
click at [404, 64] on li "[PERSON_NAME], DO, FACOG, MSCP" at bounding box center [513, 62] width 483 height 29
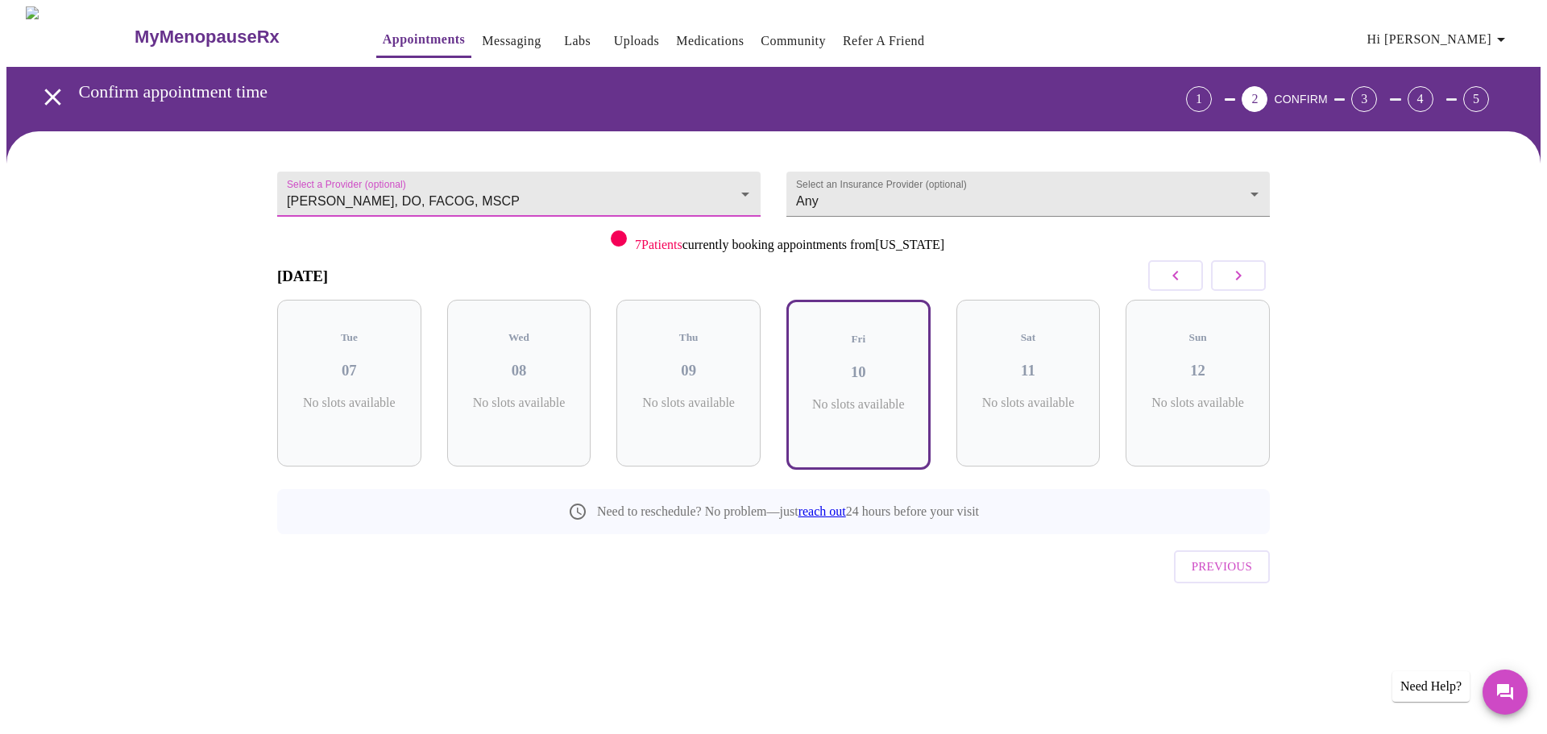
click at [363, 180] on body "MyMenopauseRx Appointments Messaging Labs Uploads Medications Community Refer a…" at bounding box center [773, 334] width 1534 height 657
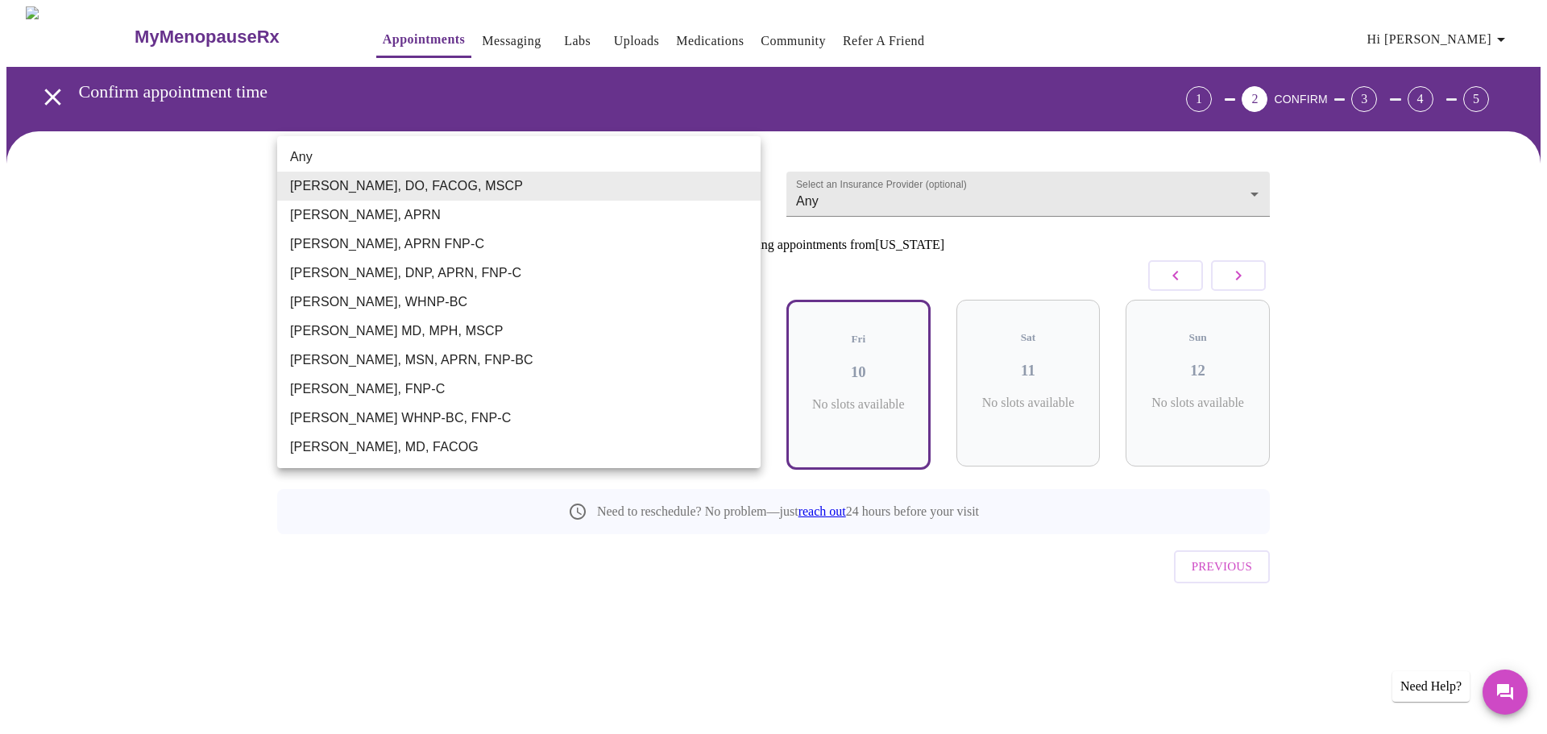
click at [646, 156] on li "Any" at bounding box center [518, 157] width 483 height 29
type input "Any"
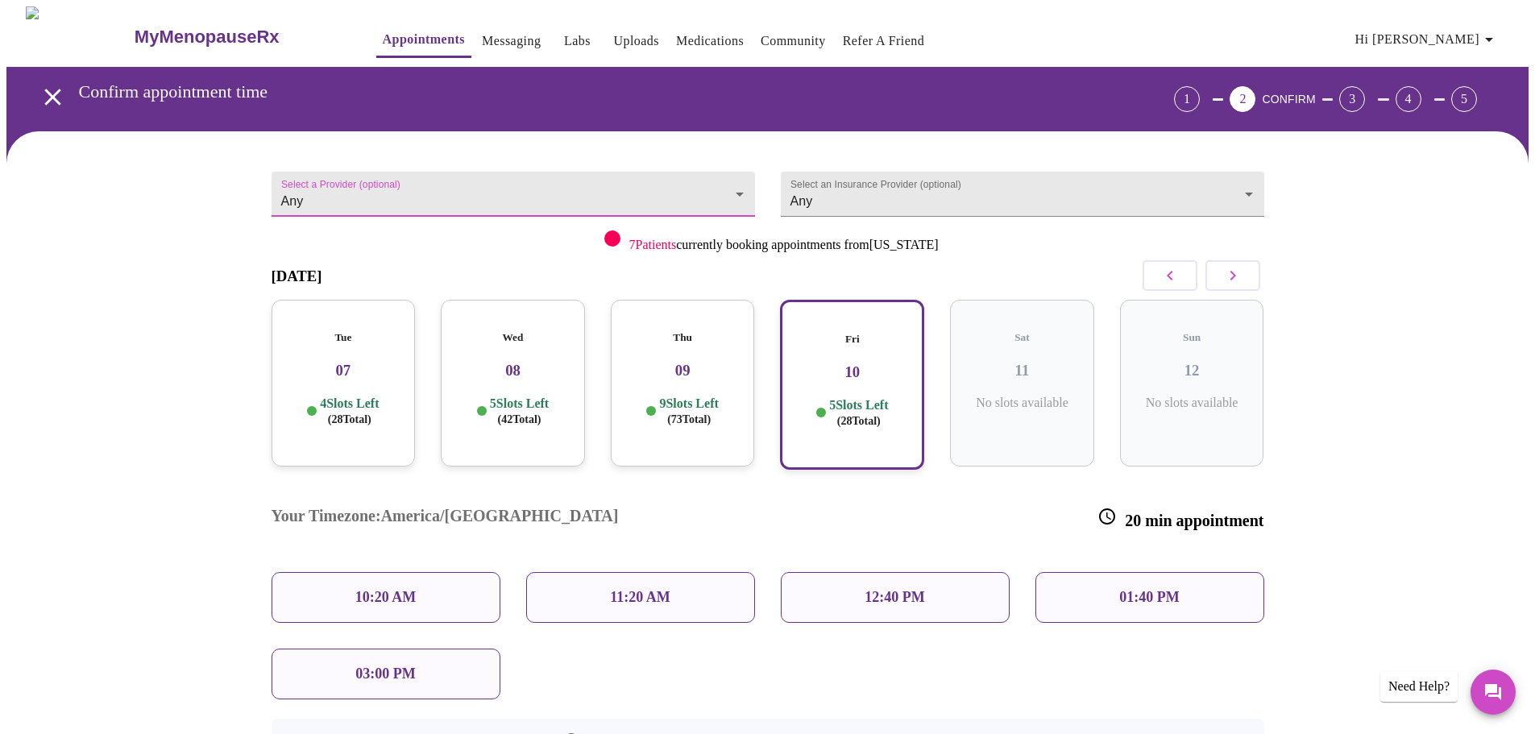
click at [848, 381] on div "Fri 10 5 Slots Left ( 28 Total)" at bounding box center [852, 385] width 144 height 170
click at [425, 572] on div "10:20 AM" at bounding box center [386, 597] width 229 height 51
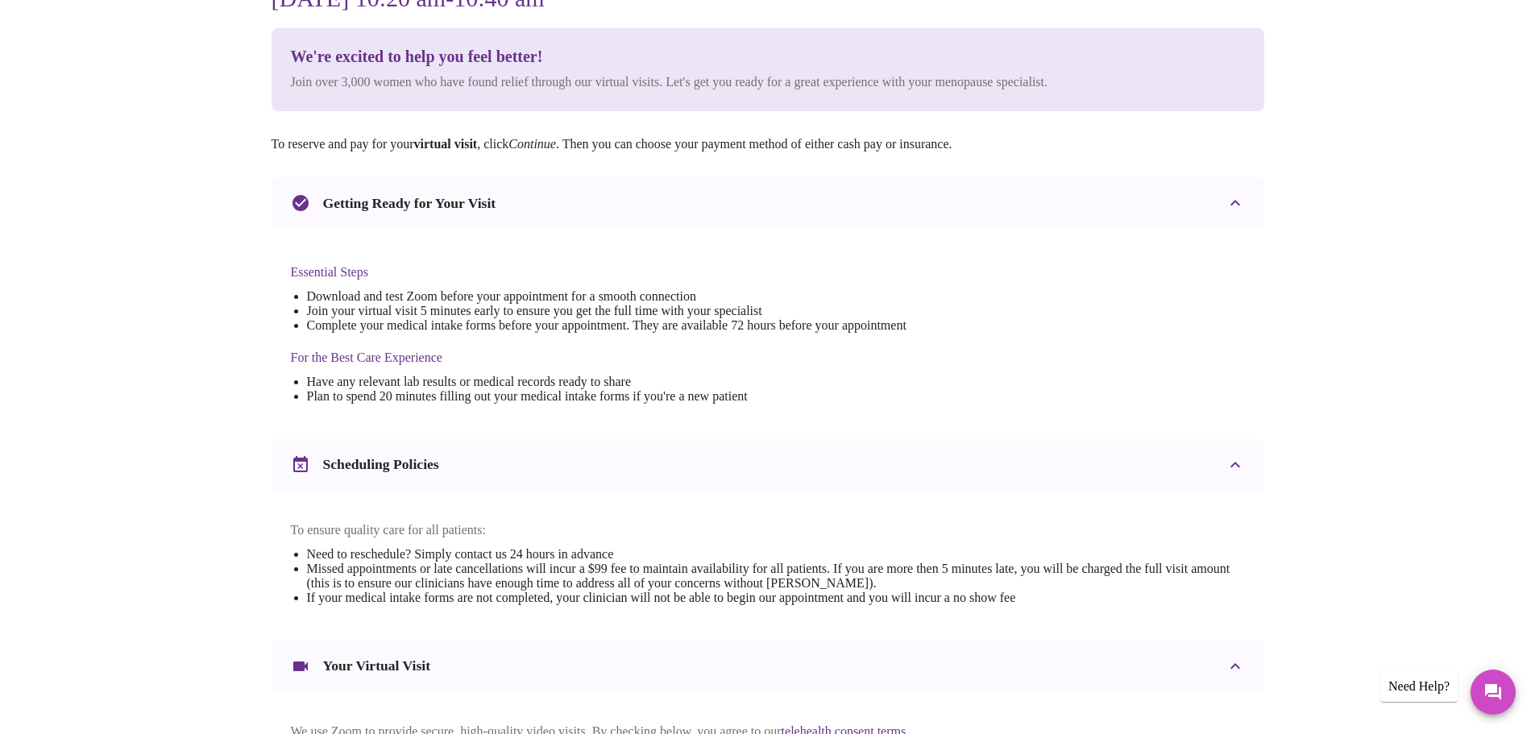
scroll to position [322, 0]
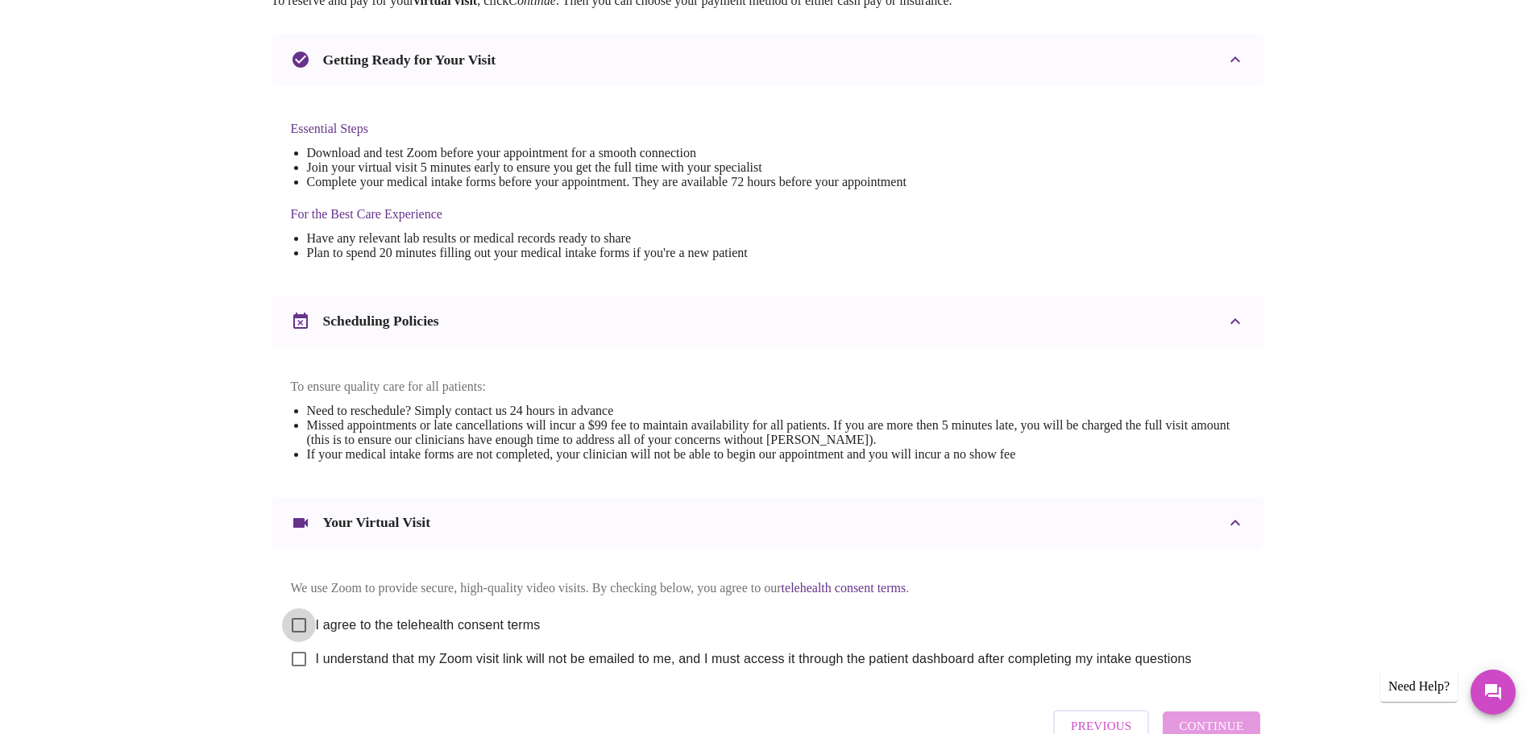
click at [298, 631] on input "I agree to the telehealth consent terms" at bounding box center [299, 625] width 34 height 34
checkbox input "true"
click at [300, 676] on input "I understand that my Zoom visit link will not be emailed to me, and I must acce…" at bounding box center [299, 659] width 34 height 34
checkbox input "true"
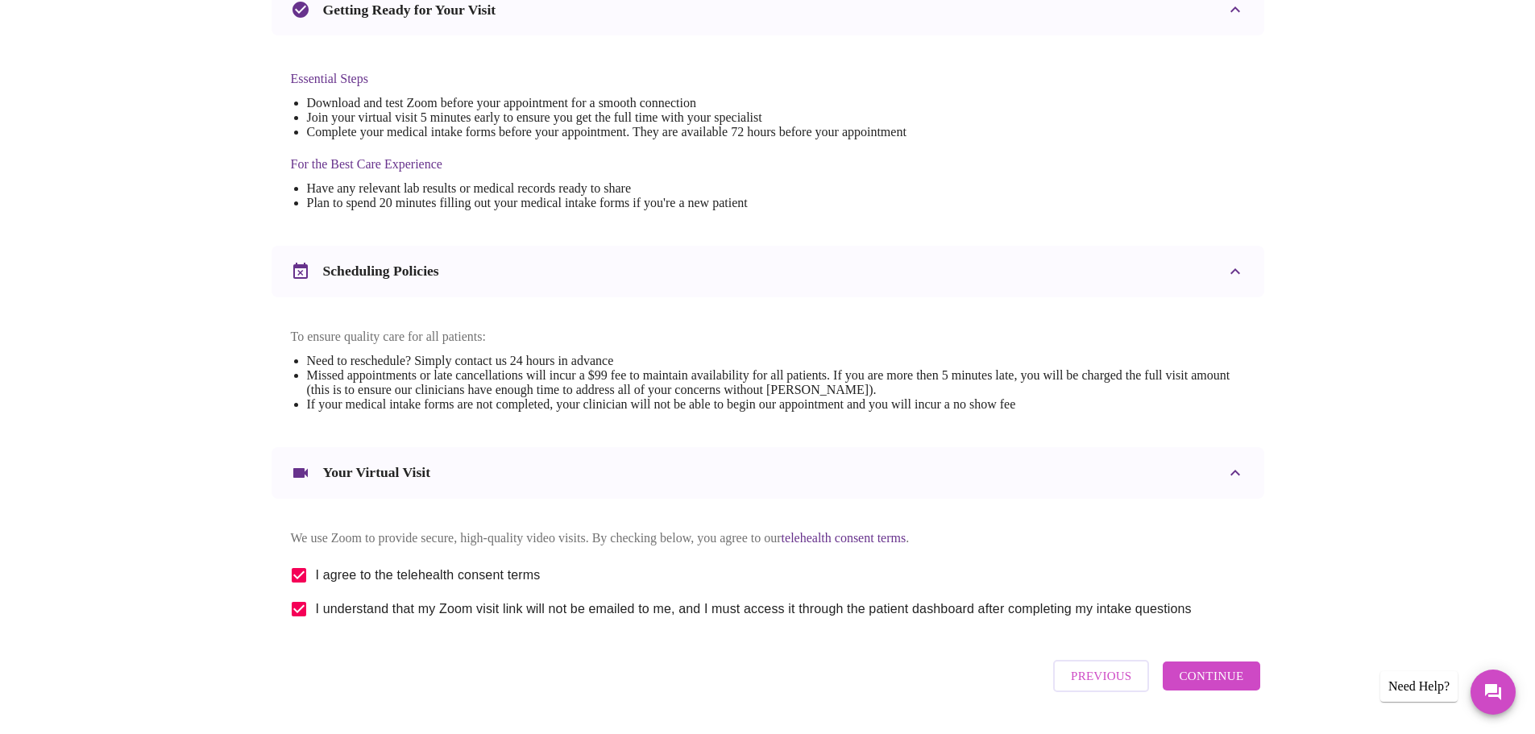
scroll to position [434, 0]
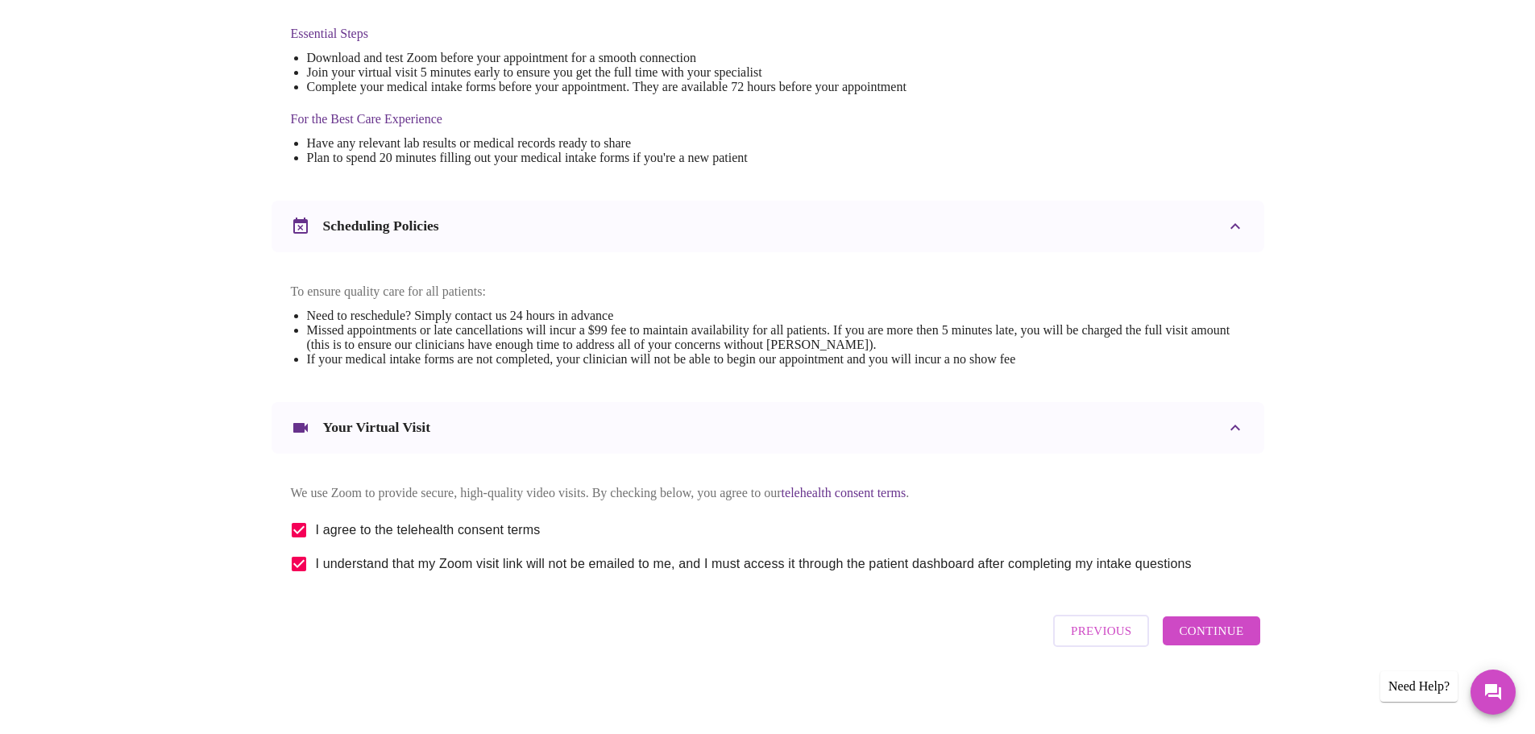
click at [1218, 629] on span "Continue" at bounding box center [1211, 630] width 64 height 21
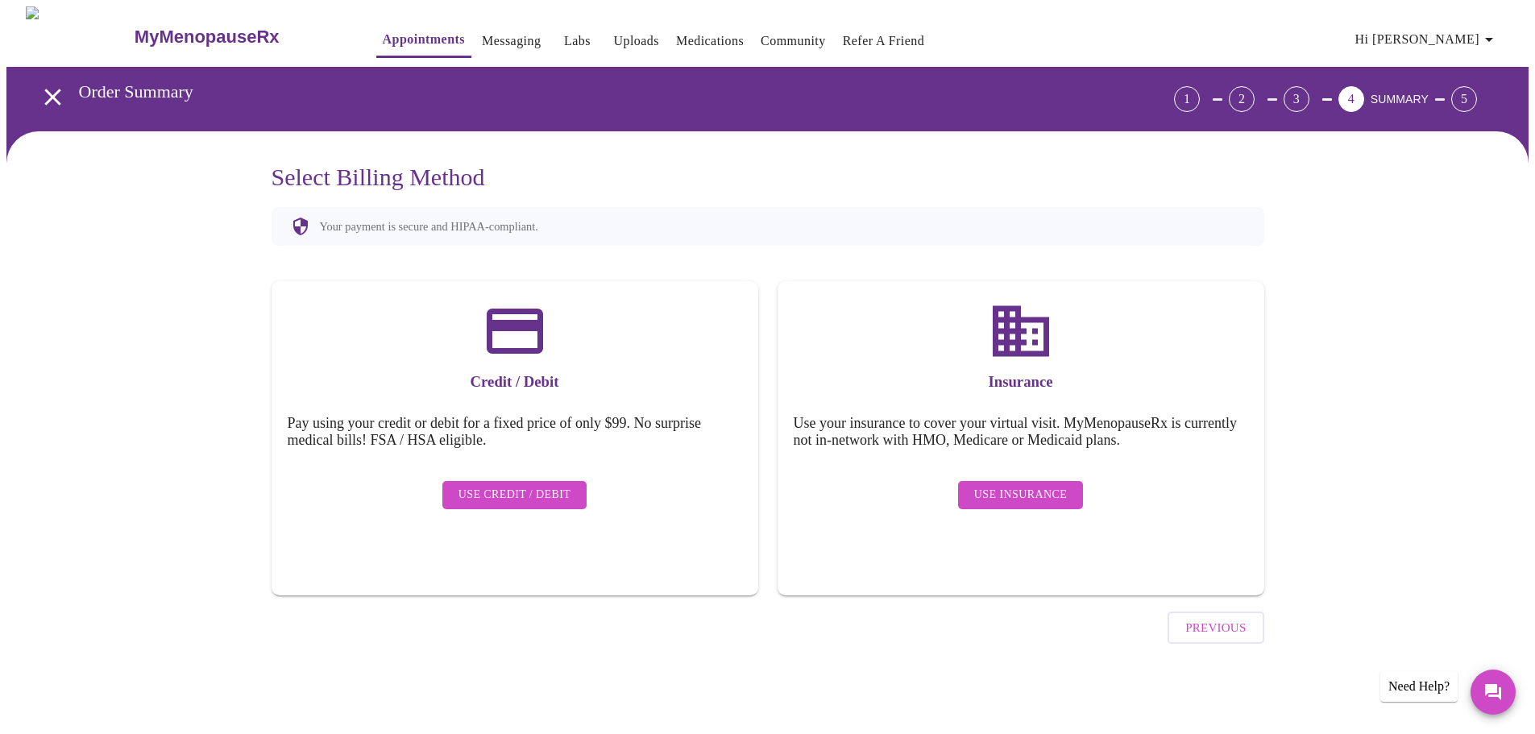
scroll to position [0, 0]
click at [1048, 485] on span "Use Insurance" at bounding box center [1026, 495] width 93 height 20
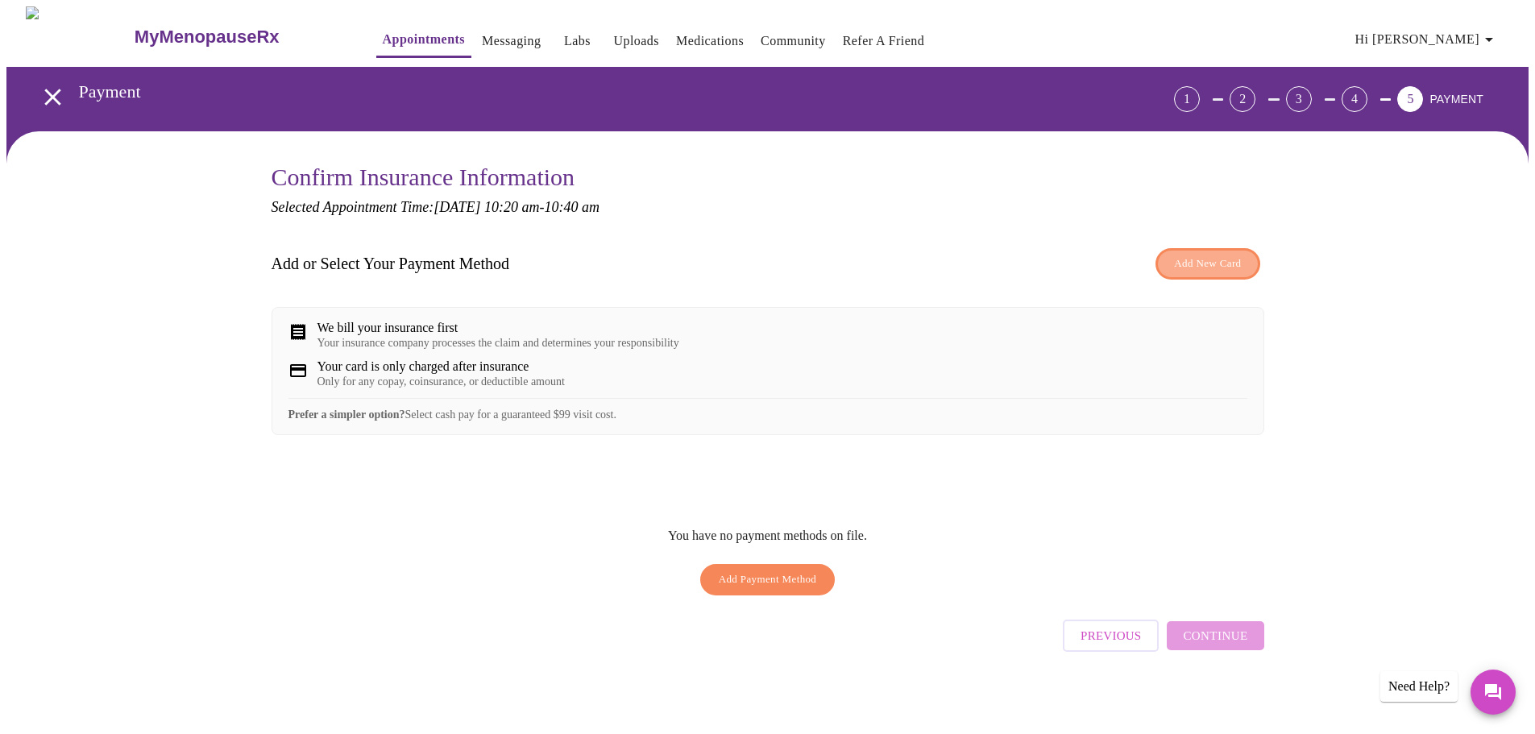
click at [1221, 259] on span "Add New Card" at bounding box center [1207, 264] width 67 height 19
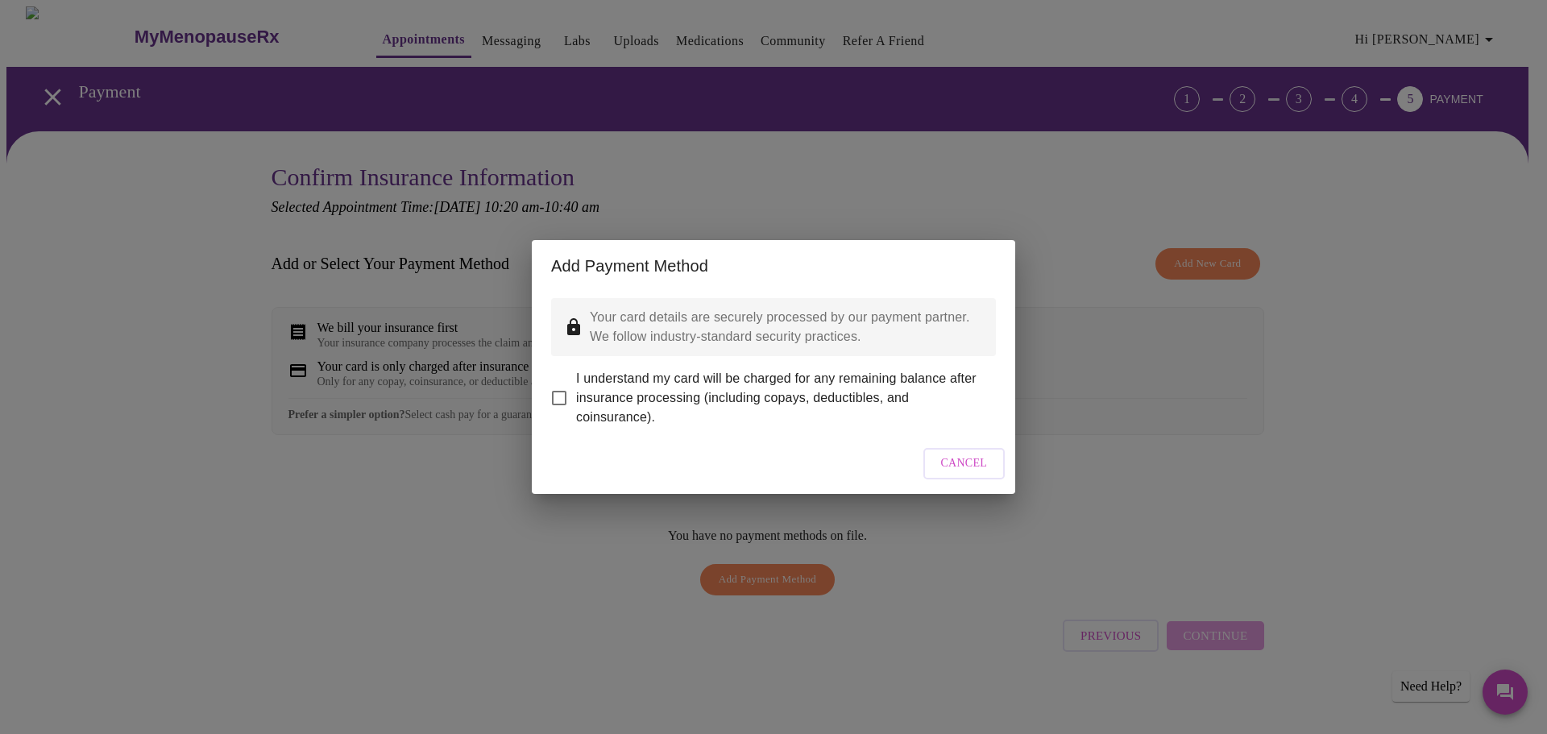
click at [563, 383] on input "I understand my card will be charged for any remaining balance after insurance …" at bounding box center [559, 398] width 34 height 34
checkbox input "true"
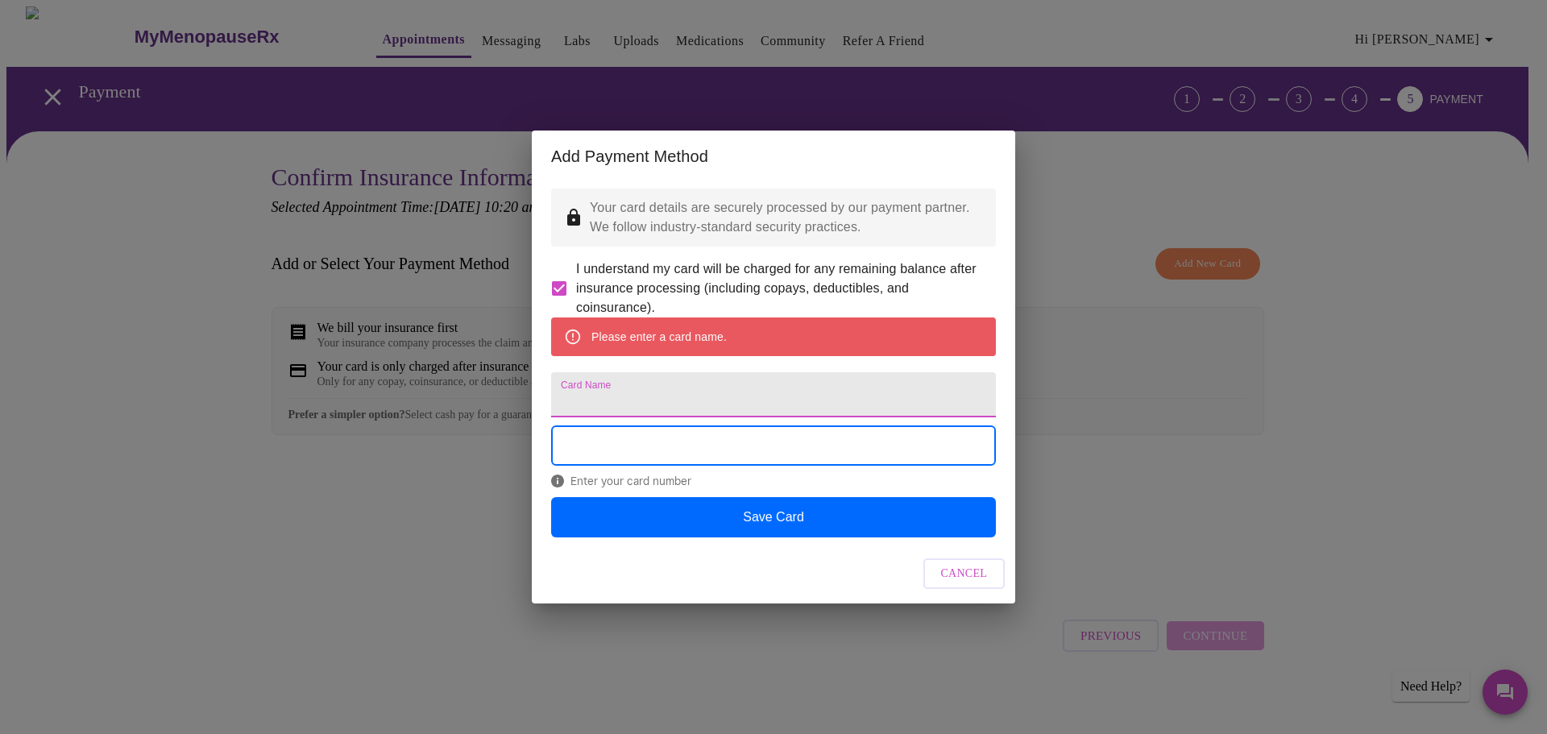
click at [636, 397] on input "Card Name" at bounding box center [773, 394] width 445 height 45
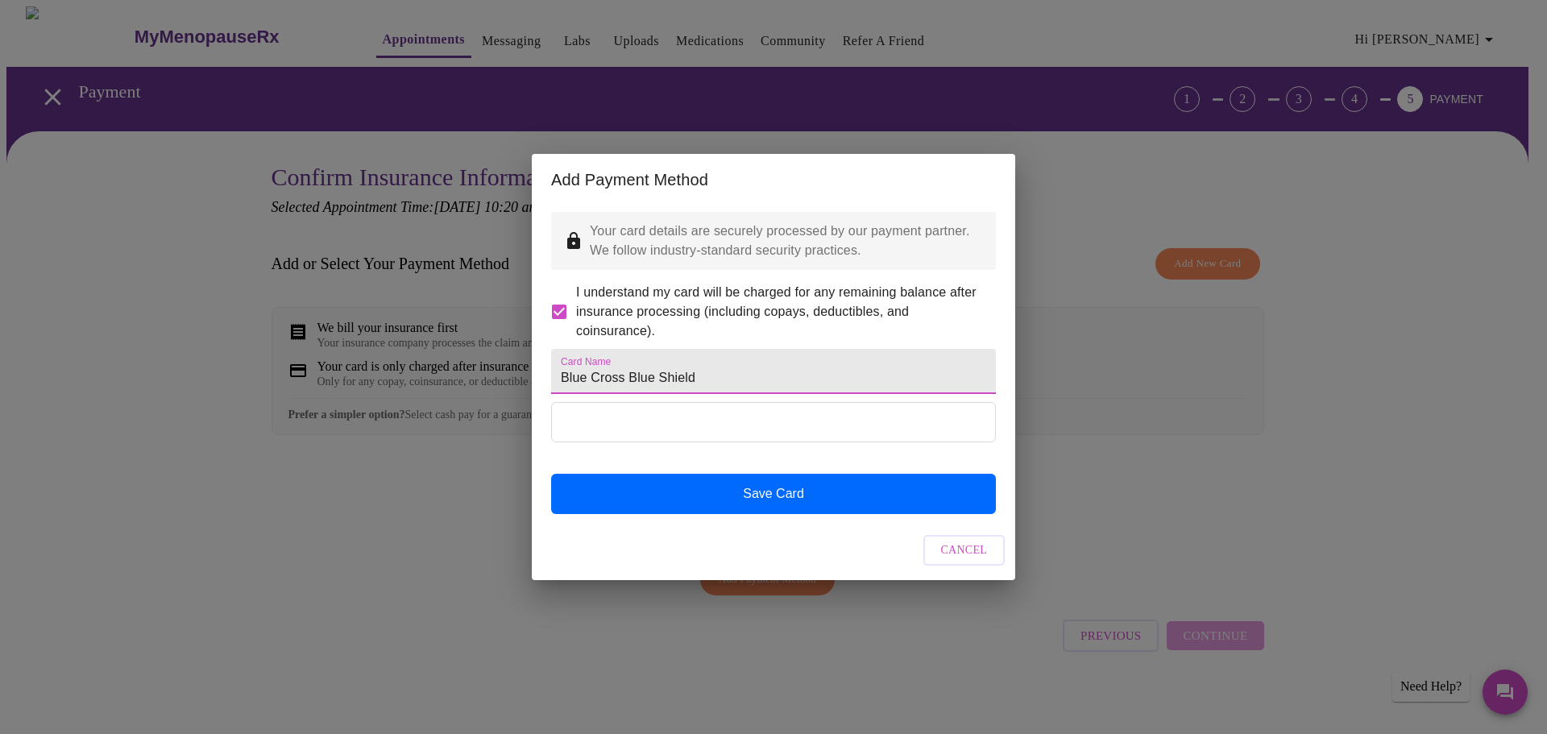
type input "Blue Cross Blue Shield"
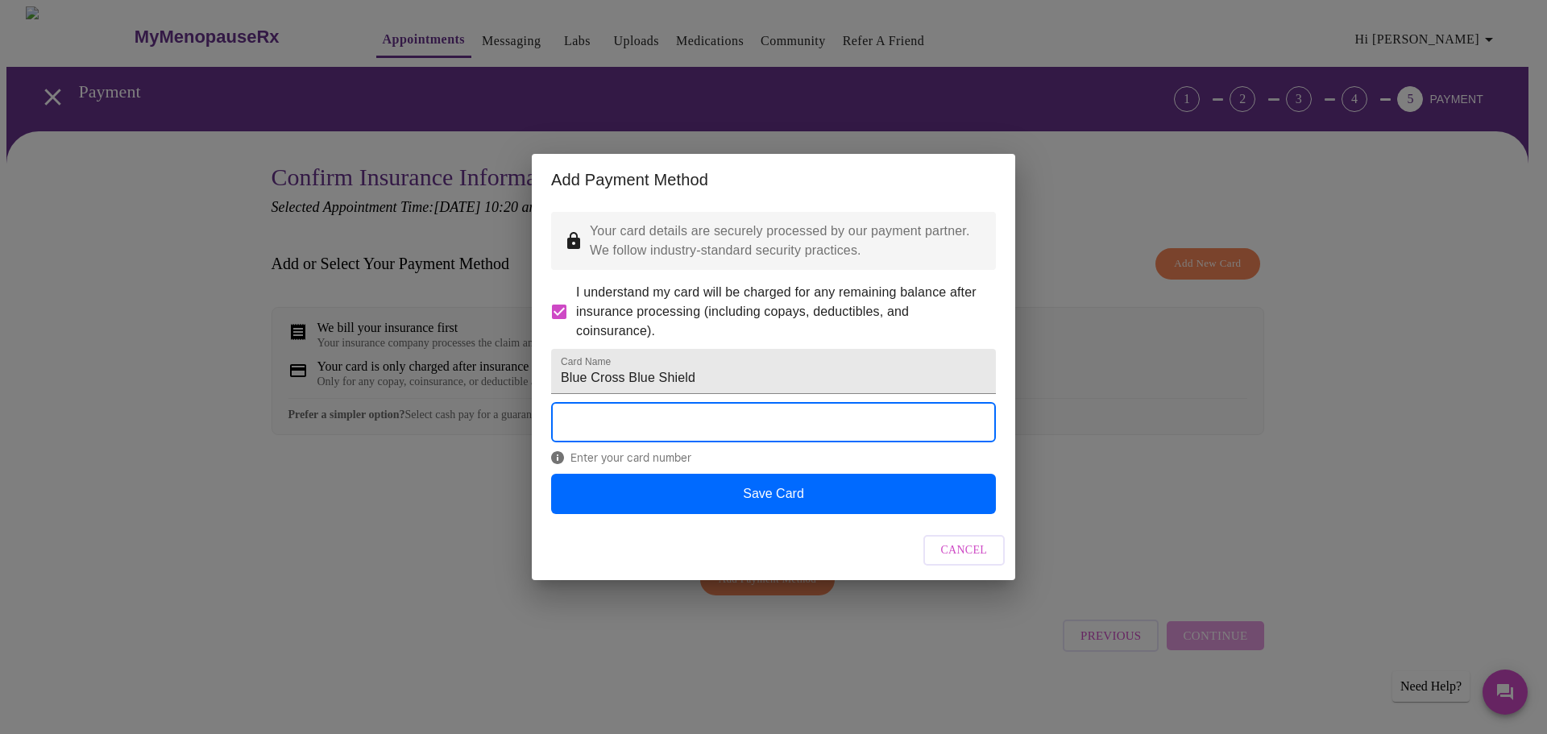
click at [963, 561] on span "Cancel" at bounding box center [964, 551] width 47 height 20
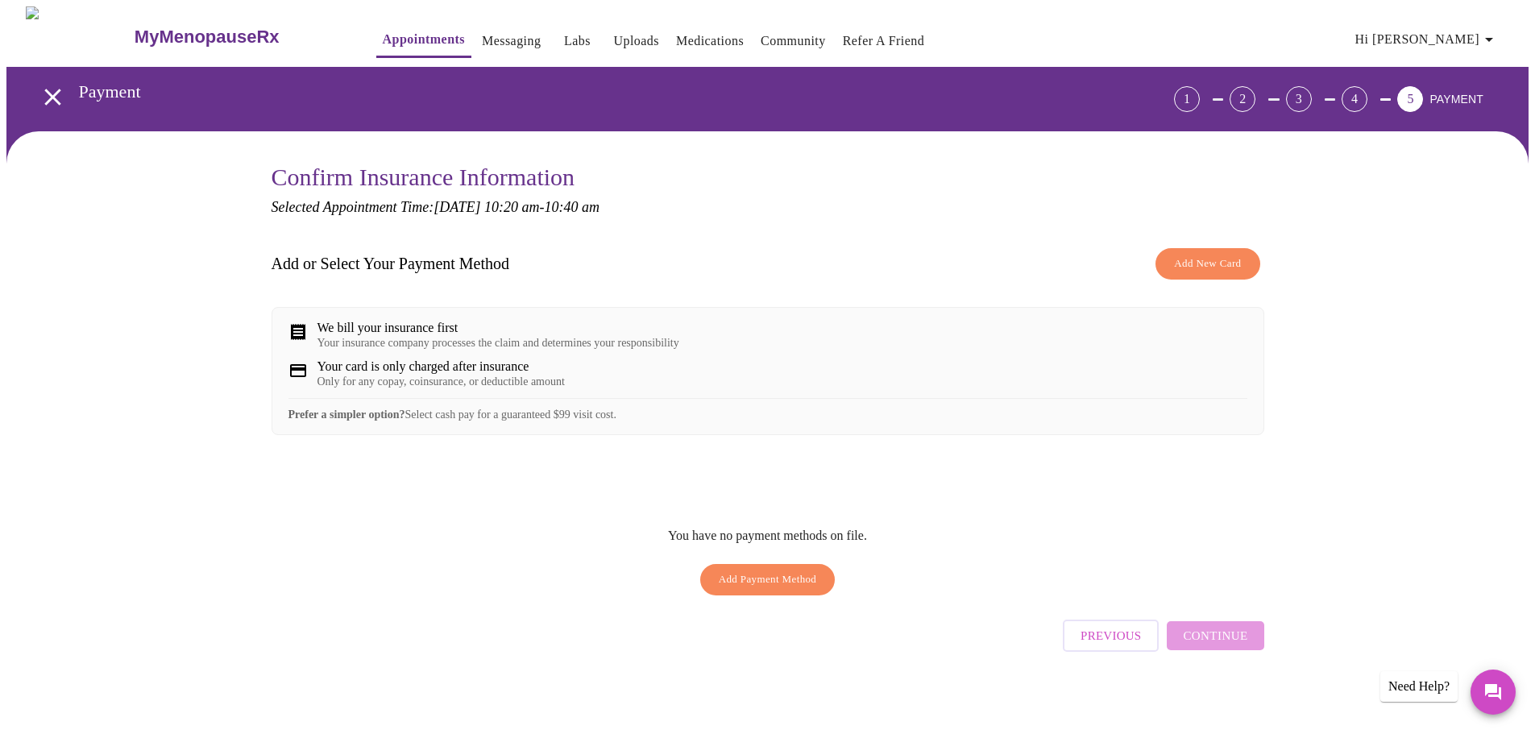
click at [778, 589] on span "Add Payment Method" at bounding box center [768, 579] width 98 height 19
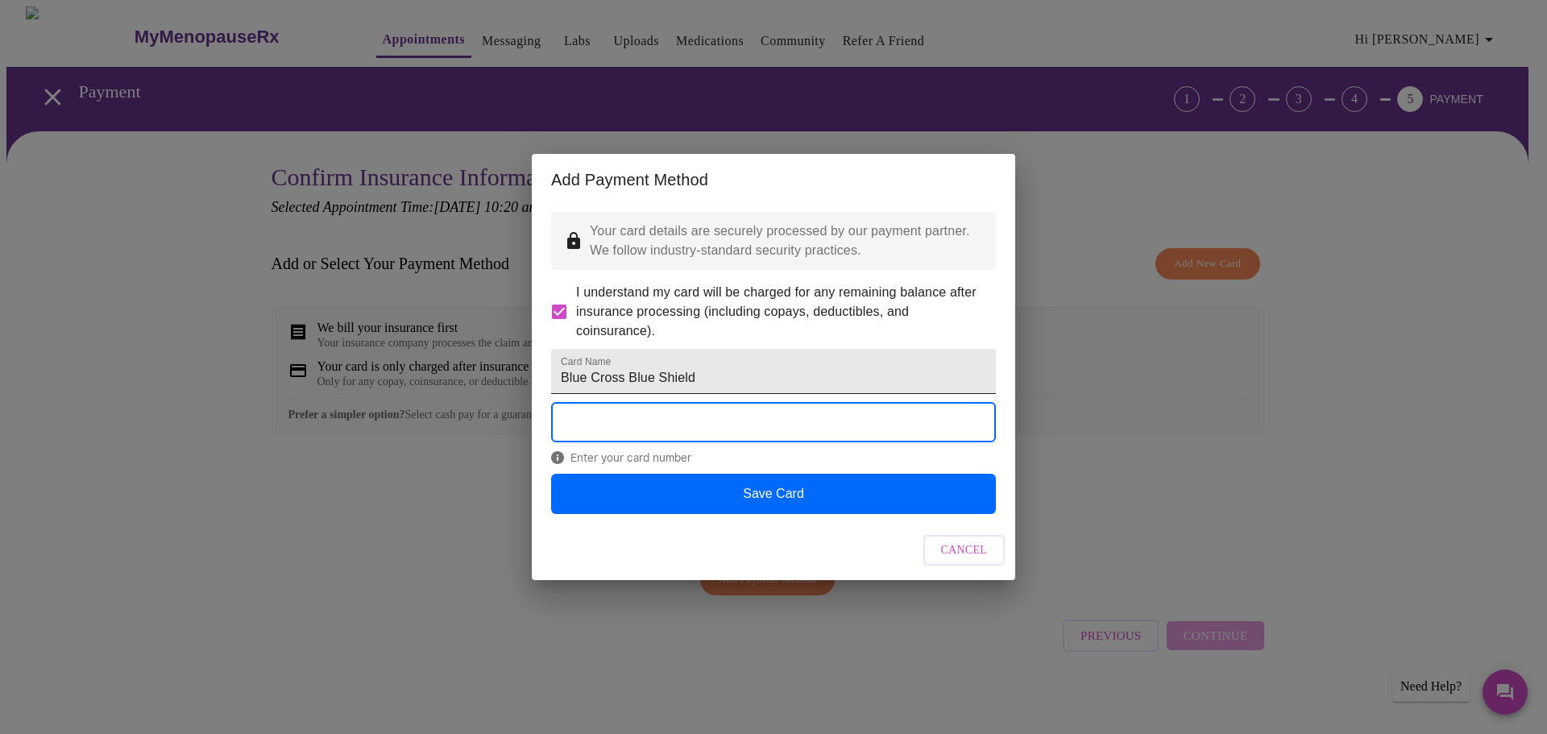
click at [628, 382] on input "Blue Cross Blue Shield" at bounding box center [773, 371] width 445 height 45
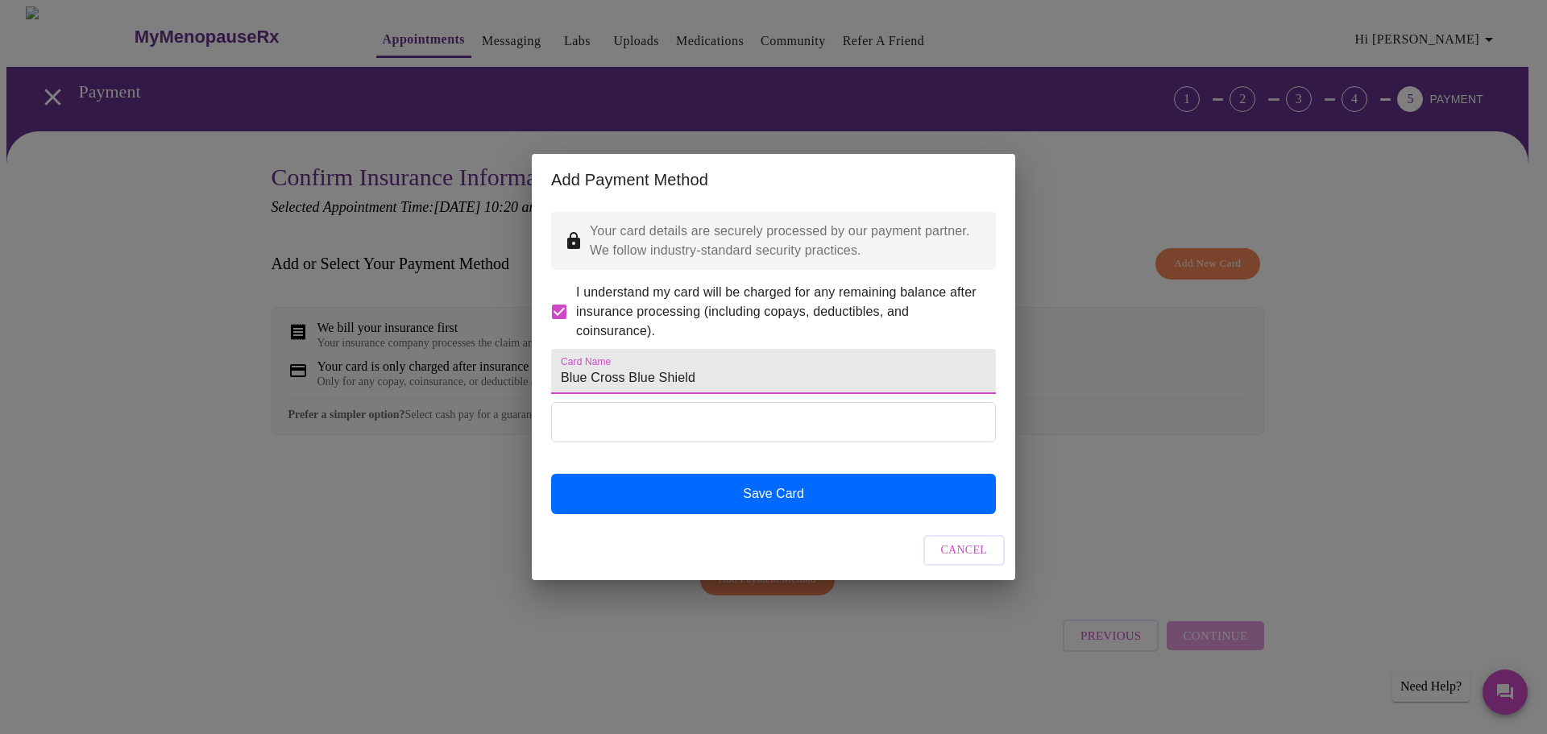
click at [628, 382] on input "Blue Cross Blue Shield" at bounding box center [773, 371] width 445 height 45
type input "Debit"
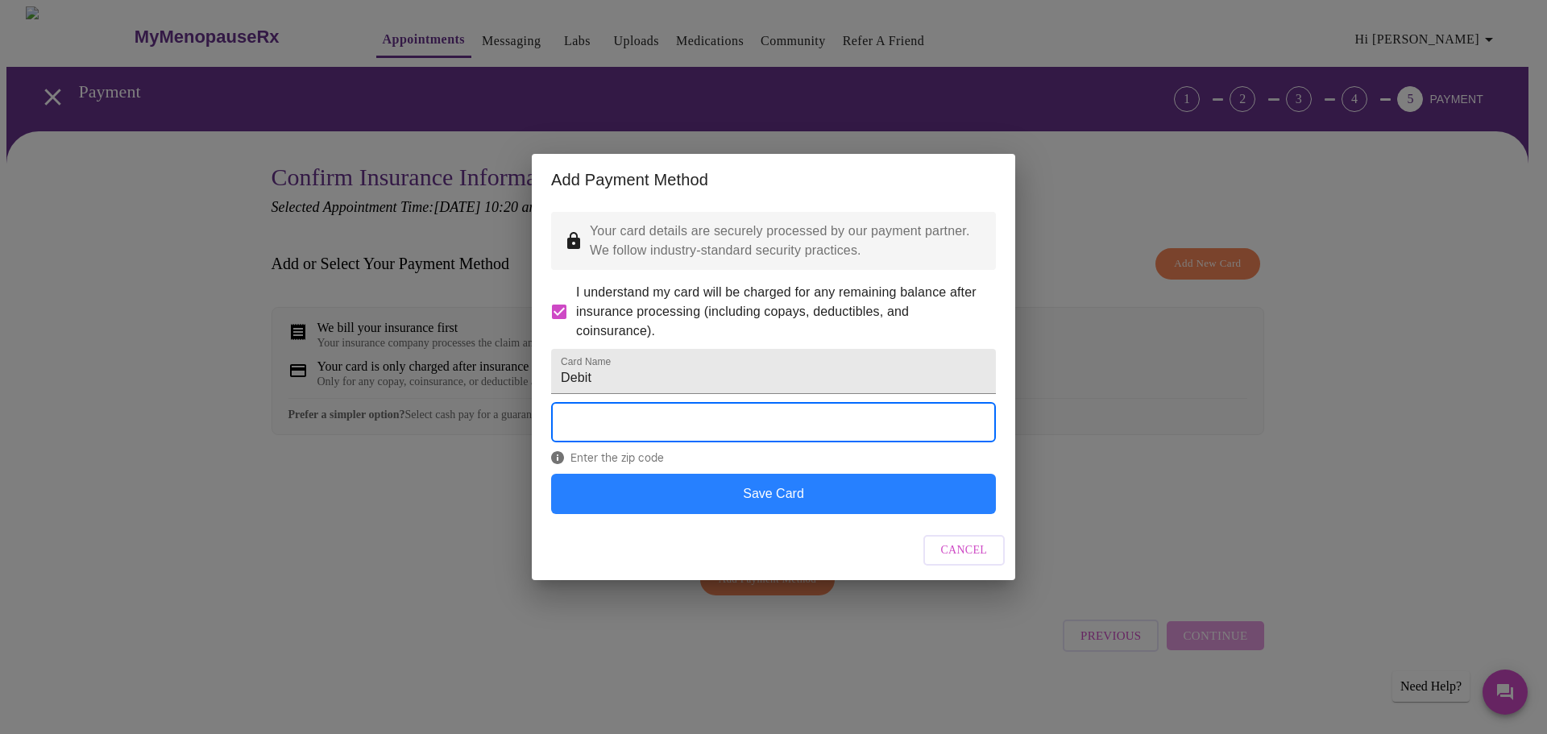
click at [767, 514] on button "Save Card" at bounding box center [773, 494] width 445 height 40
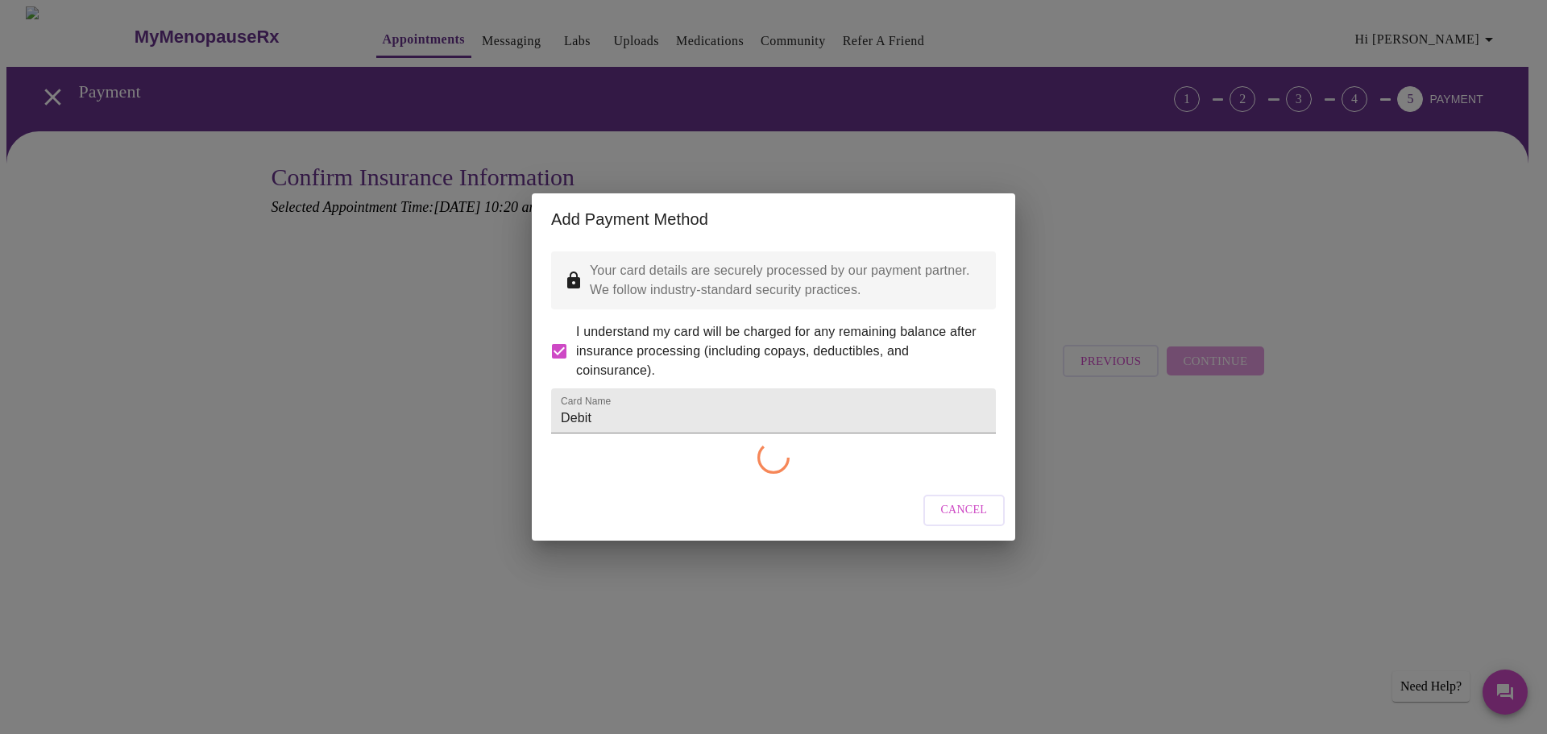
checkbox input "false"
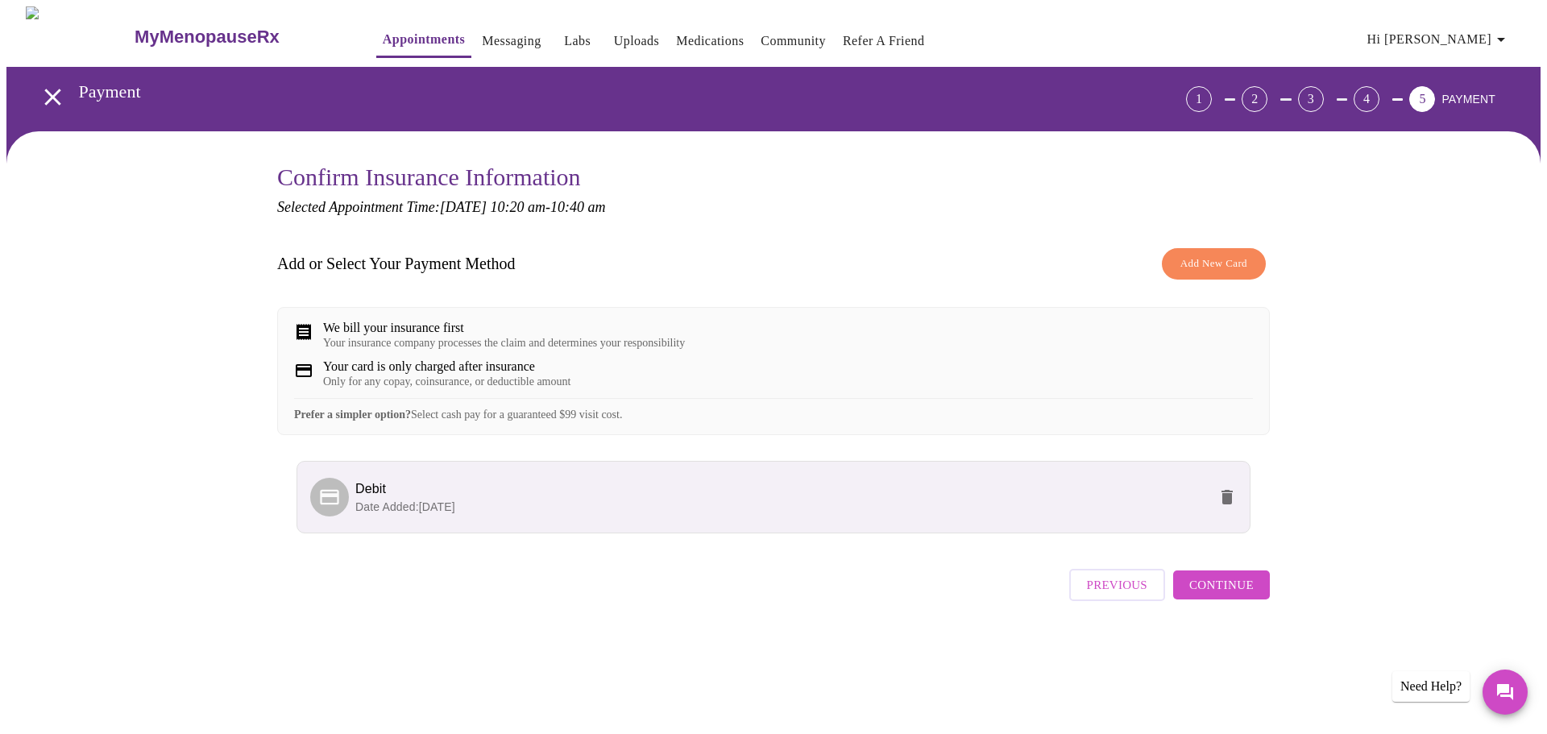
click at [1231, 599] on button "Continue" at bounding box center [1221, 584] width 97 height 29
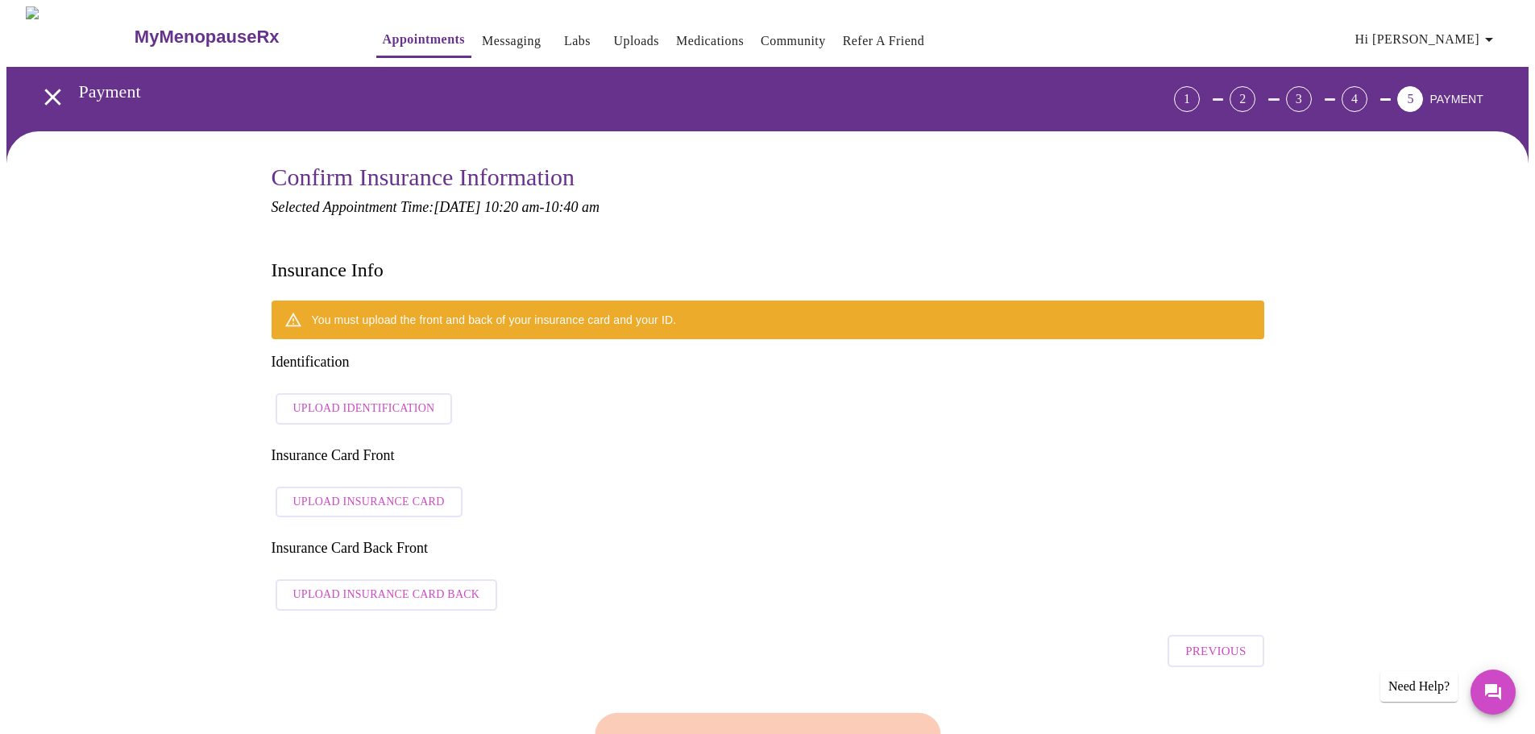
click at [377, 399] on span "Upload Identification" at bounding box center [364, 409] width 142 height 20
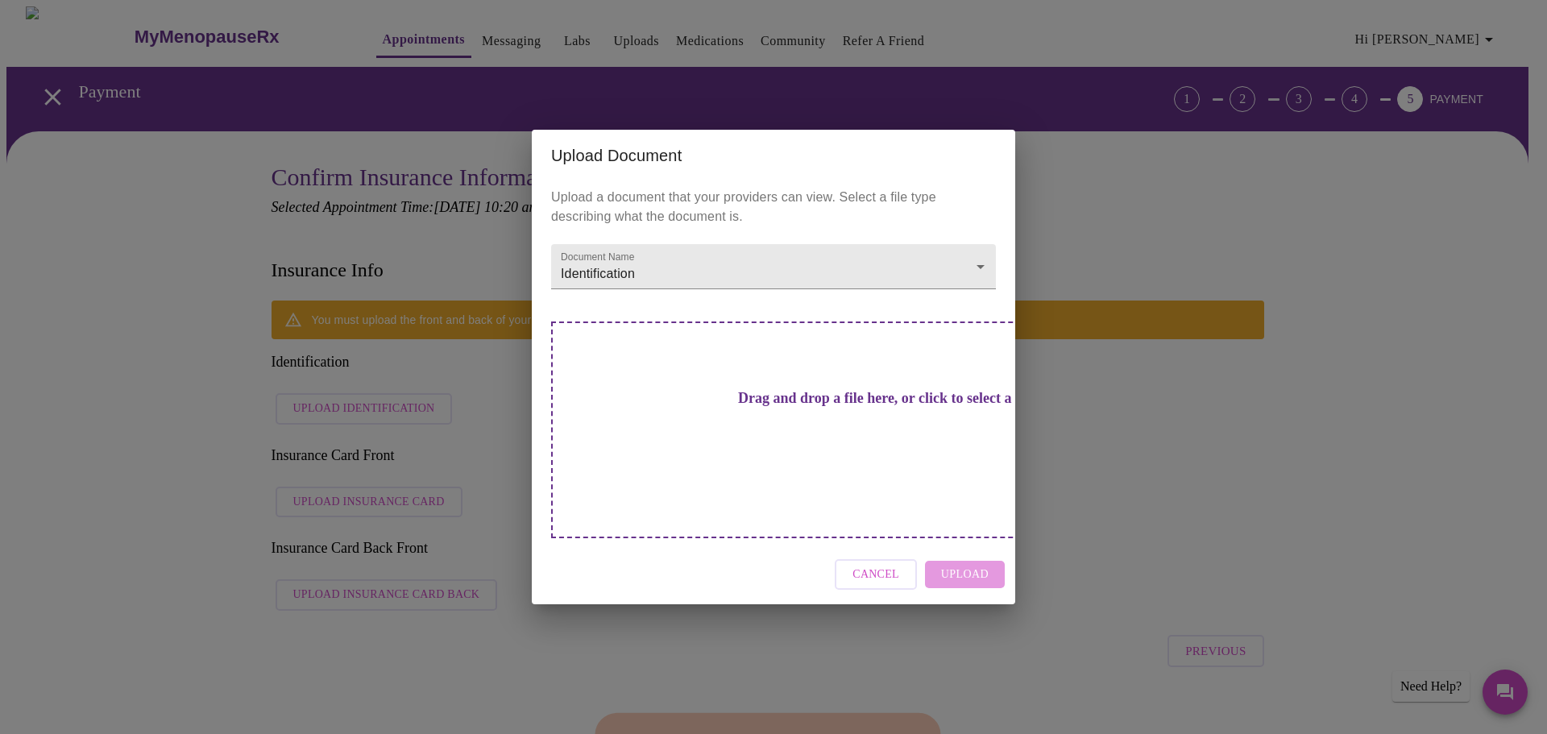
click at [870, 565] on span "Cancel" at bounding box center [875, 575] width 47 height 20
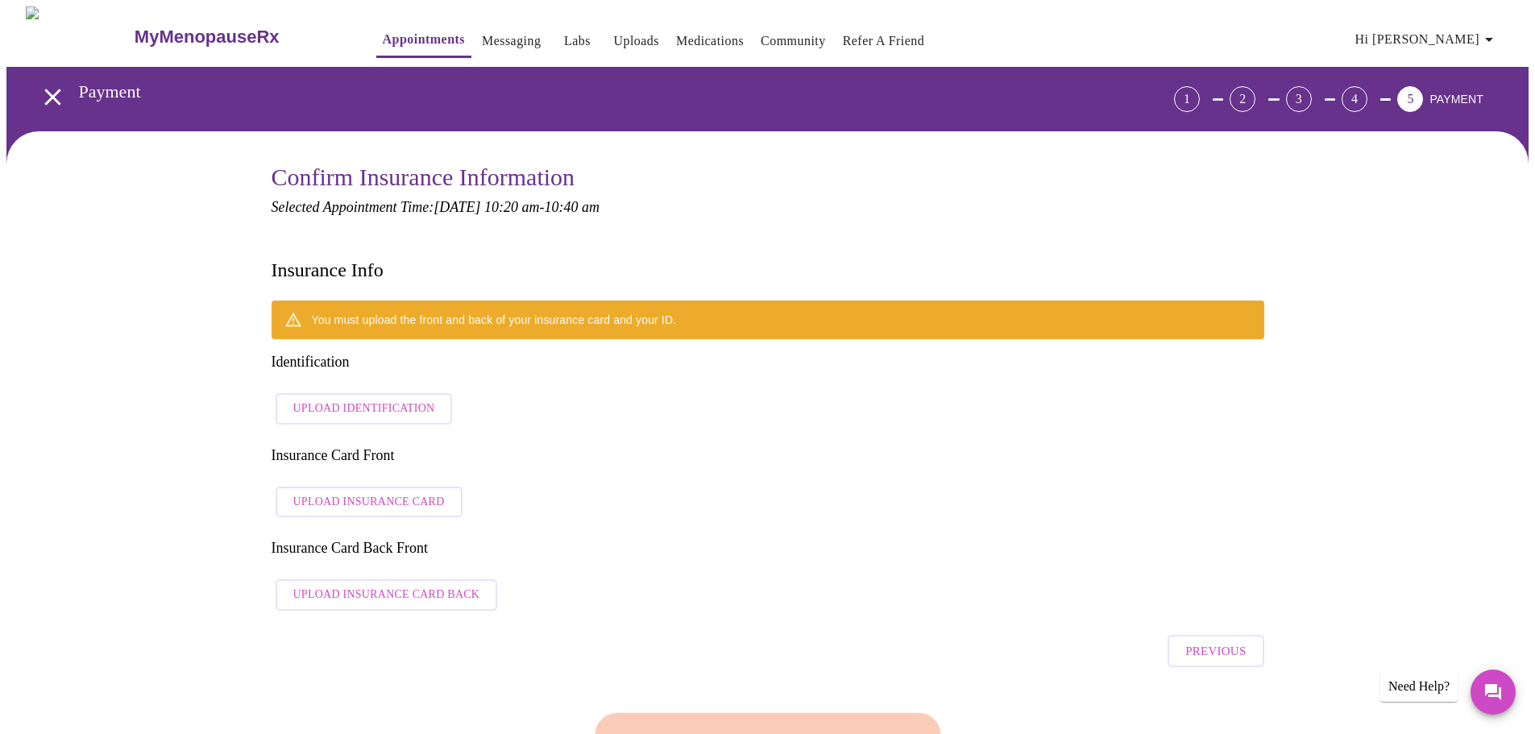
click at [340, 399] on span "Upload Identification" at bounding box center [364, 409] width 142 height 20
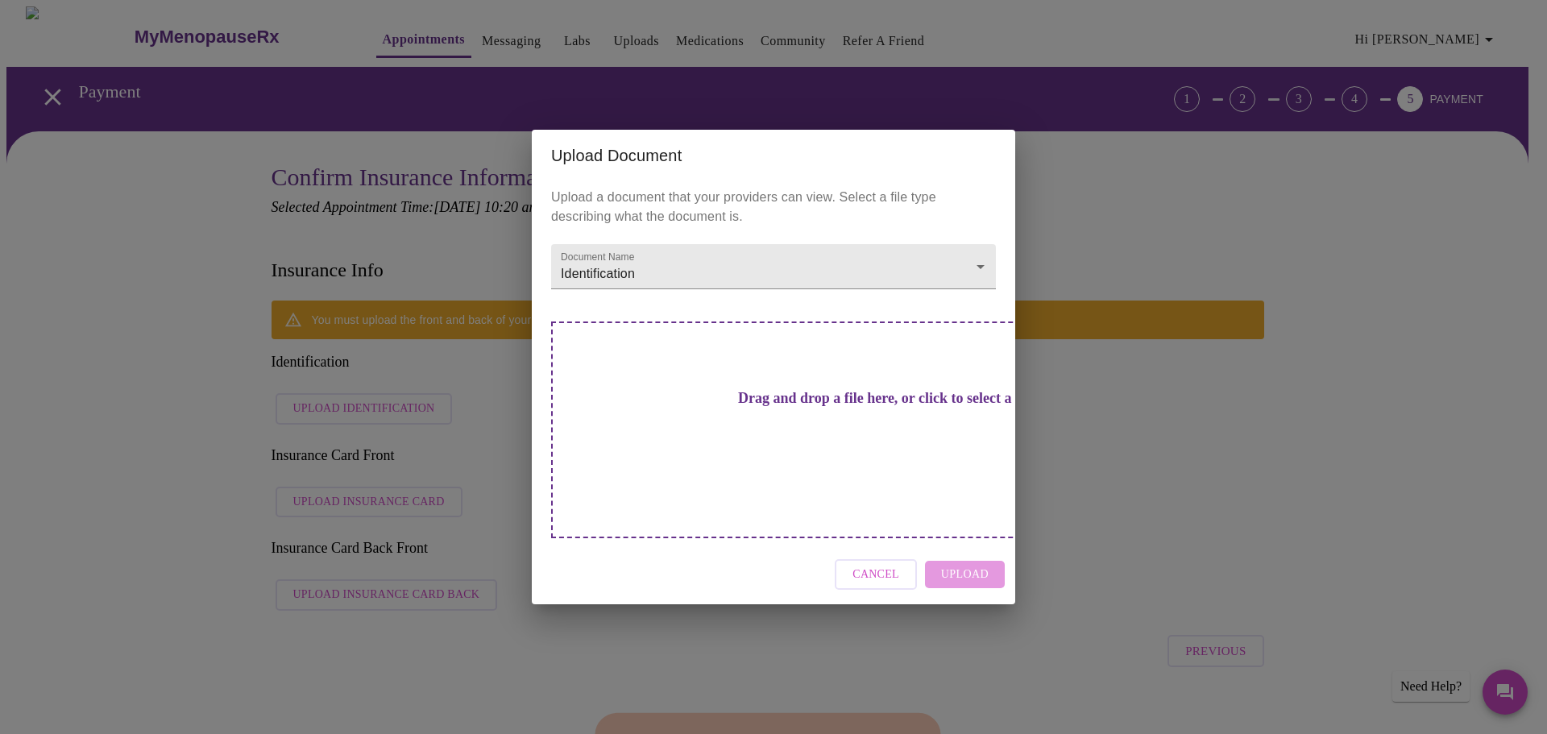
click at [757, 407] on h3 "Drag and drop a file here, or click to select a file" at bounding box center [886, 398] width 445 height 17
click at [870, 565] on span "Cancel" at bounding box center [875, 575] width 47 height 20
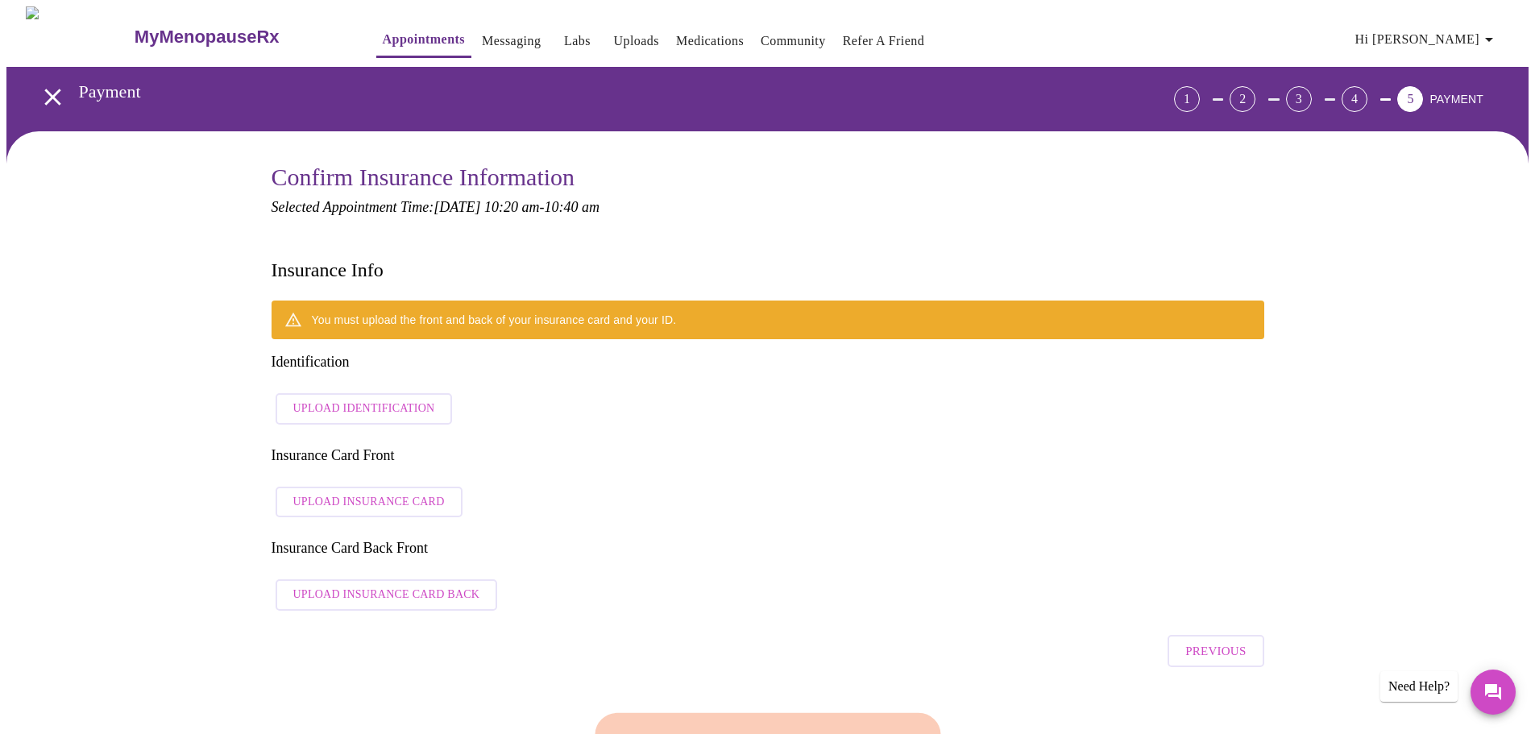
click at [1200, 641] on span "Previous" at bounding box center [1215, 651] width 60 height 21
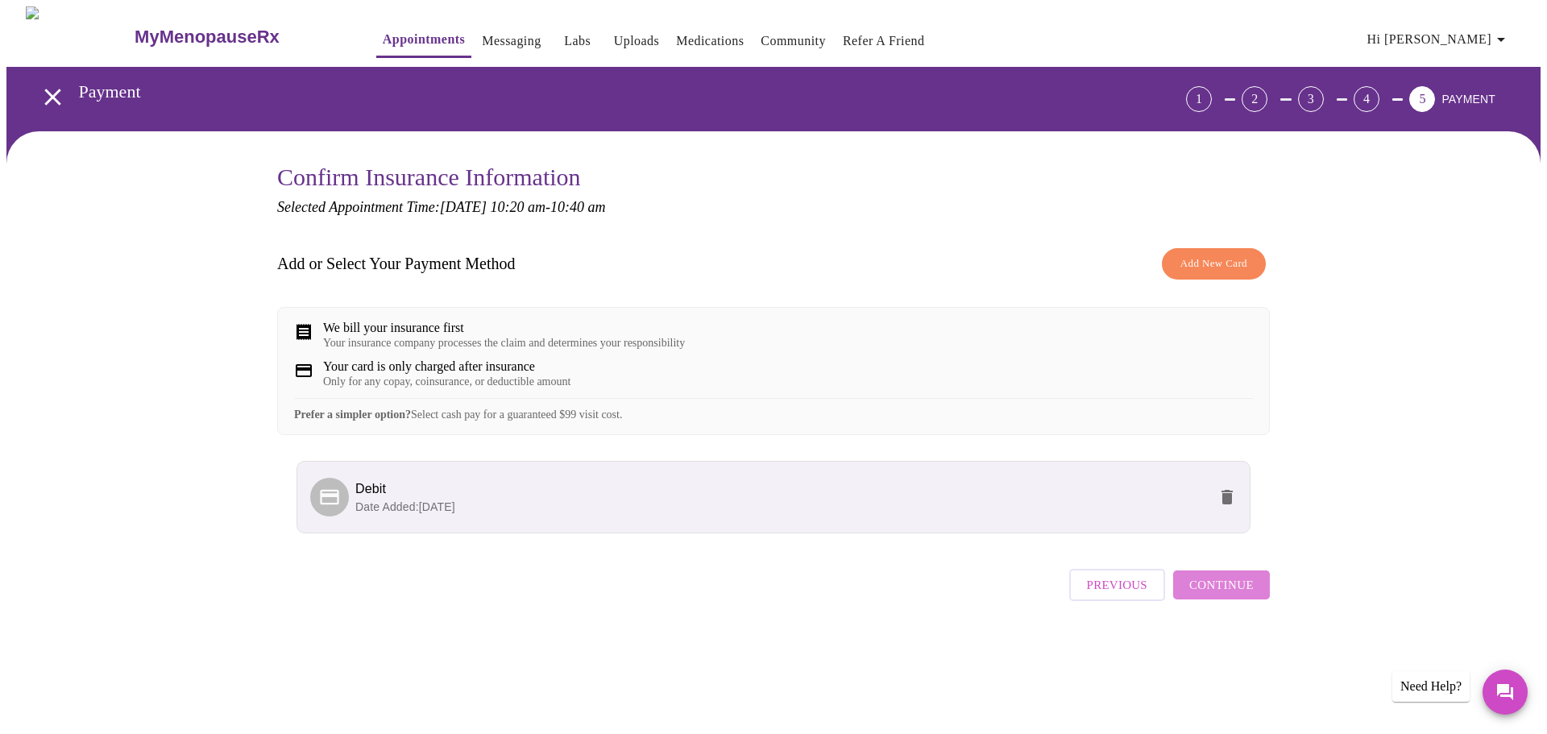
click at [1228, 595] on span "Continue" at bounding box center [1221, 584] width 64 height 21
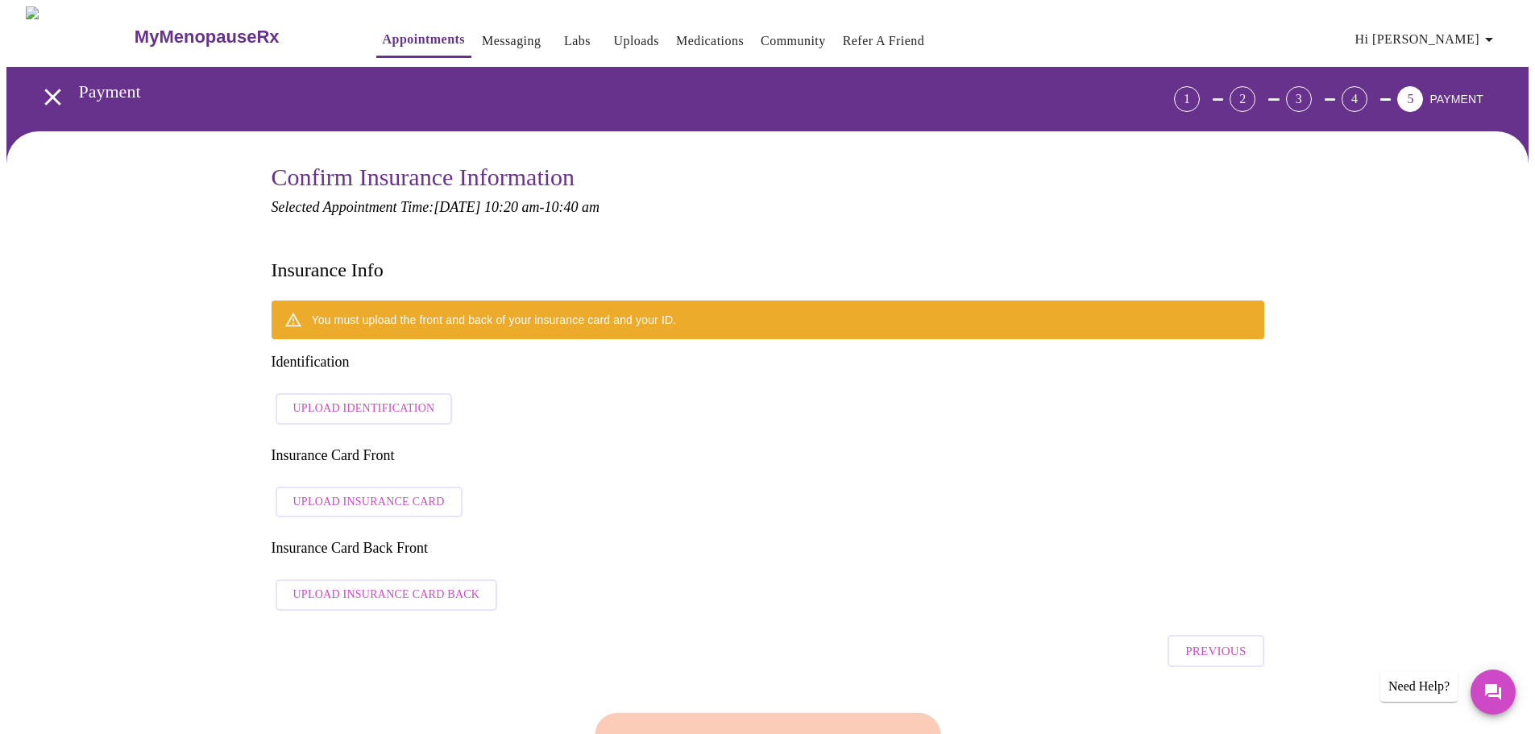
click at [458, 585] on span "Upload Insurance Card Back" at bounding box center [386, 595] width 187 height 20
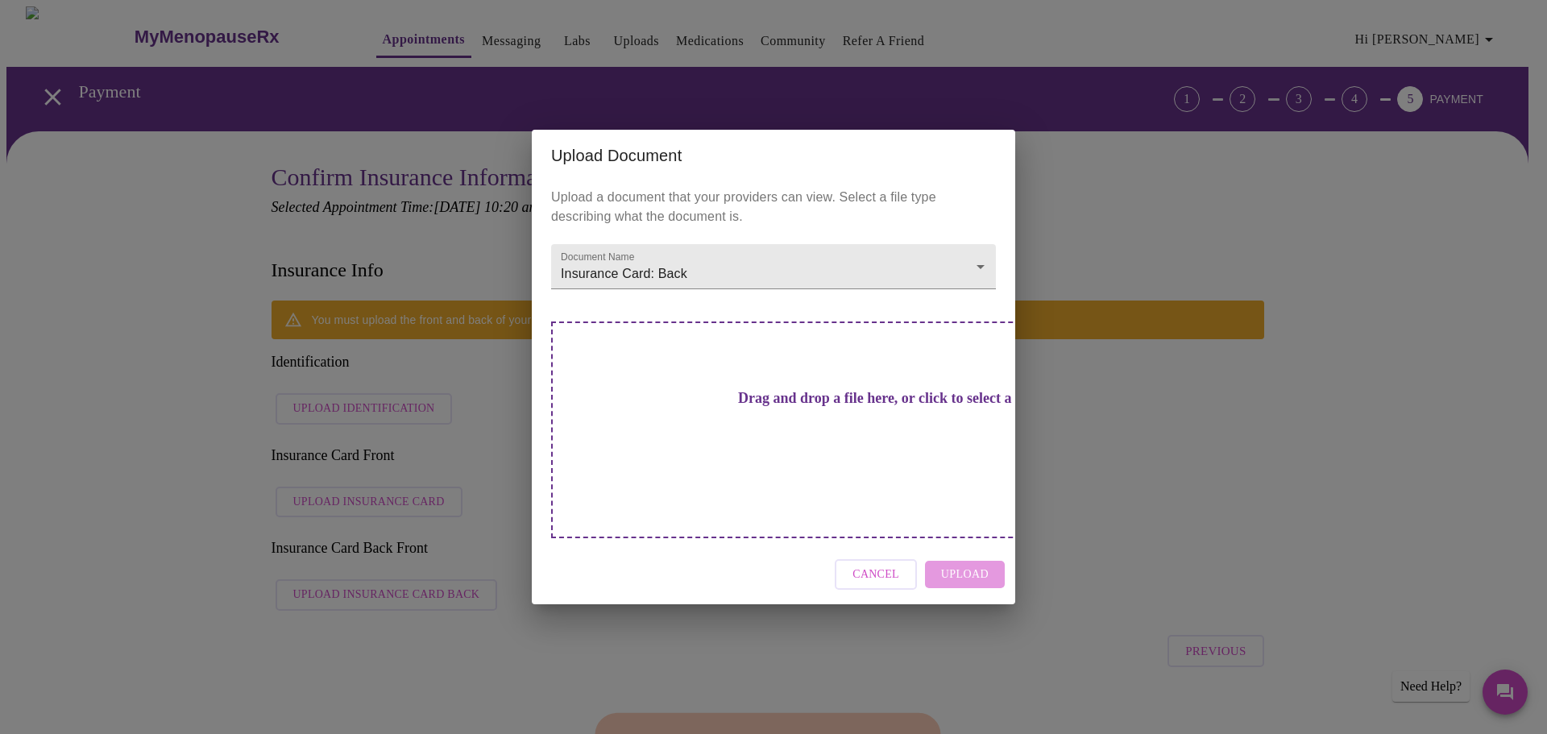
click at [692, 407] on h3 "Drag and drop a file here, or click to select a file" at bounding box center [886, 398] width 445 height 17
click at [1320, 209] on div "Upload Document Upload a document that your providers can view. Select a file t…" at bounding box center [773, 367] width 1547 height 734
